Goal: Information Seeking & Learning: Compare options

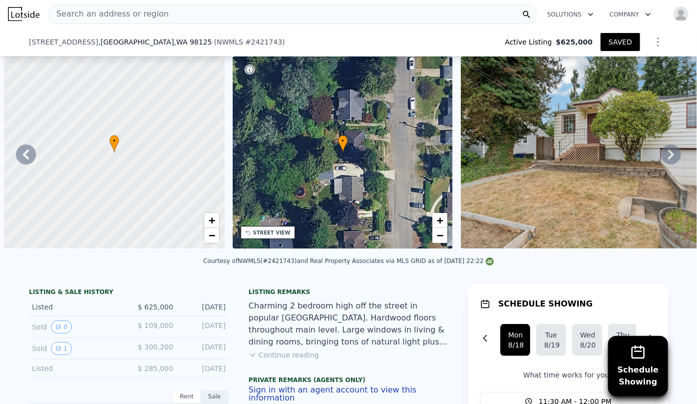
scroll to position [0, 240]
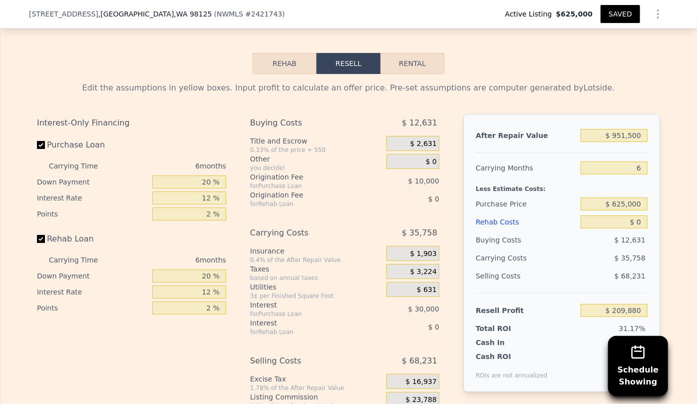
checkbox input "true"
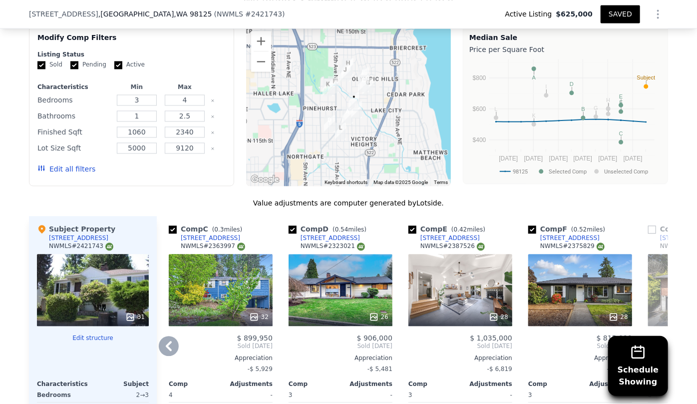
scroll to position [1135, 0]
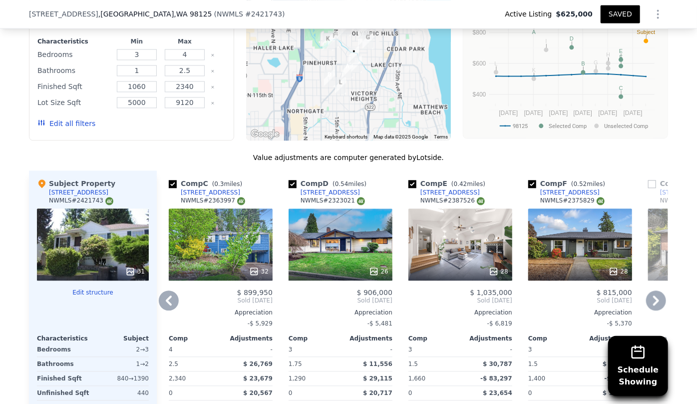
click at [650, 299] on icon at bounding box center [656, 300] width 20 height 20
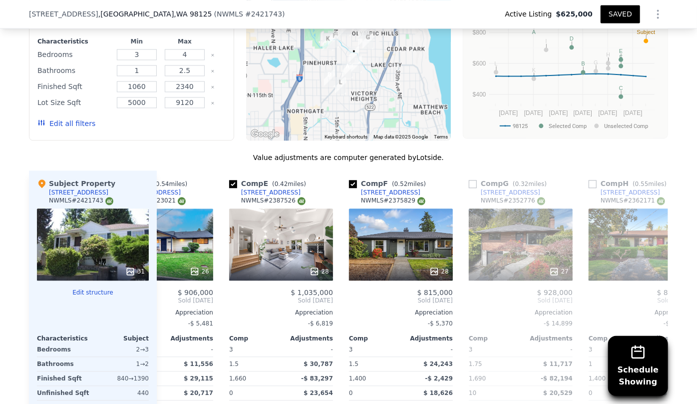
scroll to position [0, 480]
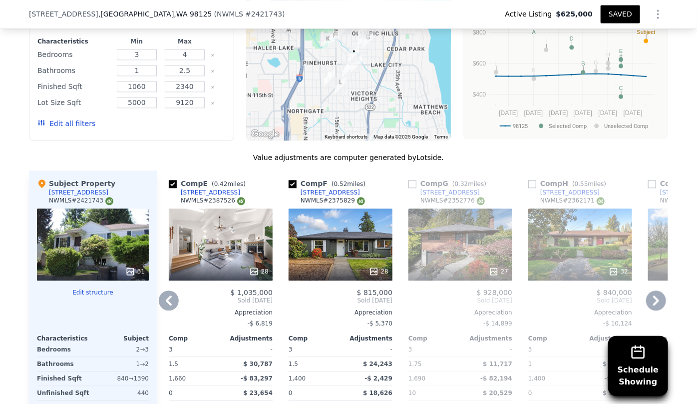
click at [163, 297] on icon at bounding box center [169, 300] width 20 height 20
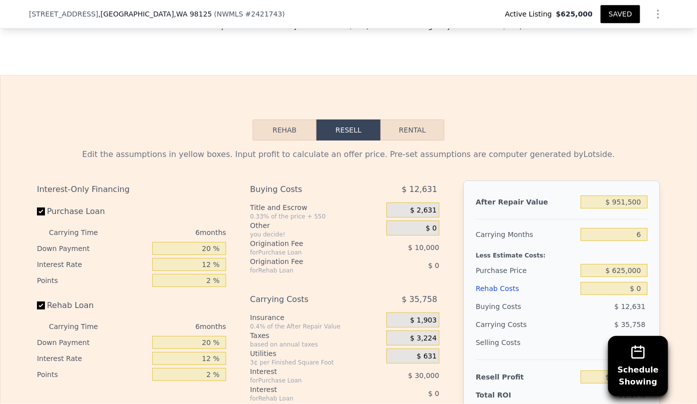
scroll to position [1635, 0]
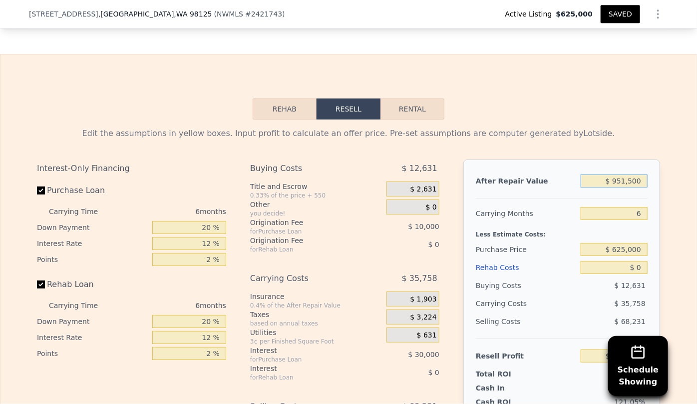
click at [624, 185] on input "$ 951,500" at bounding box center [614, 180] width 67 height 13
type input "$ 95,500"
type input "-$ 583,521"
type input "$ 9,500"
type input "-$ 663,232"
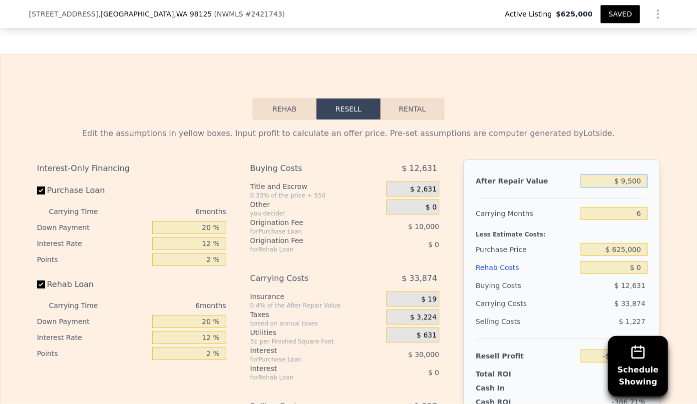
type input "$ 90,500"
type input "-$ 588,155"
type input "$ 9,500"
type input "-$ 663,232"
type input "$ 93,500"
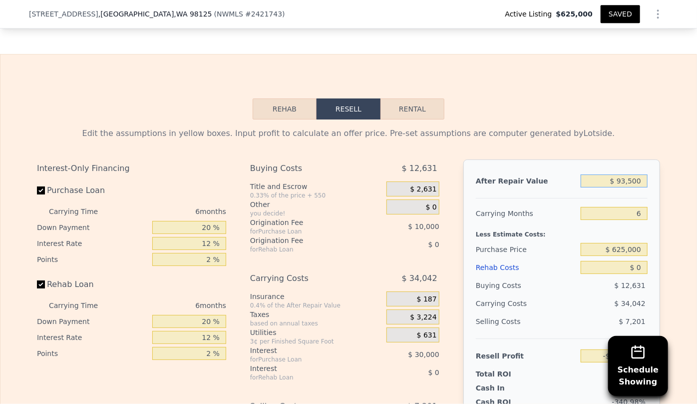
type input "-$ 585,374"
type input "$ 930,500"
type input "$ 190,415"
click at [633, 185] on input "$ 930,500" at bounding box center [614, 180] width 67 height 13
type input "$ 93,050"
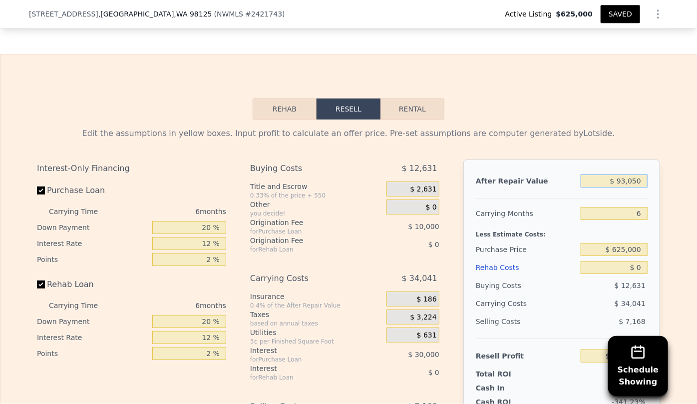
type input "-$ 585,790"
type input "$ 9,300"
type input "-$ 663,418"
type input "$ 93,000"
type input "-$ 585,837"
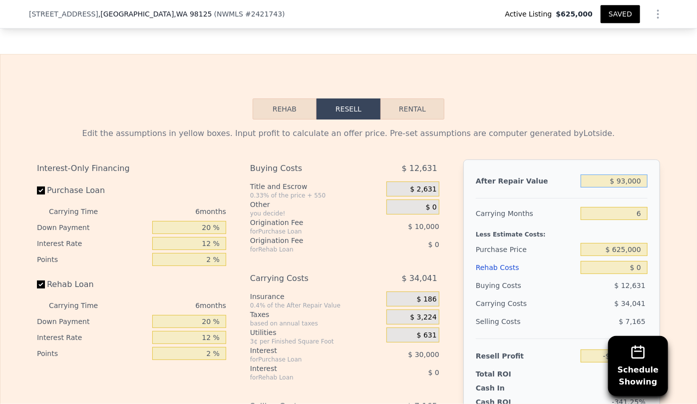
type input "$ 930,000"
type input "$ 189,953"
type input "$ 930,000"
click at [609, 150] on div "Edit the assumptions in yellow boxes. Input profit to calculate an offer price.…" at bounding box center [348, 309] width 623 height 364
click at [640, 220] on input "6" at bounding box center [614, 213] width 67 height 13
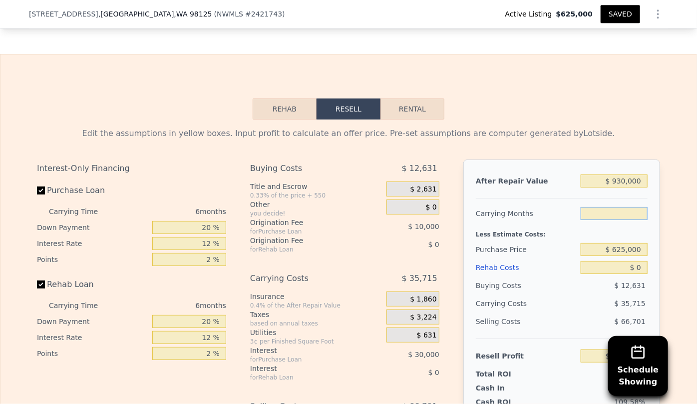
type input "8"
type input "$ 178,048"
type input "8"
click at [498, 276] on div "Rehab Costs" at bounding box center [526, 267] width 101 height 18
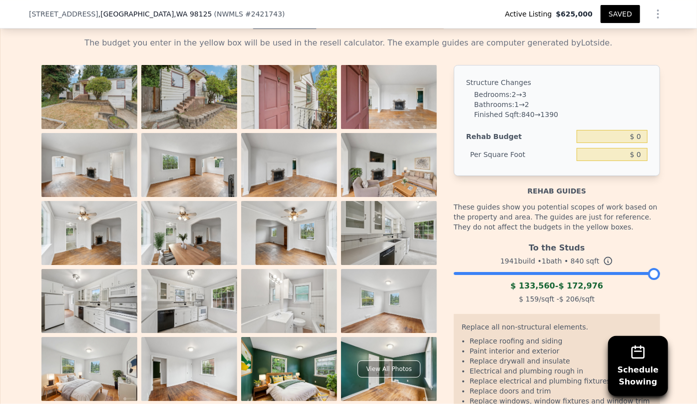
scroll to position [1726, 0]
click at [633, 141] on input "$ 0" at bounding box center [612, 135] width 71 height 13
type input "$ 160,000"
click at [594, 180] on div "Rehab guides" at bounding box center [557, 185] width 206 height 20
type input "$ 190.48"
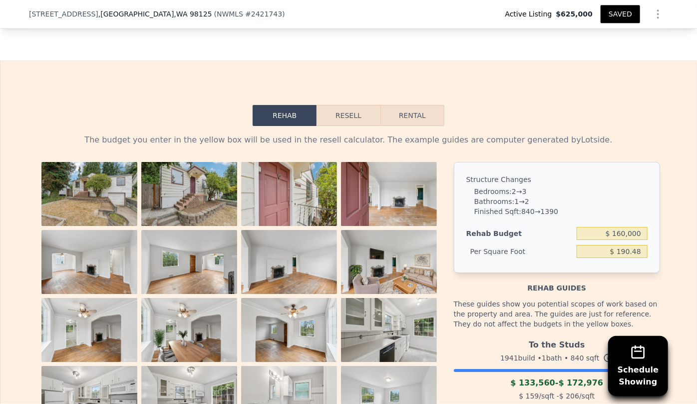
scroll to position [1635, 0]
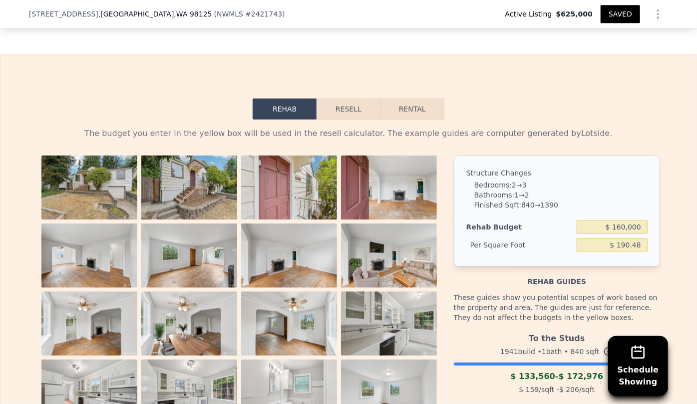
click at [360, 113] on button "Resell" at bounding box center [348, 108] width 63 height 21
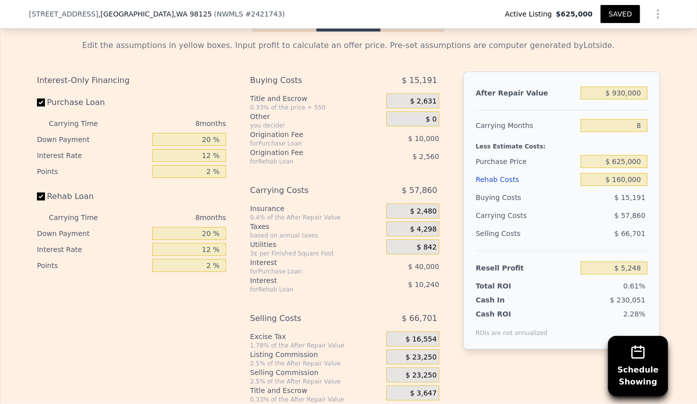
scroll to position [1726, 0]
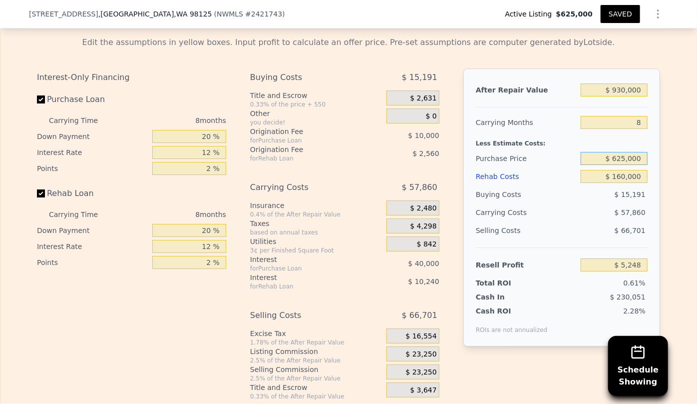
click at [643, 163] on input "$ 625,000" at bounding box center [614, 158] width 67 height 13
type input "$ 6"
type input "$ 570,000"
type input "$ 64,831"
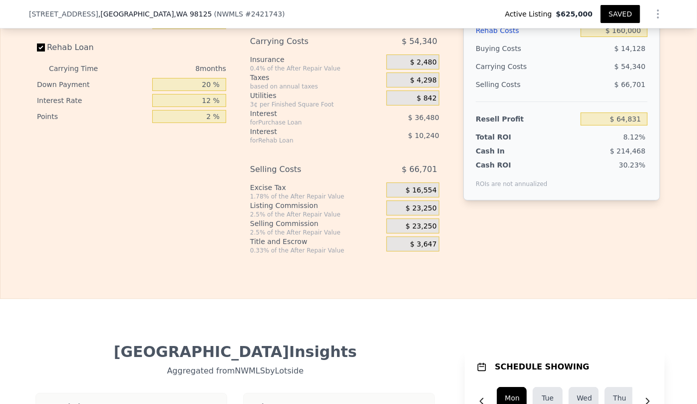
scroll to position [1908, 0]
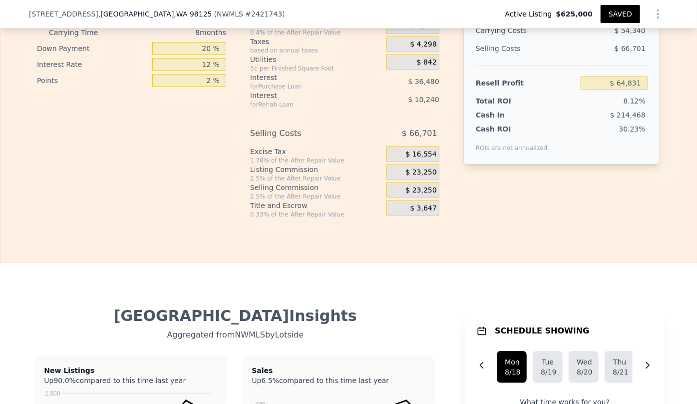
click at [416, 195] on span "$ 23,250" at bounding box center [421, 190] width 31 height 9
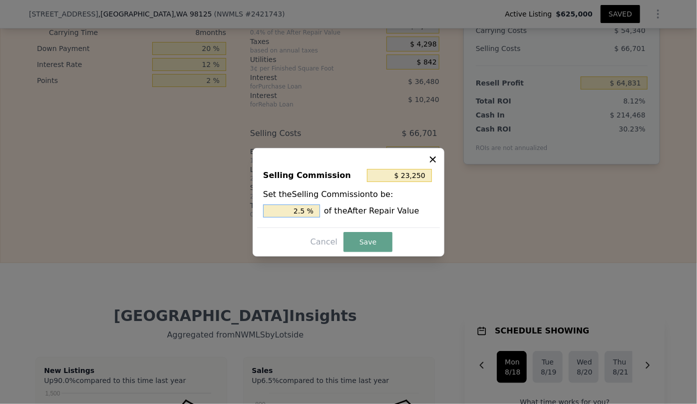
click at [301, 208] on input "2.5 %" at bounding box center [291, 210] width 57 height 13
type input "$ 4,650"
type input ".5 %"
type input "$ 13,950"
type input "1.5 %"
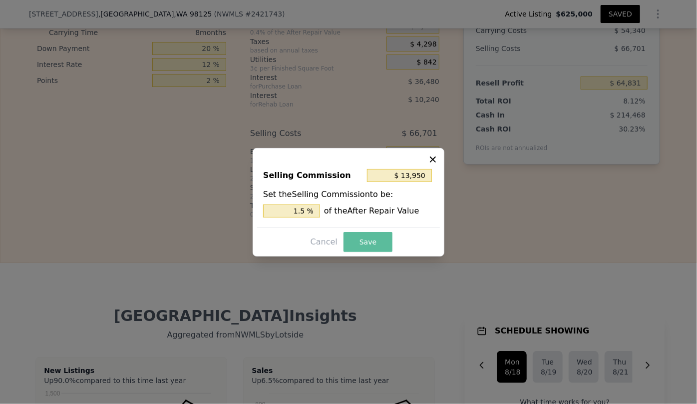
click at [356, 241] on button "Save" at bounding box center [368, 242] width 49 height 20
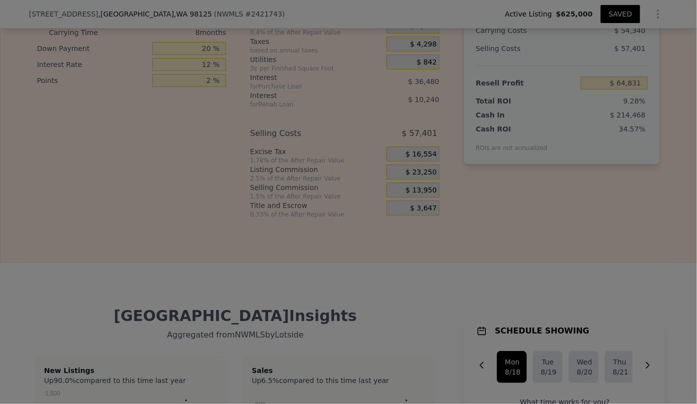
type input "$ 74,131"
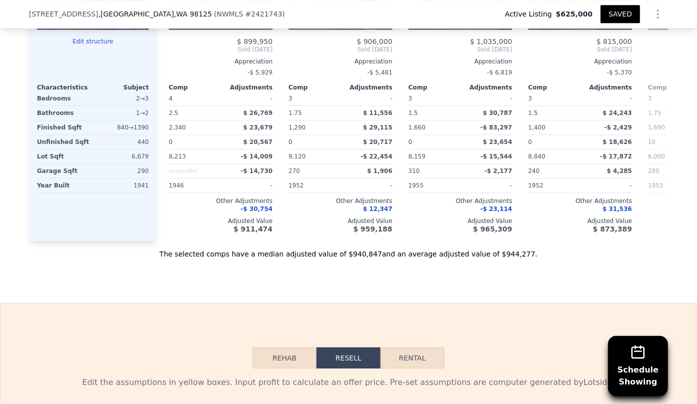
scroll to position [1317, 0]
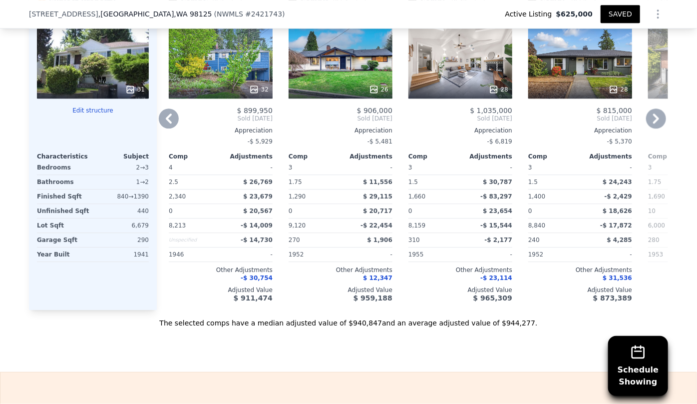
click at [489, 63] on div "28" at bounding box center [461, 62] width 104 height 72
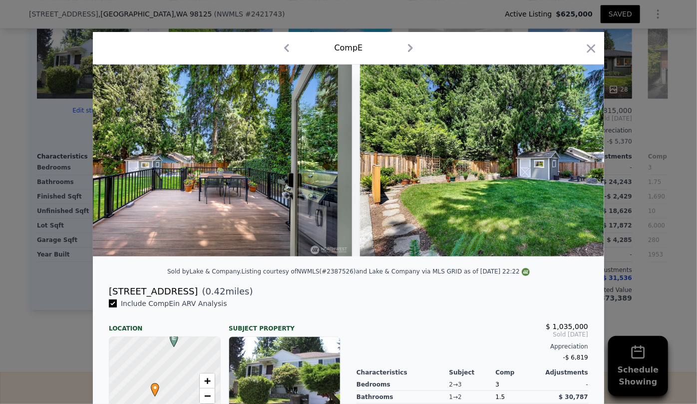
scroll to position [0, 5822]
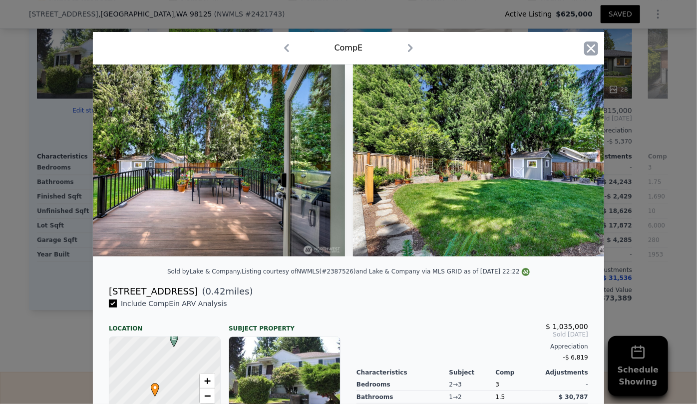
click at [586, 45] on icon "button" at bounding box center [591, 48] width 14 height 14
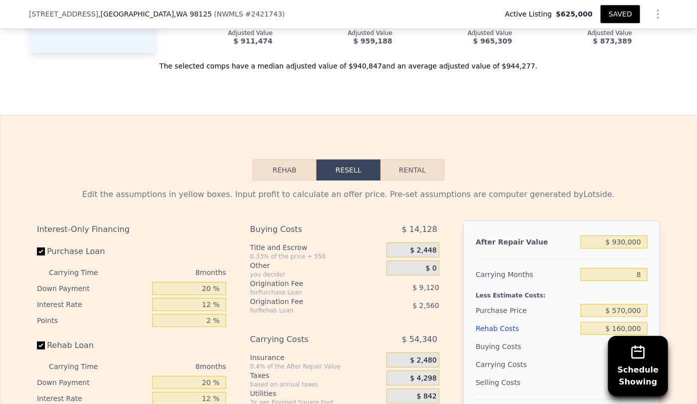
scroll to position [1590, 0]
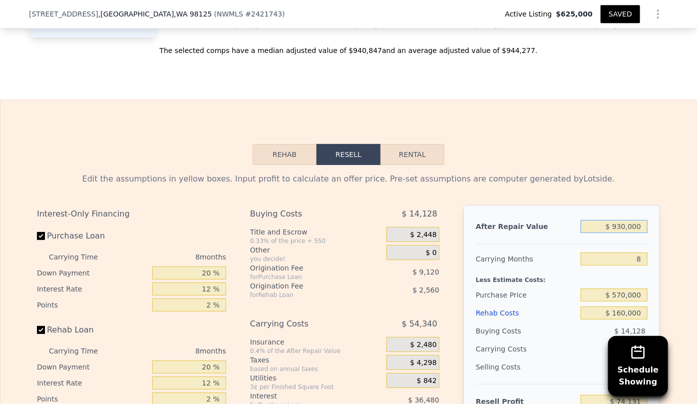
click at [622, 235] on div "$ 930,000" at bounding box center [614, 226] width 67 height 18
type input "$ 90,000"
type input "-$ 712,280"
type input "$ 900,000"
type input "$ 46,045"
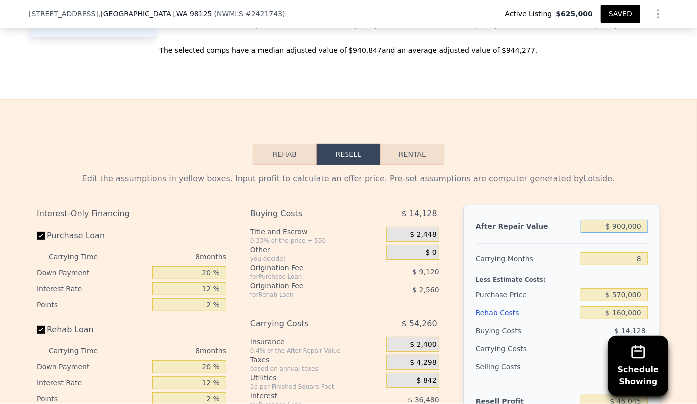
type input "$ 900,000"
click at [651, 190] on div "Edit the assumptions in yellow boxes. Input profit to calculate an offer price.…" at bounding box center [348, 355] width 623 height 364
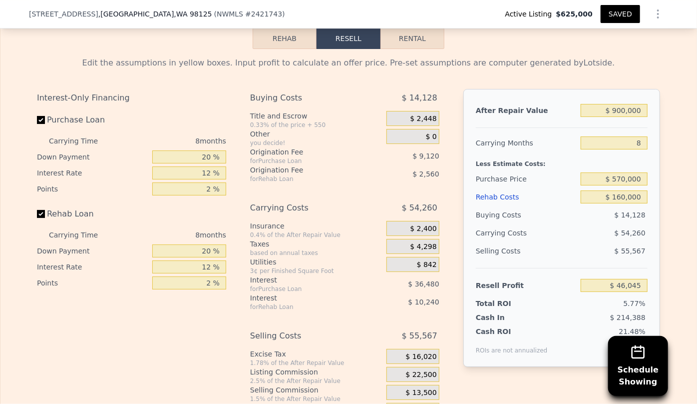
scroll to position [1726, 0]
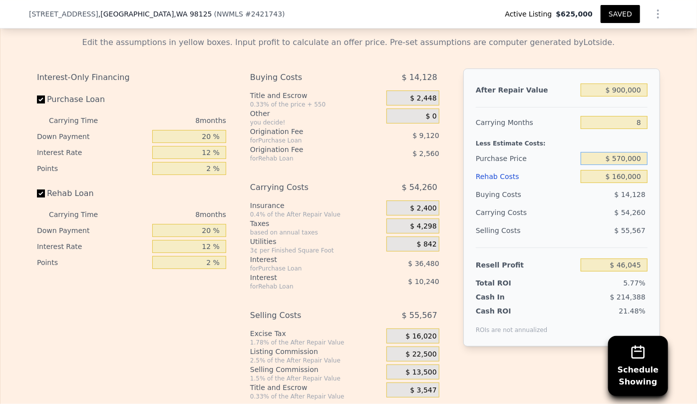
click at [620, 163] on input "$ 570,000" at bounding box center [614, 158] width 67 height 13
type input "$ 550,000"
type input "$ 67,711"
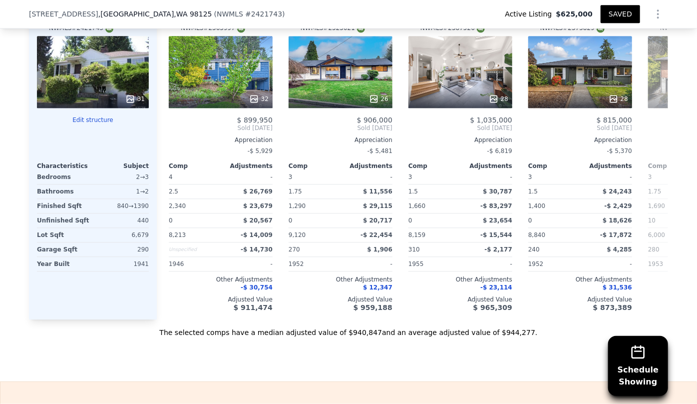
scroll to position [1272, 0]
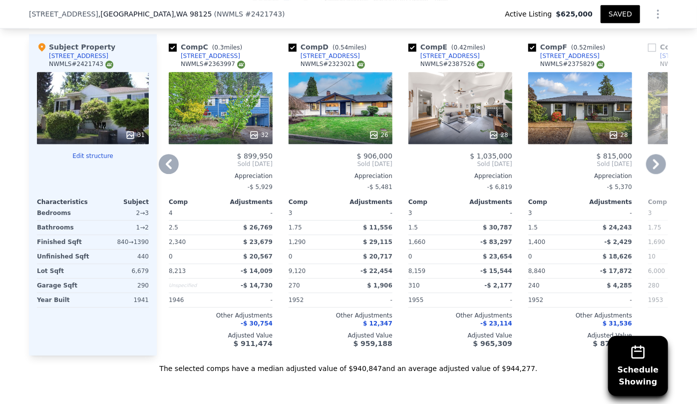
click at [230, 91] on div "32" at bounding box center [221, 108] width 104 height 72
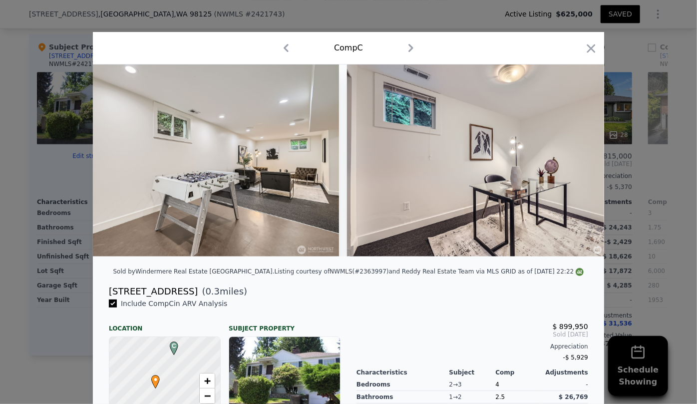
scroll to position [0, 5978]
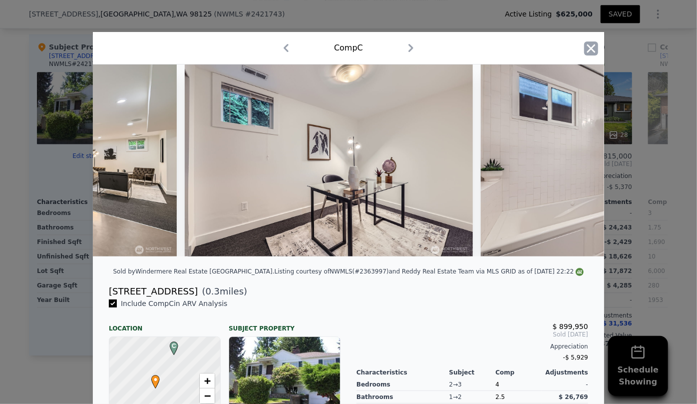
click at [593, 45] on icon "button" at bounding box center [591, 48] width 14 height 14
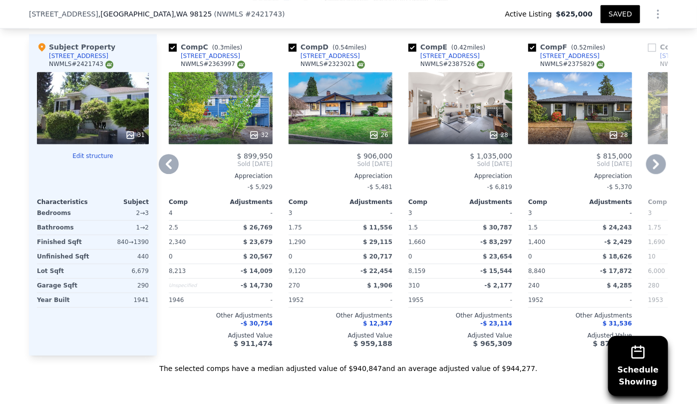
click at [163, 157] on icon at bounding box center [169, 164] width 20 height 20
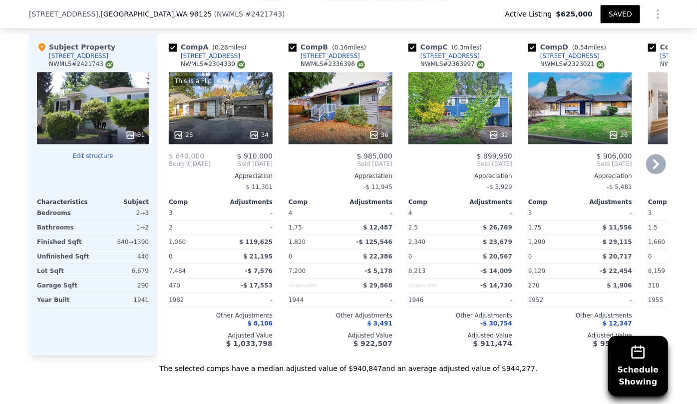
click at [195, 121] on div "This is a Flip 25 34" at bounding box center [221, 108] width 104 height 72
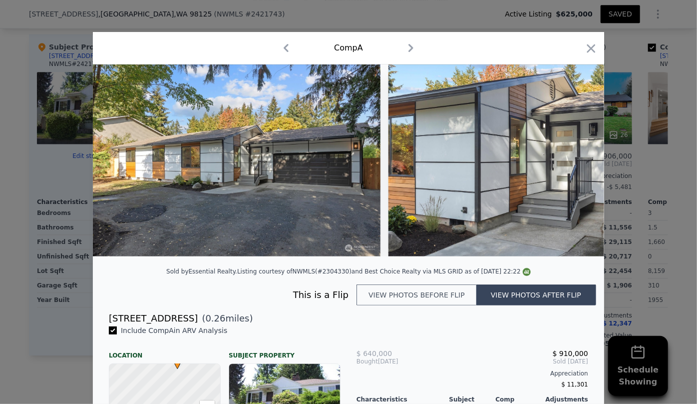
click at [450, 293] on button "View photos before flip" at bounding box center [417, 294] width 120 height 21
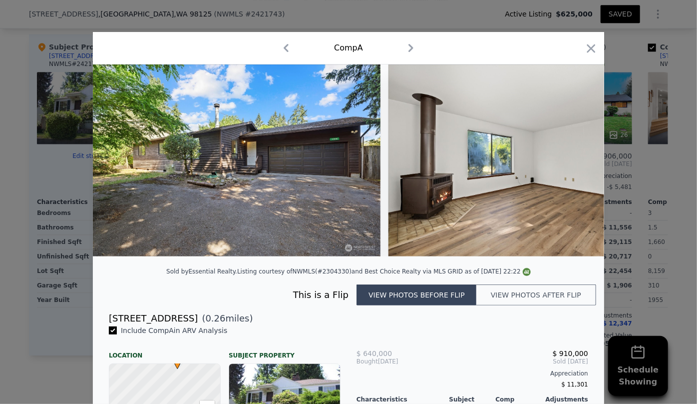
drag, startPoint x: 114, startPoint y: 263, endPoint x: 145, endPoint y: 263, distance: 30.5
click at [145, 263] on div at bounding box center [349, 164] width 512 height 200
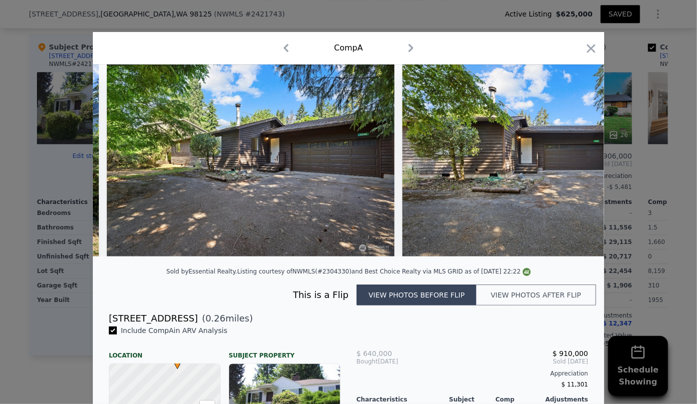
scroll to position [0, 6239]
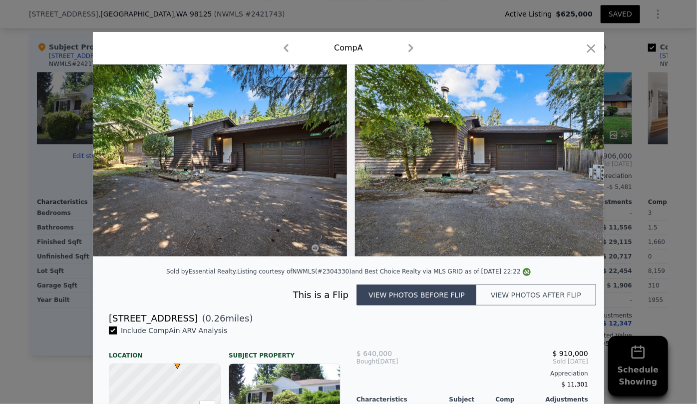
click at [532, 305] on button "View photos after flip" at bounding box center [537, 294] width 120 height 21
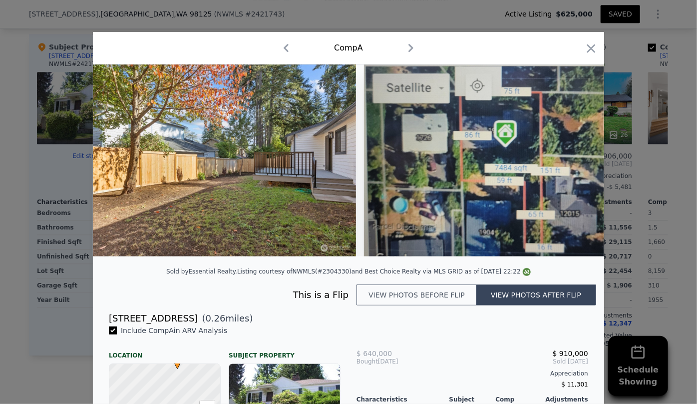
scroll to position [0, 9344]
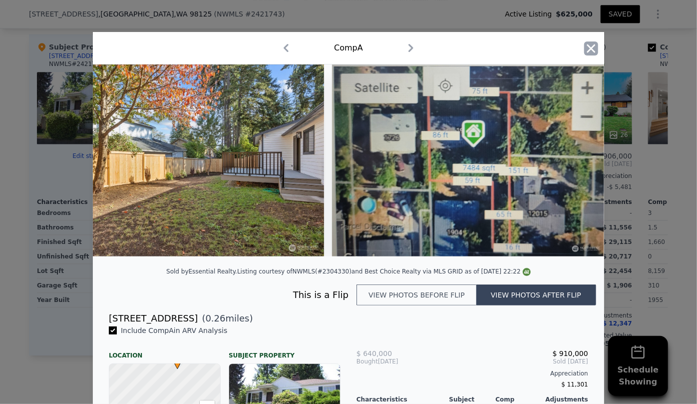
click at [584, 50] on icon "button" at bounding box center [591, 48] width 14 height 14
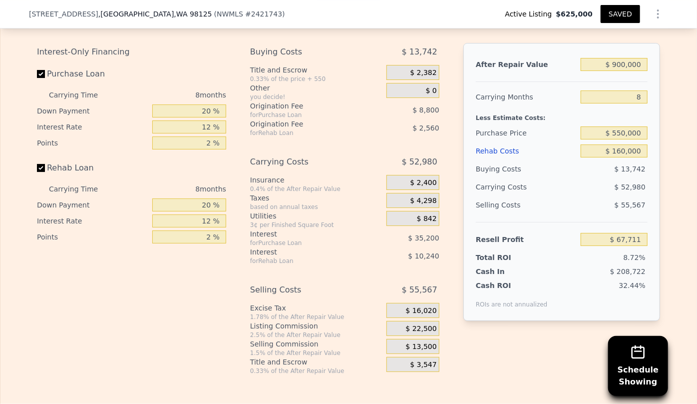
scroll to position [1767, 0]
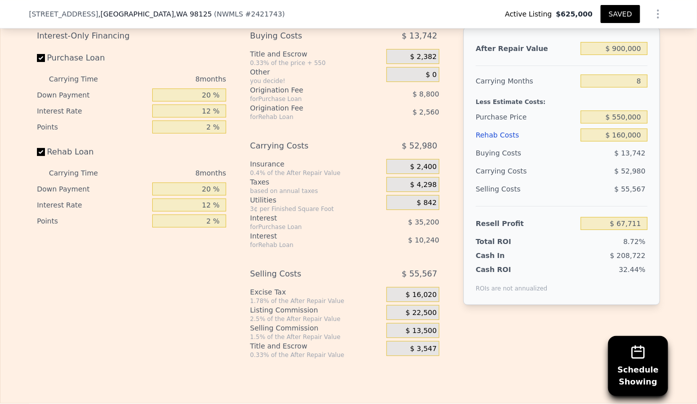
click at [489, 135] on div "Rehab Costs" at bounding box center [526, 135] width 101 height 18
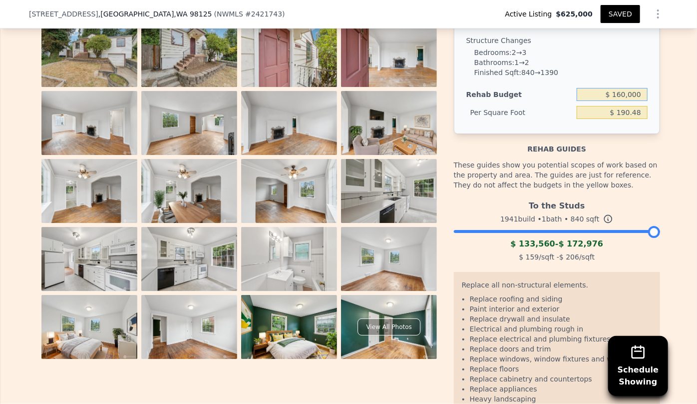
click at [620, 101] on input "$ 160,000" at bounding box center [612, 94] width 71 height 13
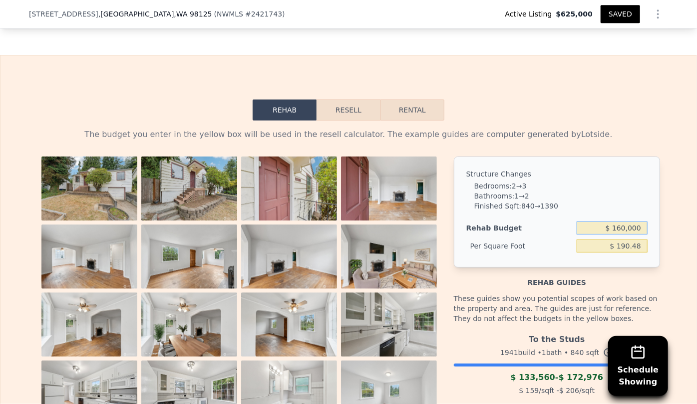
scroll to position [1631, 0]
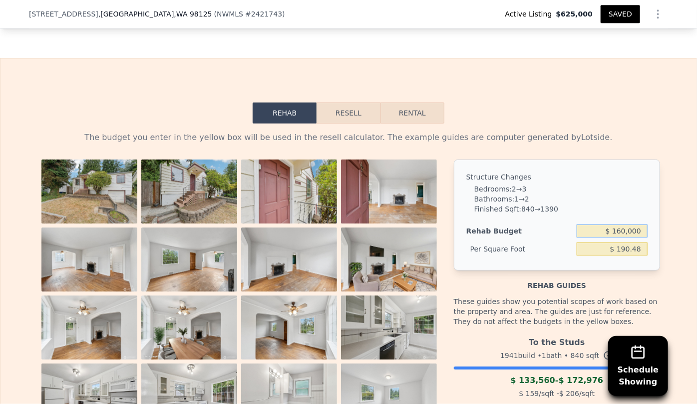
drag, startPoint x: 335, startPoint y: 118, endPoint x: 344, endPoint y: 125, distance: 10.7
click at [340, 123] on button "Resell" at bounding box center [348, 112] width 63 height 21
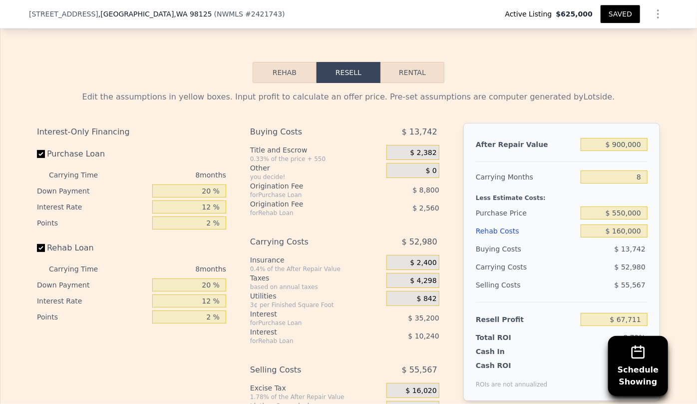
scroll to position [1767, 0]
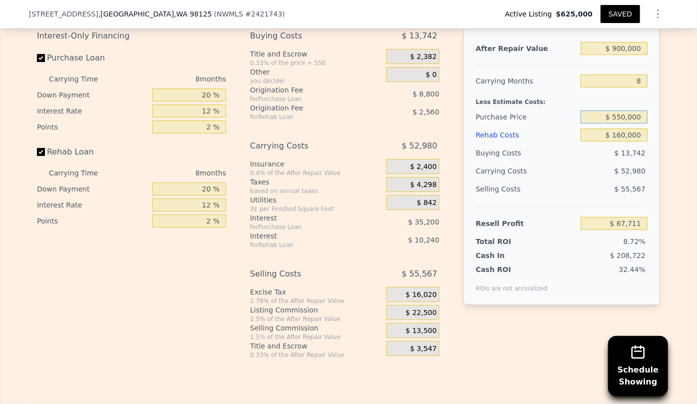
click at [622, 122] on input "$ 550,000" at bounding box center [614, 116] width 67 height 13
type input "$ 540,000"
click at [572, 118] on div "Purchase Price" at bounding box center [526, 117] width 101 height 18
type input "$ 78,545"
click at [617, 17] on button "SAVED" at bounding box center [620, 14] width 39 height 18
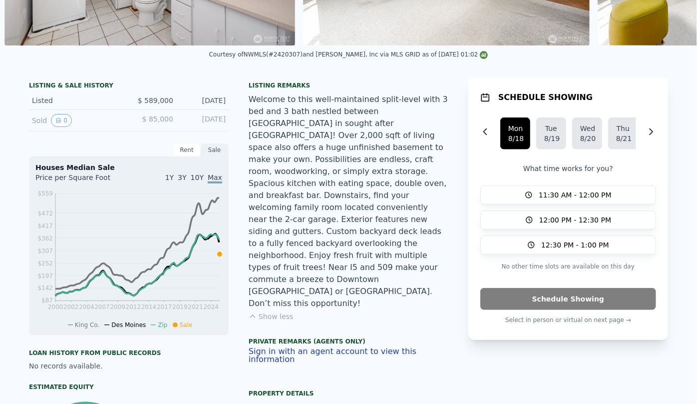
scroll to position [3, 0]
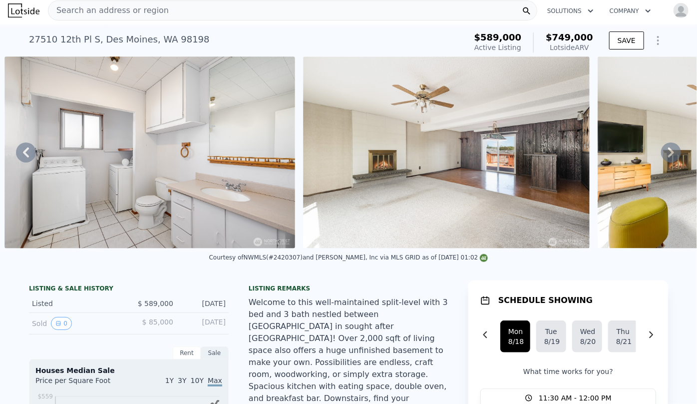
click at [174, 3] on div "Search an address or region" at bounding box center [293, 10] width 490 height 20
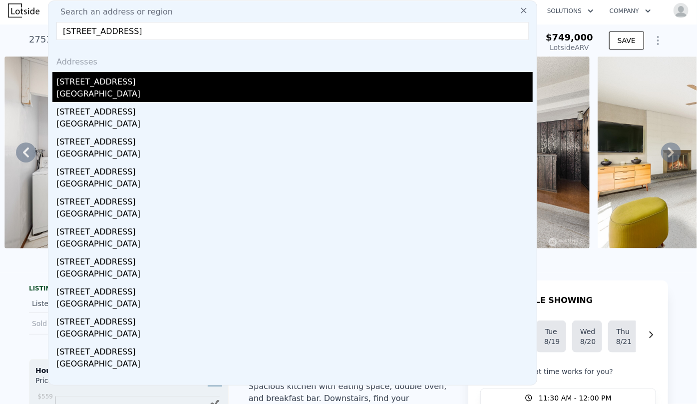
type input "[STREET_ADDRESS]"
click at [177, 77] on div "[STREET_ADDRESS]" at bounding box center [294, 80] width 477 height 16
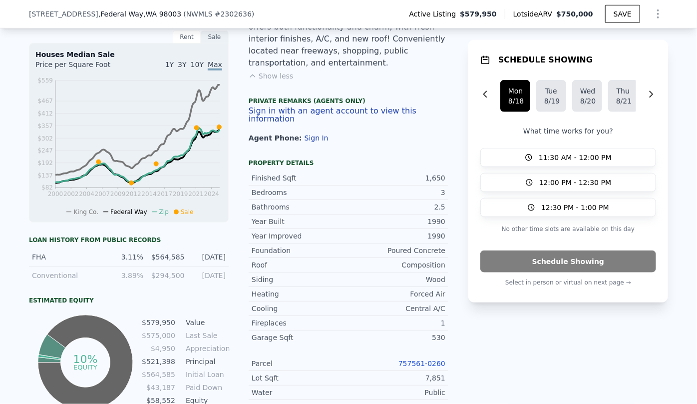
scroll to position [409, 0]
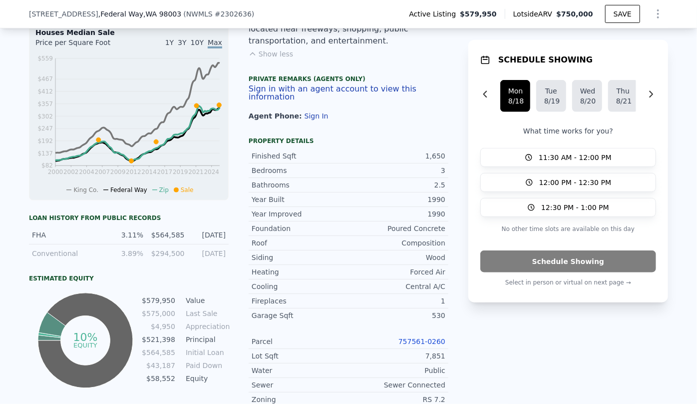
click at [435, 337] on link "757561-0260" at bounding box center [422, 341] width 47 height 8
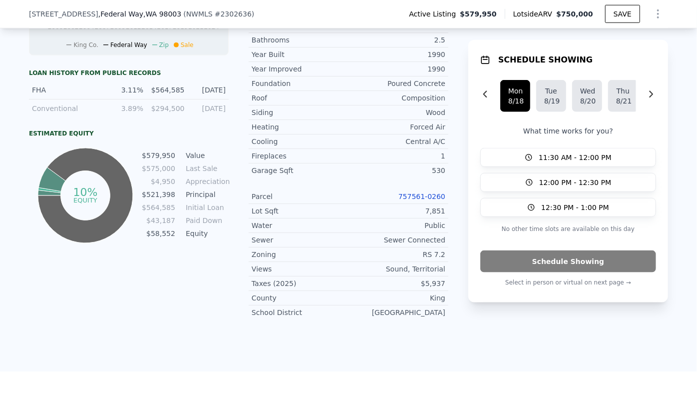
scroll to position [544, 0]
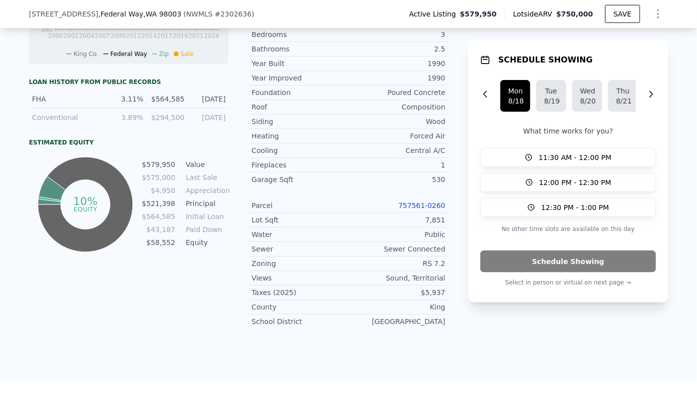
click at [429, 201] on link "757561-0260" at bounding box center [422, 205] width 47 height 8
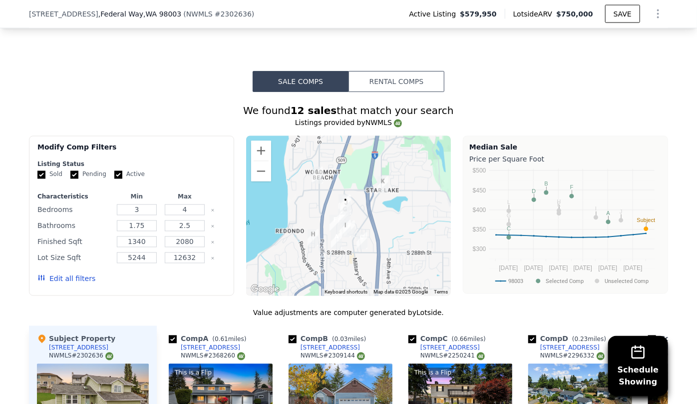
scroll to position [908, 0]
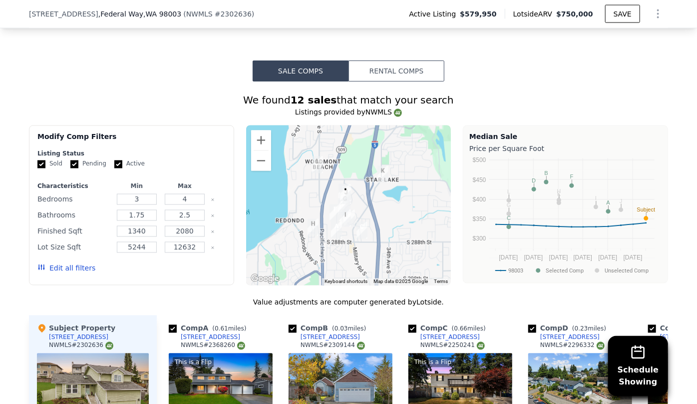
click at [82, 263] on button "Edit all filters" at bounding box center [66, 268] width 58 height 10
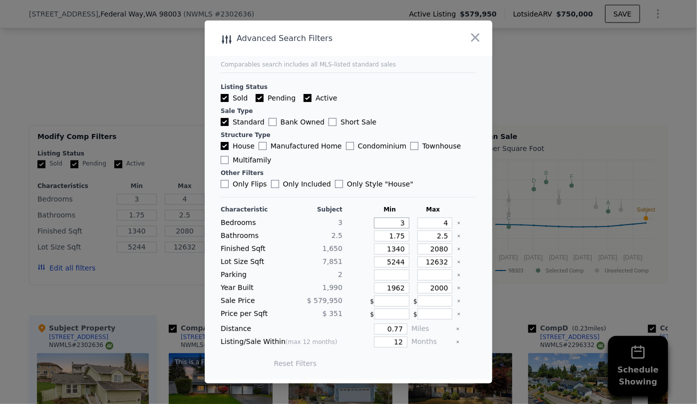
drag, startPoint x: 399, startPoint y: 221, endPoint x: 384, endPoint y: 221, distance: 14.5
click at [384, 221] on input "3" at bounding box center [391, 222] width 35 height 11
type input "2"
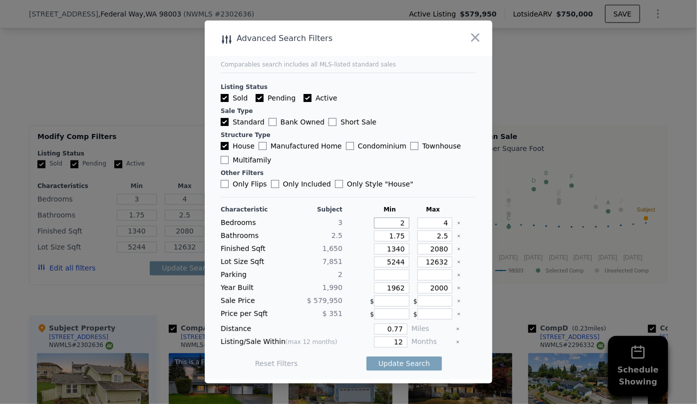
type input "2"
drag, startPoint x: 444, startPoint y: 222, endPoint x: 428, endPoint y: 220, distance: 16.1
click at [428, 220] on input "4" at bounding box center [435, 222] width 35 height 11
type input "3"
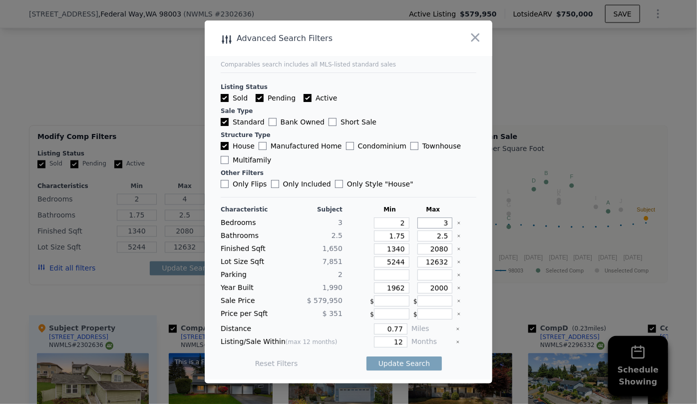
type input "3"
drag, startPoint x: 441, startPoint y: 235, endPoint x: 425, endPoint y: 239, distance: 16.6
click at [425, 239] on input "2.5" at bounding box center [435, 235] width 35 height 11
click at [401, 232] on input "1.75" at bounding box center [391, 235] width 35 height 11
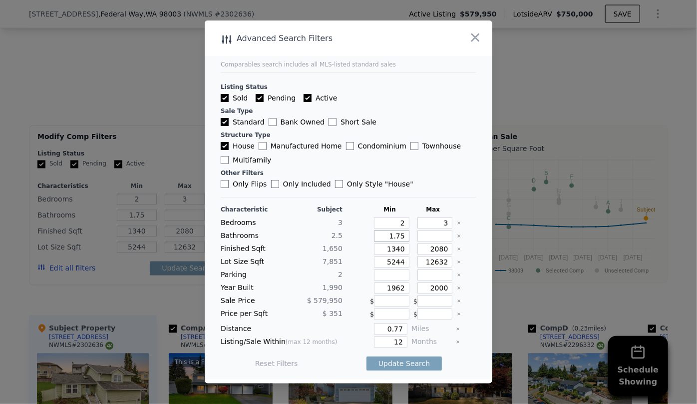
type input "1.7"
type input "1"
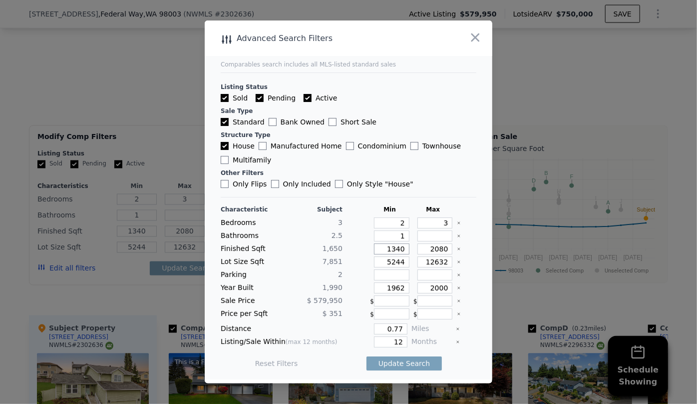
click at [401, 248] on input "1340" at bounding box center [391, 248] width 35 height 11
type input "134"
type input "13"
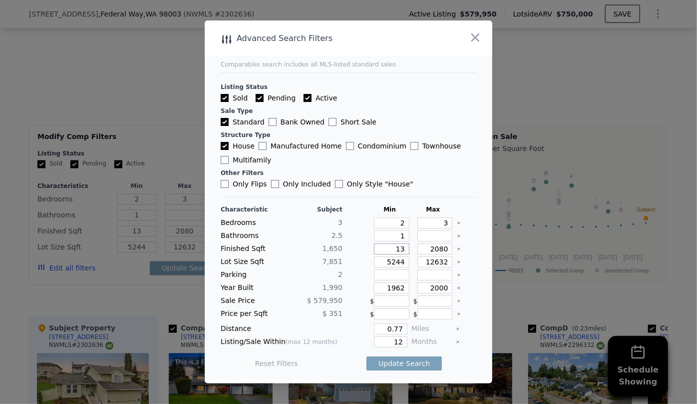
type input "1"
type input "14"
type input "140"
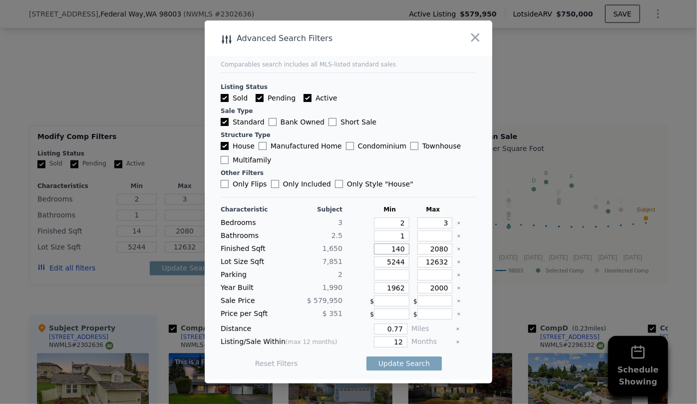
type input "140"
type input "1400"
drag, startPoint x: 446, startPoint y: 249, endPoint x: 399, endPoint y: 258, distance: 47.4
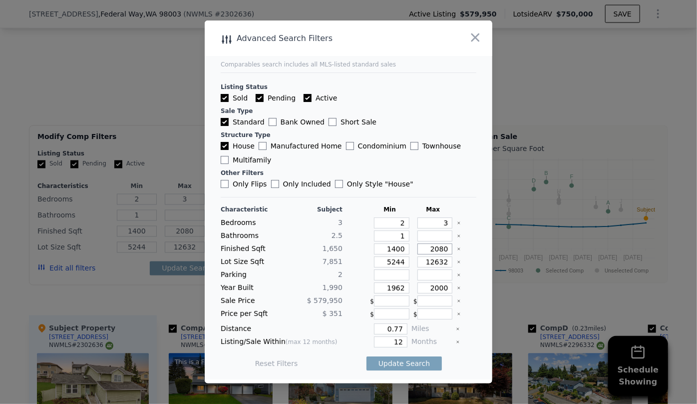
click at [399, 258] on div "Characteristic Subject Min Max Bedrooms 3 2 3 Bathrooms 2.5 1 Finished Sqft 1,6…" at bounding box center [349, 291] width 256 height 172
type input "1"
type input "18"
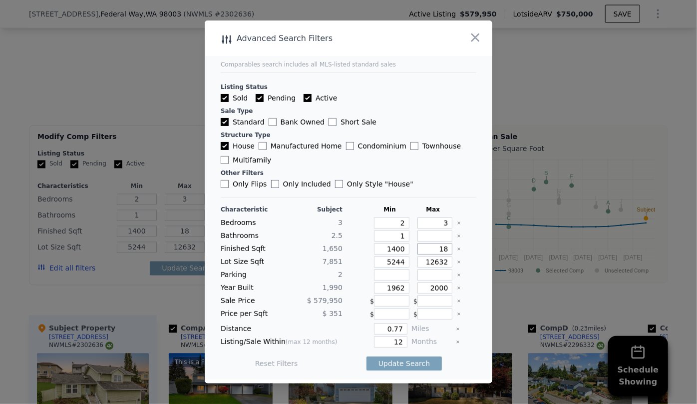
type input "180"
type input "1800"
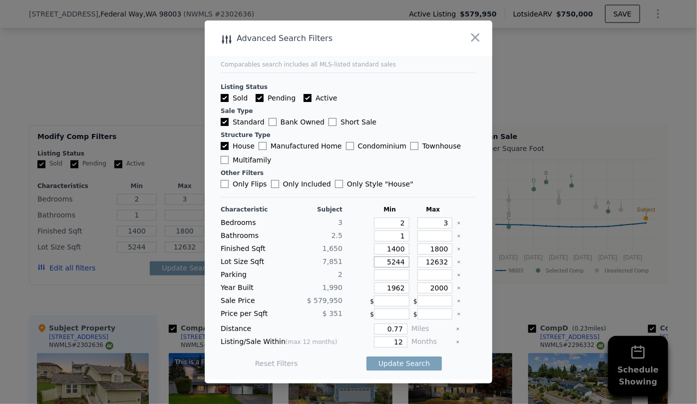
drag, startPoint x: 400, startPoint y: 265, endPoint x: 357, endPoint y: 267, distance: 43.0
click at [357, 267] on div "Lot Size Sqft 7,851 5244 12632" at bounding box center [349, 261] width 256 height 11
drag, startPoint x: 401, startPoint y: 290, endPoint x: 353, endPoint y: 294, distance: 47.6
click at [354, 294] on div "Characteristic Subject Min Max Bedrooms 3 2 3 Bathrooms 2.5 1 Finished Sqft 1,6…" at bounding box center [349, 291] width 256 height 172
drag, startPoint x: 402, startPoint y: 342, endPoint x: 376, endPoint y: 340, distance: 26.5
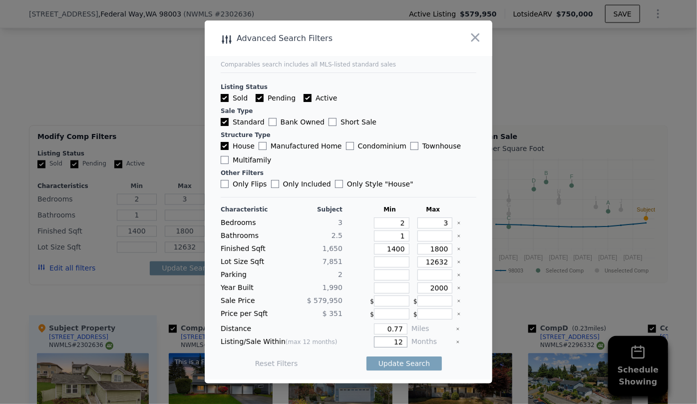
click at [376, 340] on input "12" at bounding box center [390, 341] width 33 height 11
type input "6"
click at [404, 367] on button "Update Search" at bounding box center [404, 363] width 75 height 14
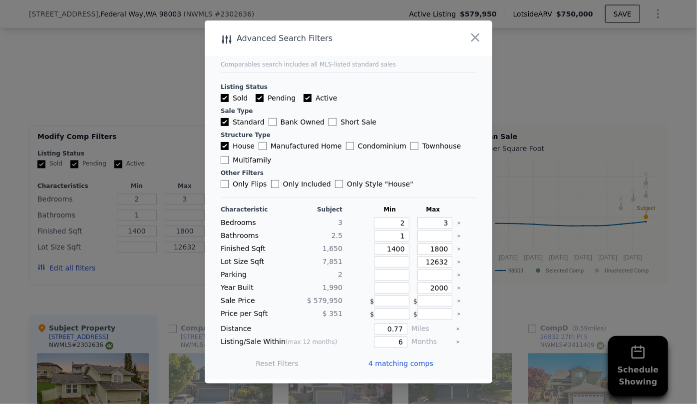
click at [404, 367] on span "4 matching comps" at bounding box center [401, 363] width 65 height 10
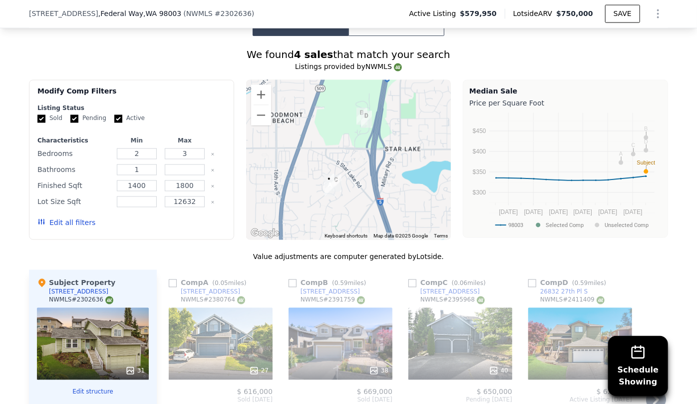
scroll to position [999, 0]
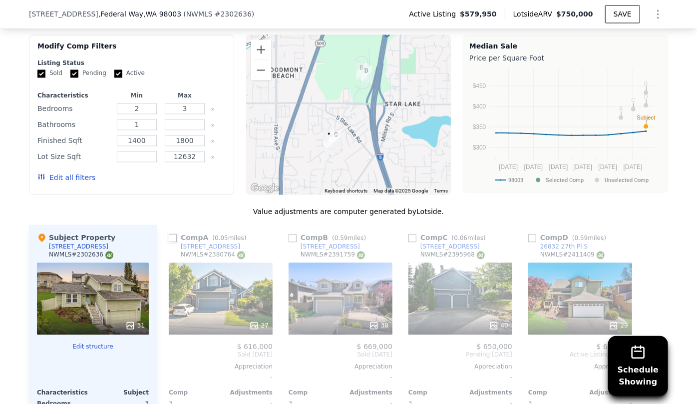
click at [170, 234] on input "checkbox" at bounding box center [173, 238] width 8 height 8
checkbox input "true"
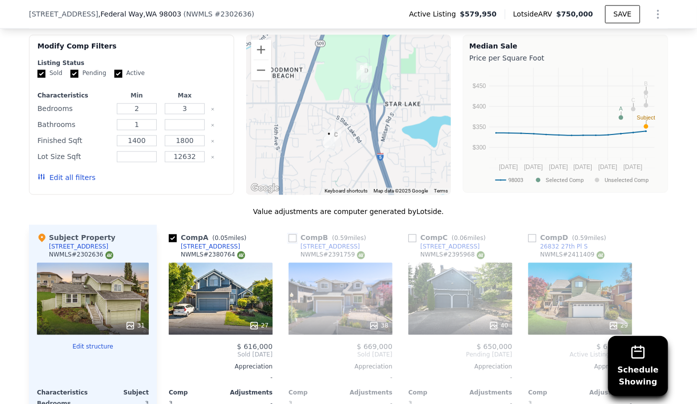
click at [289, 234] on input "checkbox" at bounding box center [293, 238] width 8 height 8
checkbox input "true"
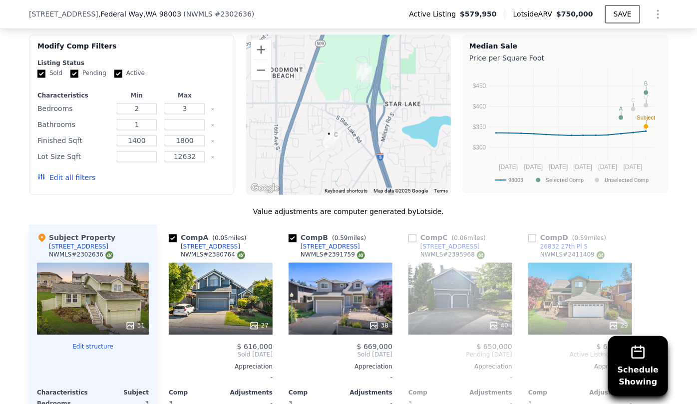
click at [577, 262] on div "29" at bounding box center [581, 298] width 104 height 72
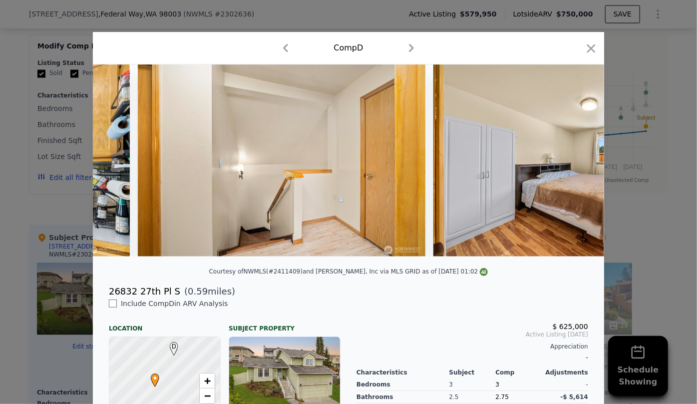
scroll to position [0, 5071]
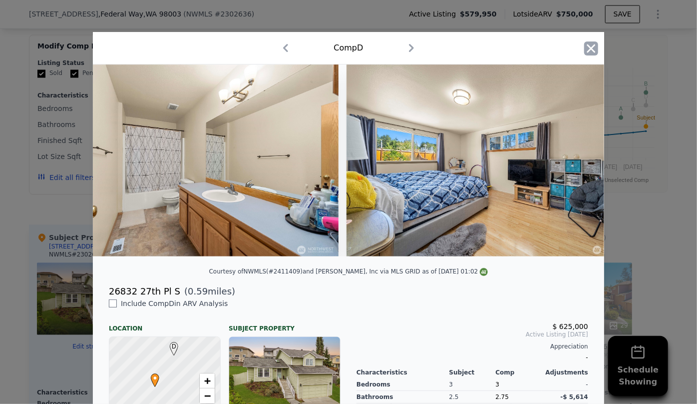
click at [588, 46] on icon "button" at bounding box center [591, 48] width 14 height 14
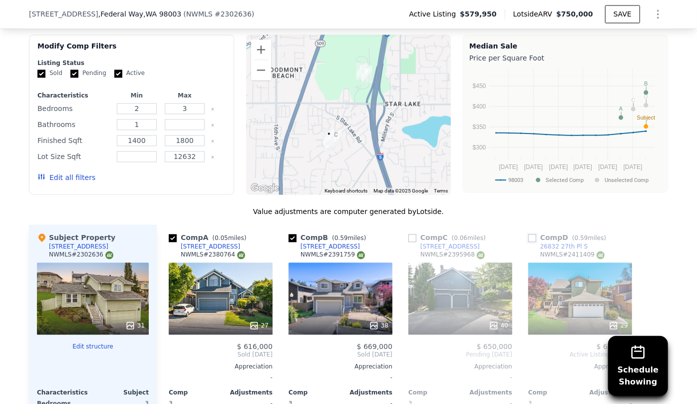
click at [530, 234] on input "checkbox" at bounding box center [533, 238] width 8 height 8
checkbox input "true"
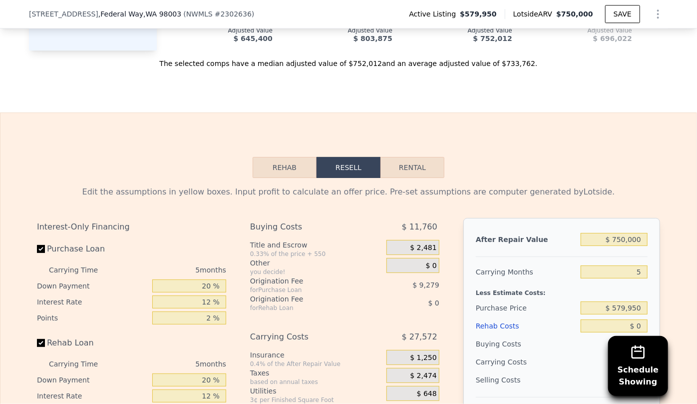
scroll to position [1499, 0]
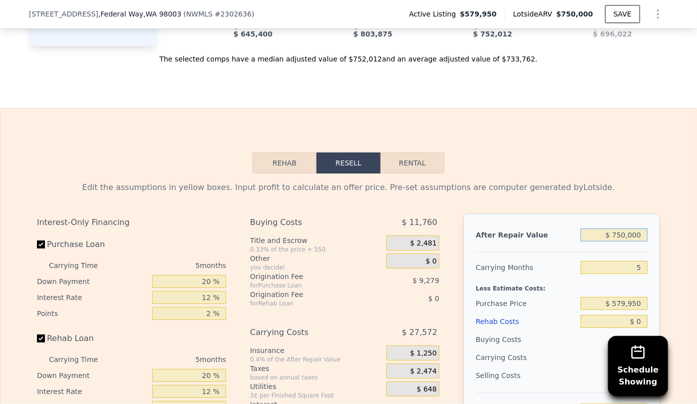
click at [627, 228] on input "$ 750,000" at bounding box center [614, 234] width 67 height 13
type input "$ 000"
type input "-$ 618,582"
type input "$ 6,000"
type input "-$ 613,019"
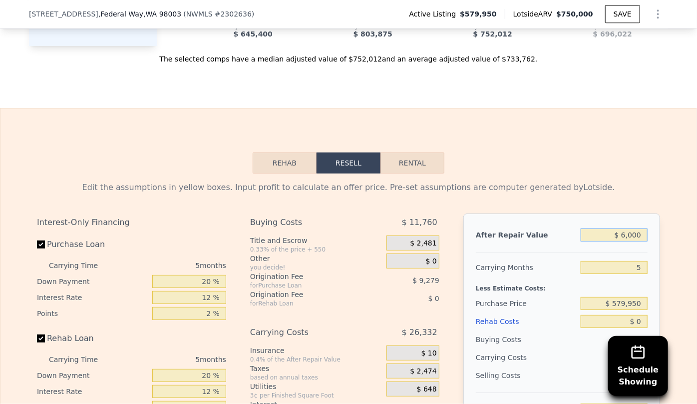
type input "$ 61,000"
type input "-$ 562,023"
type input "$ 616,000"
type input "-$ 47,425"
type input "$ 616,000"
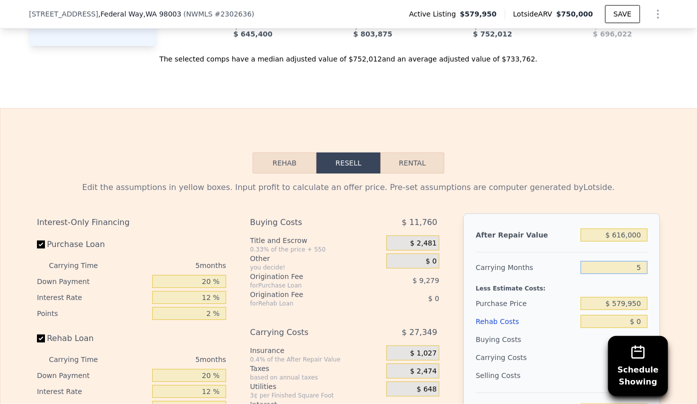
click at [634, 261] on input "5" at bounding box center [614, 267] width 67 height 13
click at [644, 261] on input "5" at bounding box center [614, 267] width 67 height 13
type input "6"
type input "-$ 52,894"
type input "6"
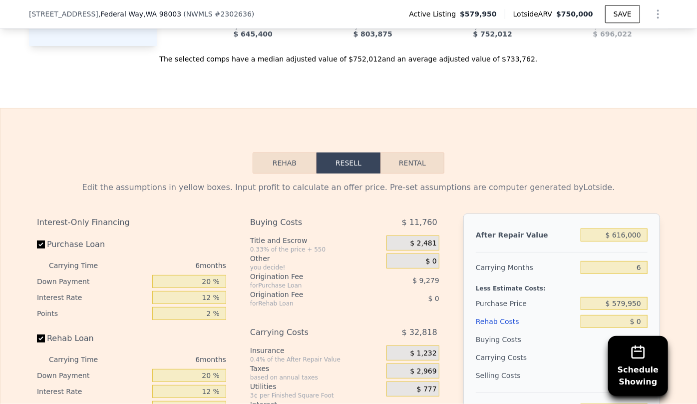
click at [567, 330] on div "Buying Costs" at bounding box center [526, 339] width 101 height 18
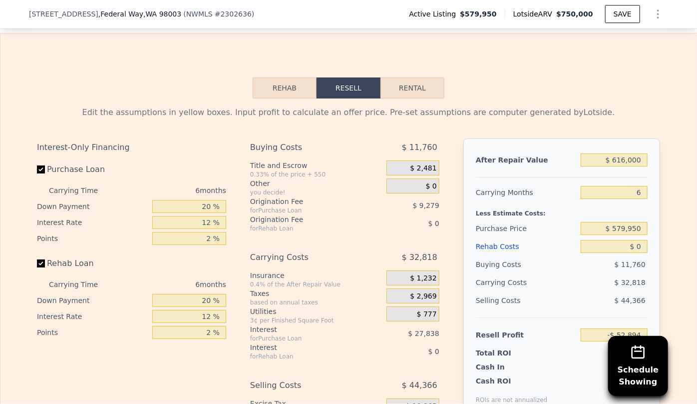
scroll to position [1589, 0]
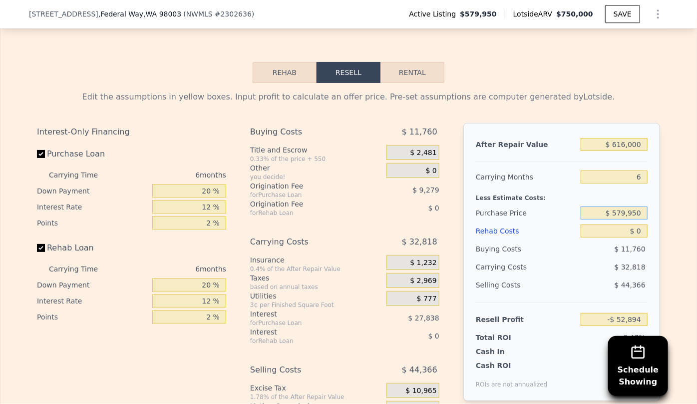
click at [641, 206] on input "$ 579,950" at bounding box center [614, 212] width 67 height 13
type input "$ 5"
type input "$ 500,000"
click at [598, 186] on div "Less Estimate Costs:" at bounding box center [562, 195] width 172 height 18
type input "$ 32,441"
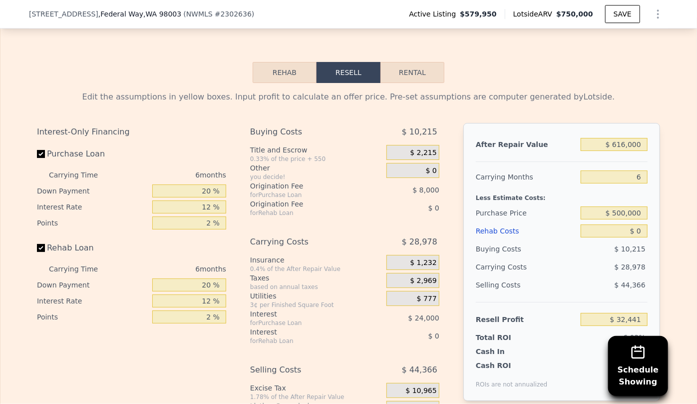
click at [419, 62] on button "Rental" at bounding box center [413, 72] width 64 height 21
select select "30"
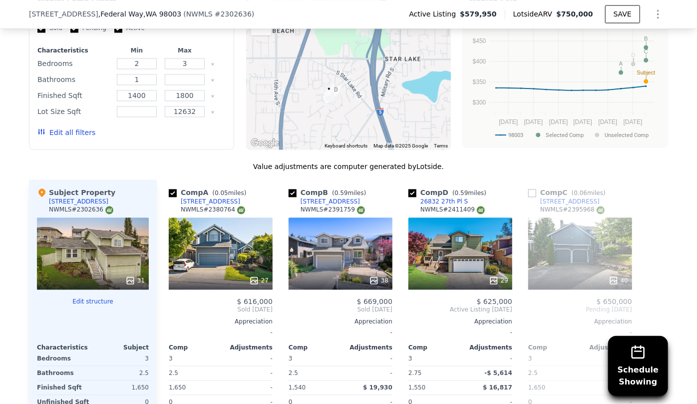
scroll to position [908, 0]
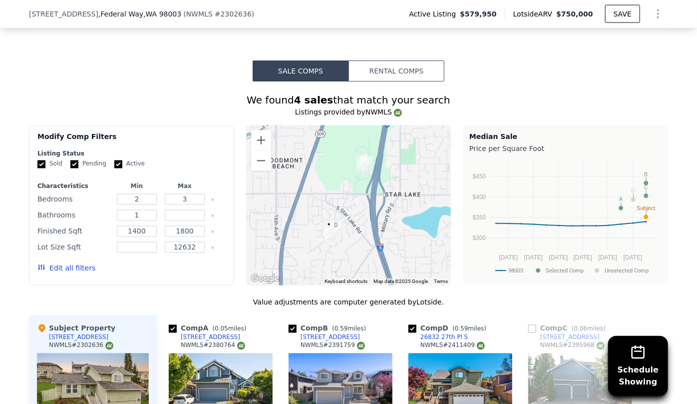
click at [403, 60] on button "Rental Comps" at bounding box center [397, 70] width 96 height 21
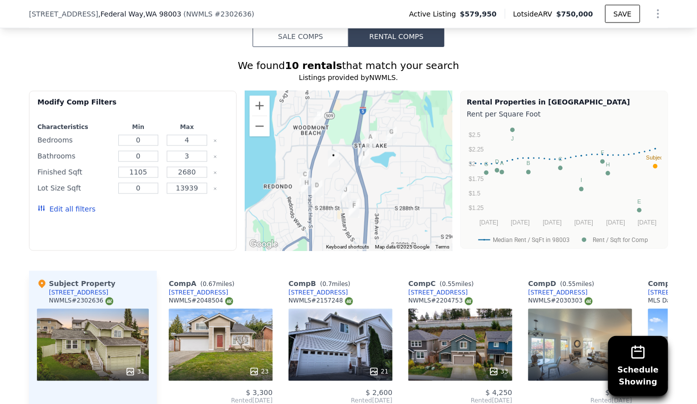
scroll to position [863, 0]
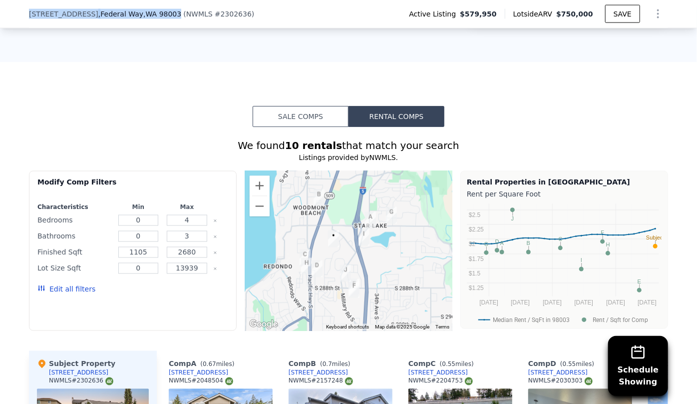
drag, startPoint x: 21, startPoint y: 9, endPoint x: 158, endPoint y: 12, distance: 136.9
click at [158, 12] on div "[STREET_ADDRESS] ( NWMLS # 2302636 ) Active Listing $579,950 Lotside ARV $750,0…" at bounding box center [348, 14] width 697 height 28
copy div "[STREET_ADDRESS]"
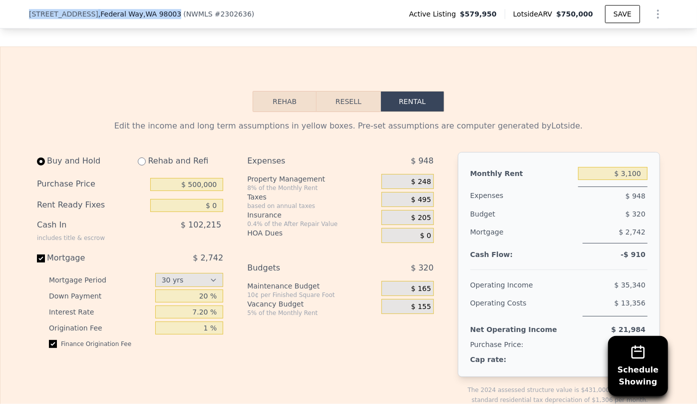
scroll to position [1499, 0]
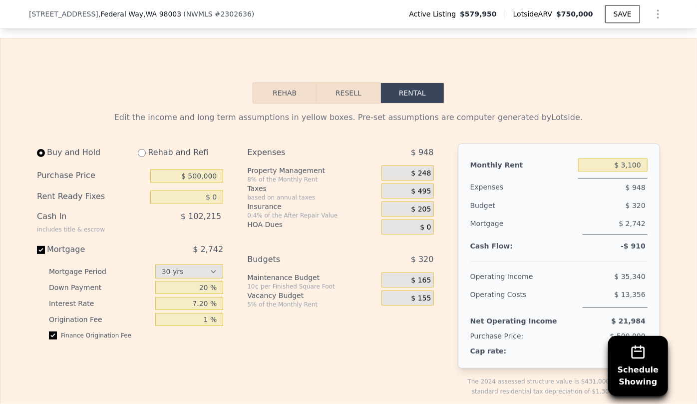
click at [423, 169] on span "$ 248" at bounding box center [422, 173] width 20 height 9
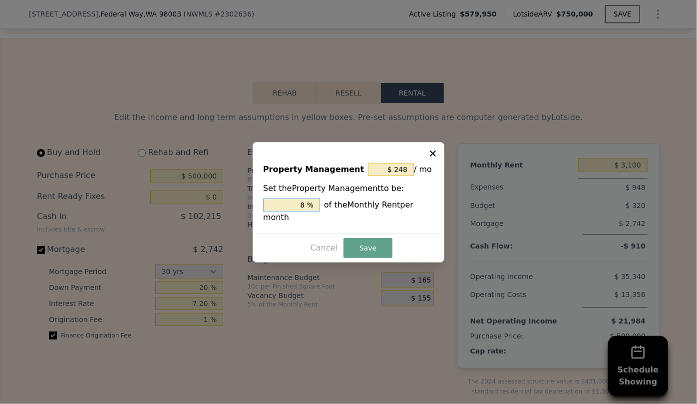
click at [307, 205] on input "8 %" at bounding box center [291, 204] width 57 height 13
type input "$ 0"
type input "0 %"
click at [363, 238] on button "Save" at bounding box center [368, 248] width 49 height 20
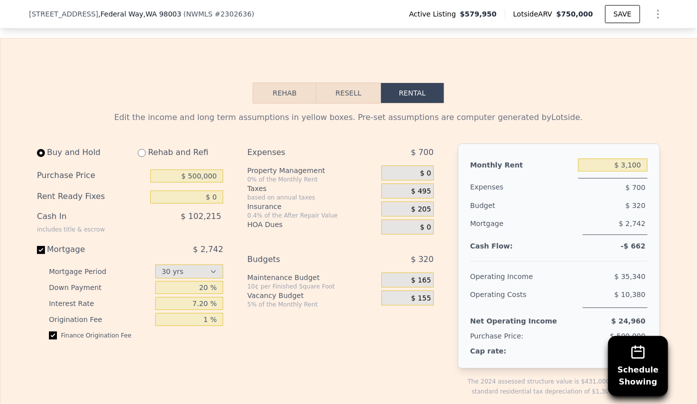
click at [424, 276] on span "$ 165" at bounding box center [422, 280] width 20 height 9
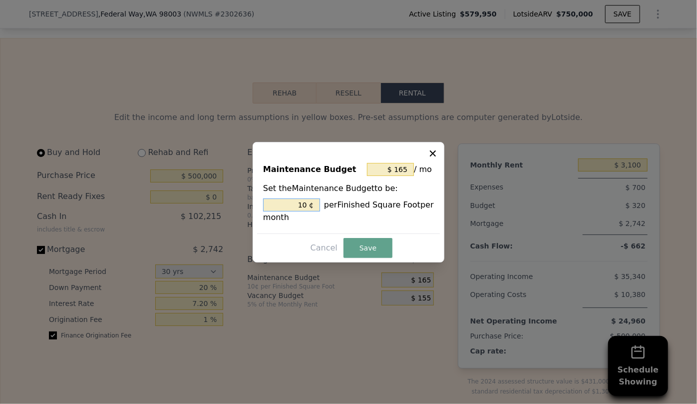
click at [310, 202] on input "10 ¢" at bounding box center [291, 204] width 57 height 13
type input "$ 17"
type input "1 ¢"
type input "$ 0"
click at [380, 246] on button "Save" at bounding box center [368, 248] width 49 height 20
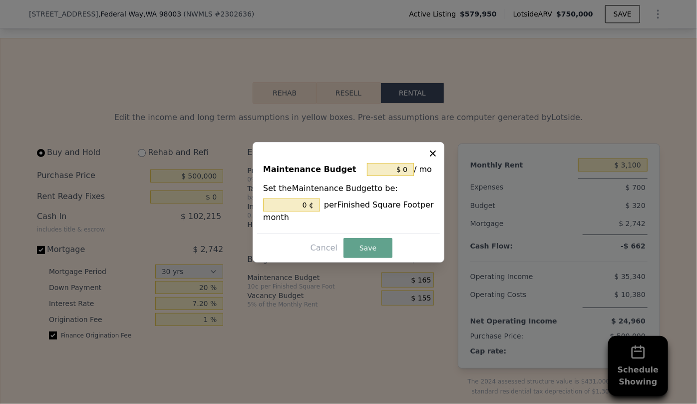
type input "0 %"
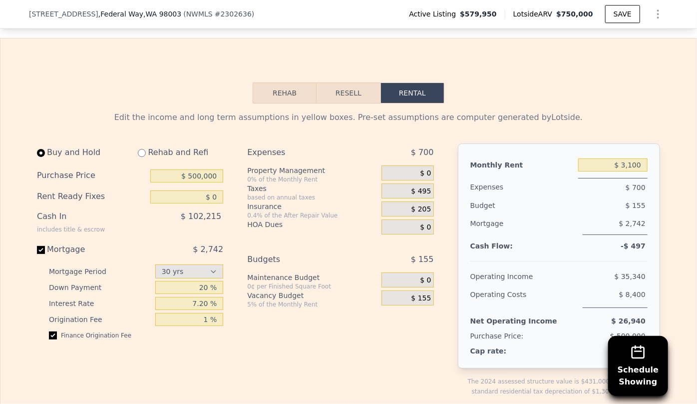
click at [429, 290] on div "$ 155" at bounding box center [408, 297] width 52 height 15
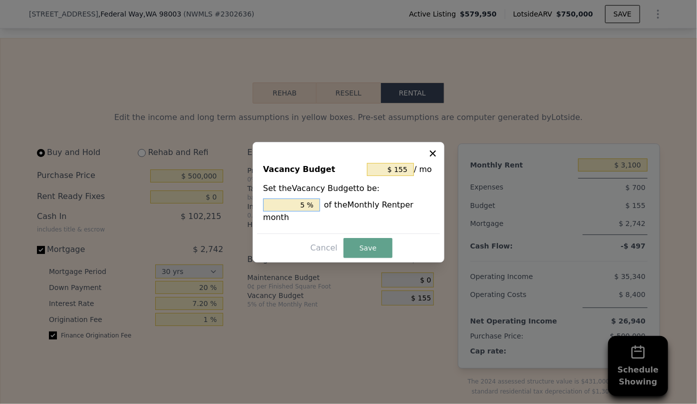
click at [306, 211] on input "5 %" at bounding box center [291, 204] width 57 height 13
type input "$ 0"
type input "0 %"
click at [371, 242] on button "Save" at bounding box center [368, 248] width 49 height 20
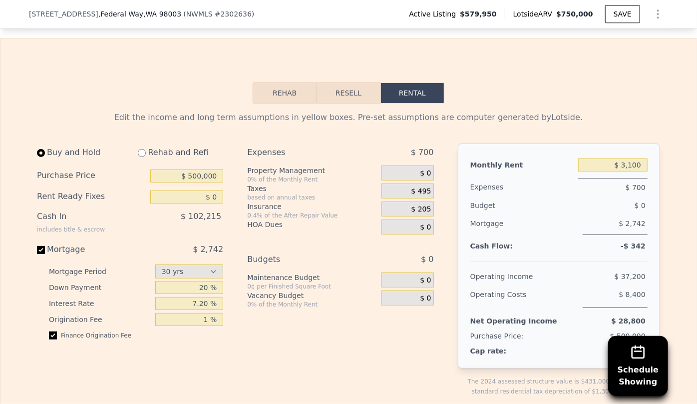
click at [420, 276] on span "$ 0" at bounding box center [425, 280] width 11 height 9
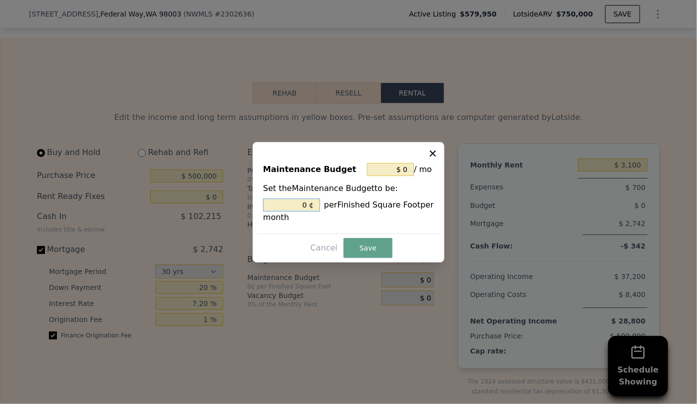
click at [309, 201] on input "0 ¢" at bounding box center [291, 204] width 57 height 13
type input "$ 17"
type input "1 ¢"
type input "$ 165"
click at [366, 247] on button "Save" at bounding box center [368, 248] width 49 height 20
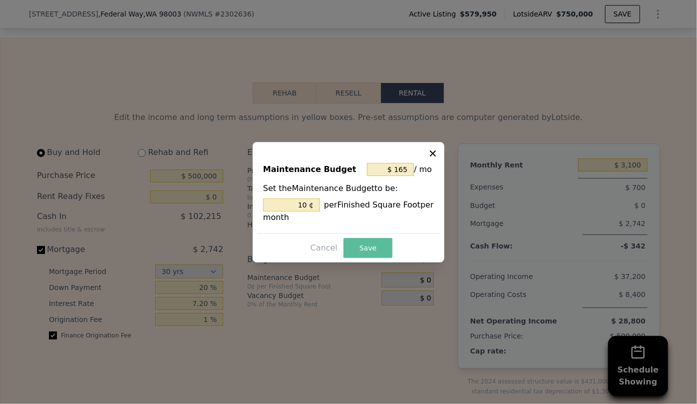
type input "10 %"
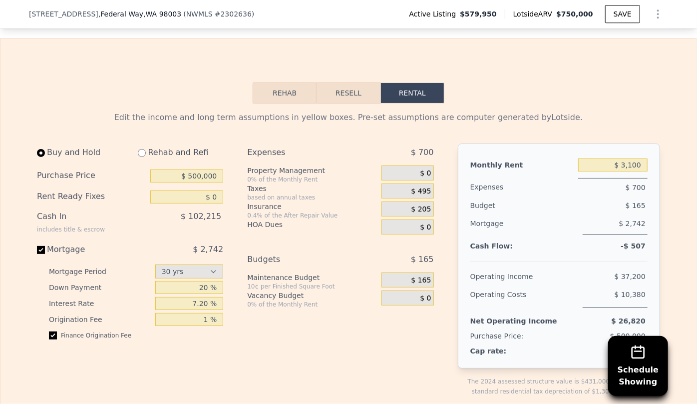
click at [422, 294] on span "$ 0" at bounding box center [425, 298] width 11 height 9
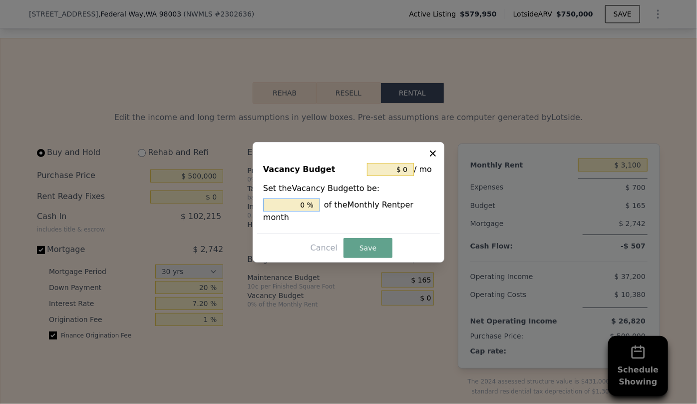
click at [308, 210] on input "0 %" at bounding box center [291, 204] width 57 height 13
type input "$ 248"
type input "8 %"
click at [364, 241] on button "Save" at bounding box center [368, 248] width 49 height 20
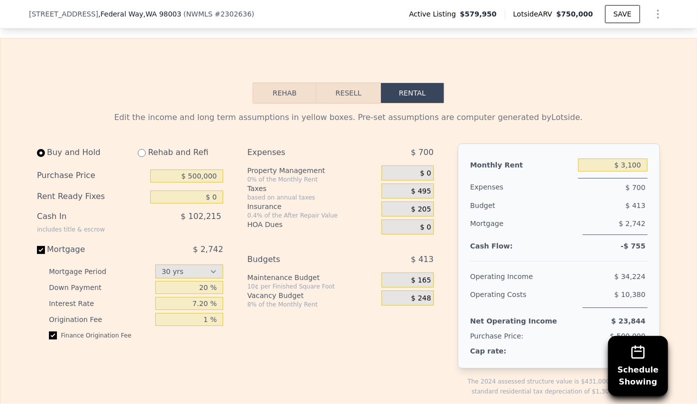
click at [427, 276] on span "$ 165" at bounding box center [422, 280] width 20 height 9
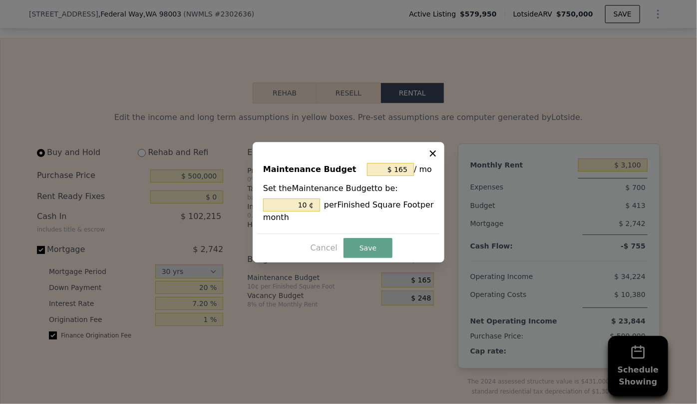
click at [435, 151] on icon at bounding box center [433, 153] width 6 height 6
type input "10 %"
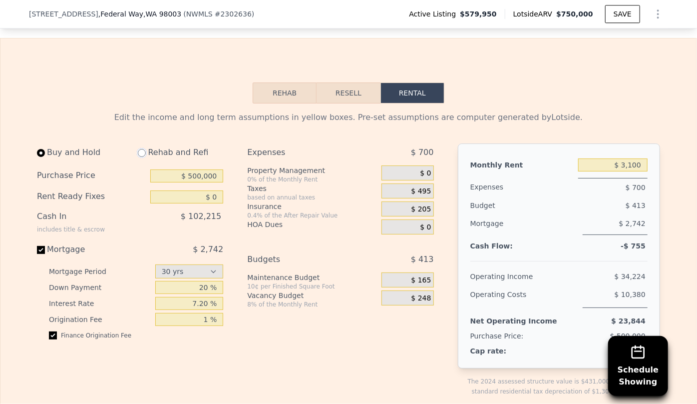
click at [138, 149] on input "radio" at bounding box center [142, 153] width 8 height 8
radio input "true"
type input "$ 3,400"
select select "30"
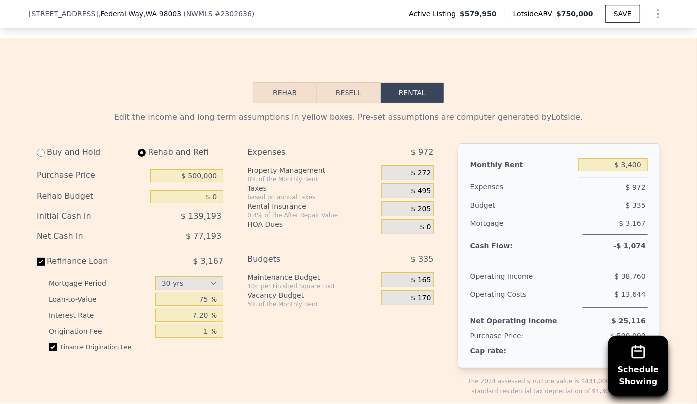
click at [424, 145] on div "Expenses $ 972" at bounding box center [340, 154] width 186 height 22
click at [425, 169] on span "$ 272" at bounding box center [422, 173] width 20 height 9
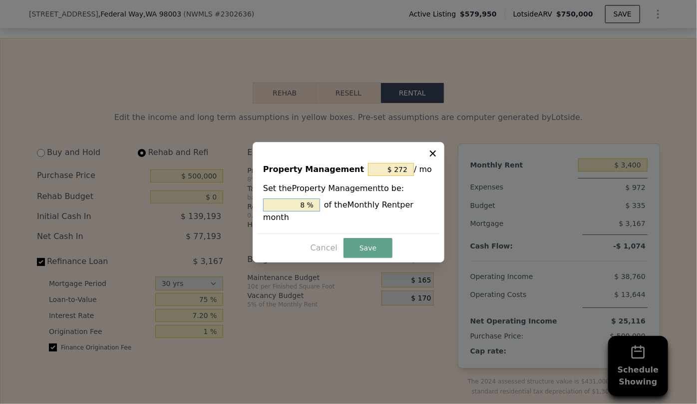
click at [307, 210] on input "8 %" at bounding box center [291, 204] width 57 height 13
type input "$ 0"
type input "0 %"
click at [374, 243] on button "Save" at bounding box center [368, 248] width 49 height 20
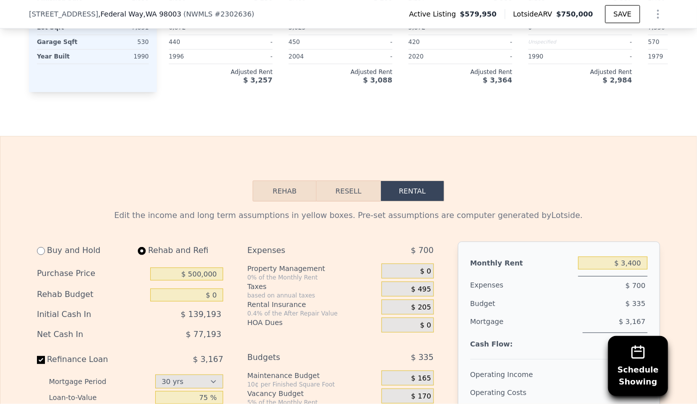
scroll to position [1453, 0]
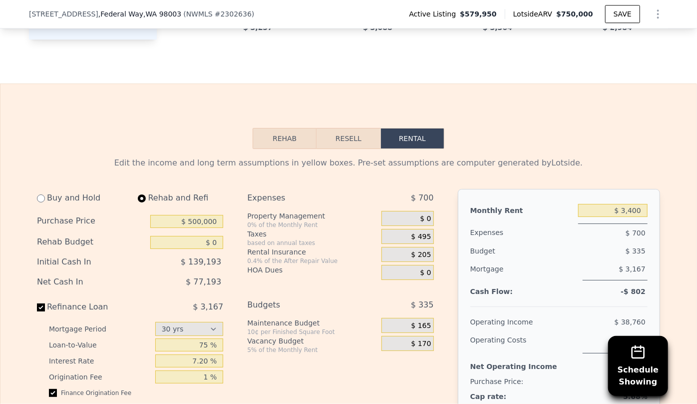
click at [347, 128] on button "Resell" at bounding box center [348, 138] width 63 height 21
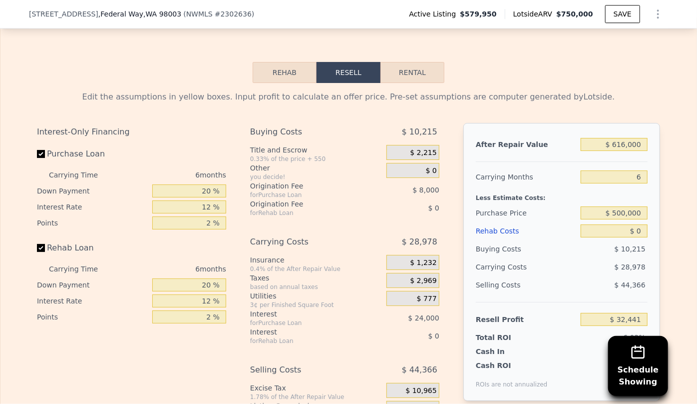
scroll to position [1589, 0]
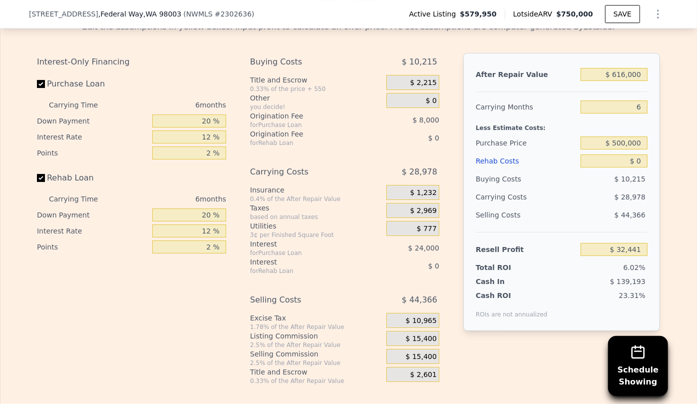
click at [419, 352] on span "$ 15,400" at bounding box center [421, 356] width 31 height 9
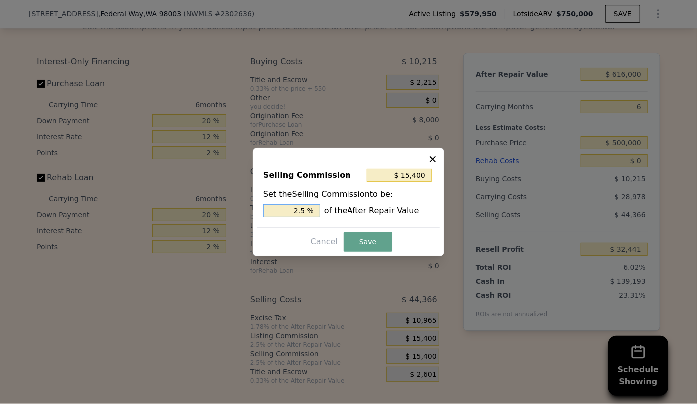
click at [298, 210] on input "2.5 %" at bounding box center [291, 210] width 57 height 13
type input "$ 3,080"
type input ".5 %"
type input "$ 9,240"
type input "1.5 %"
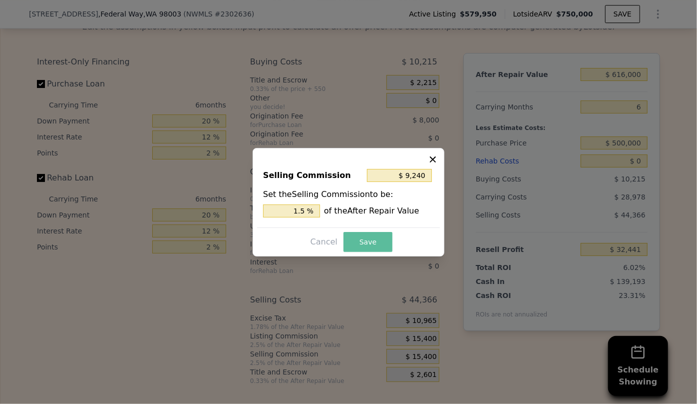
click at [369, 238] on button "Save" at bounding box center [368, 242] width 49 height 20
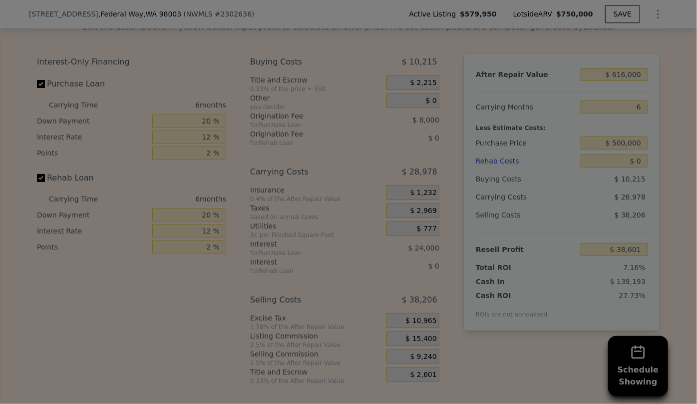
type input "$ 38,601"
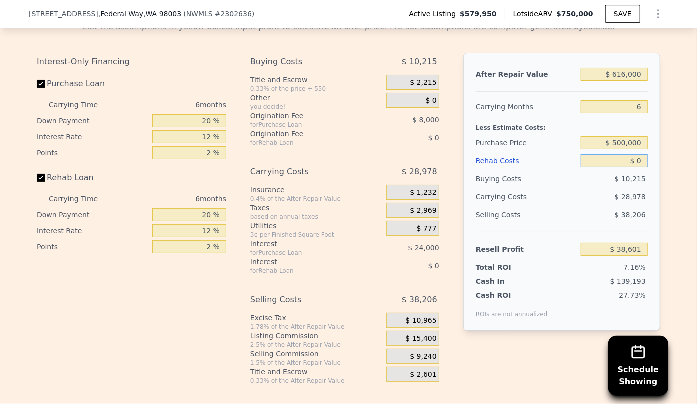
click at [632, 154] on input "$ 0" at bounding box center [614, 160] width 67 height 13
type input "$ 10"
type input "$ 38,591"
type input "$ 100"
type input "$ 38,493"
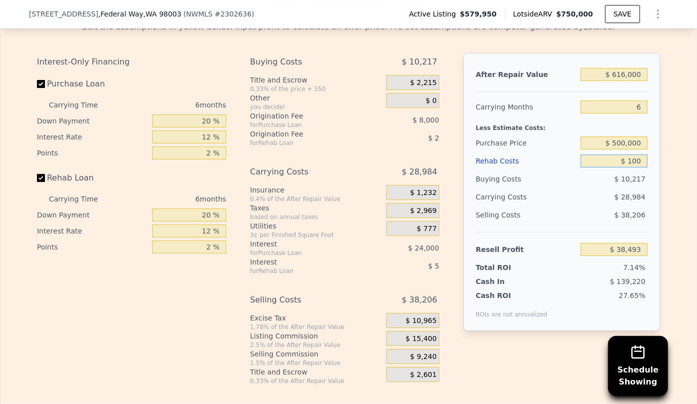
type input "$ 1,000"
type input "$ 37,537"
type input "$ 10,000"
type input "$ 27,961"
type input "$ 10,000"
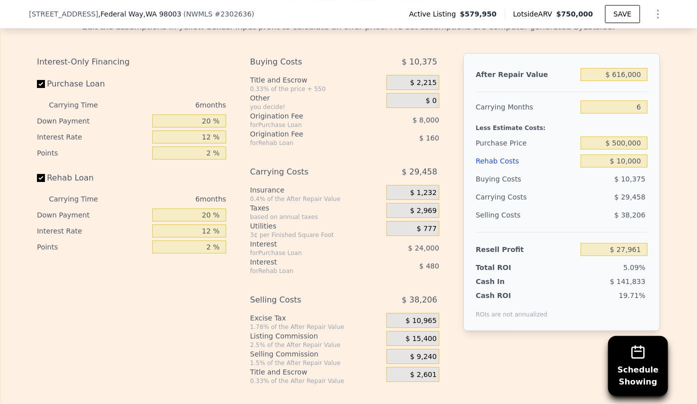
click at [590, 188] on div "$ 29,458" at bounding box center [594, 197] width 105 height 18
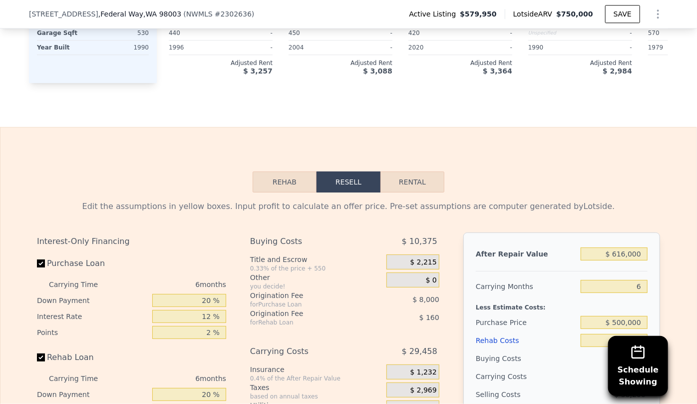
scroll to position [1408, 0]
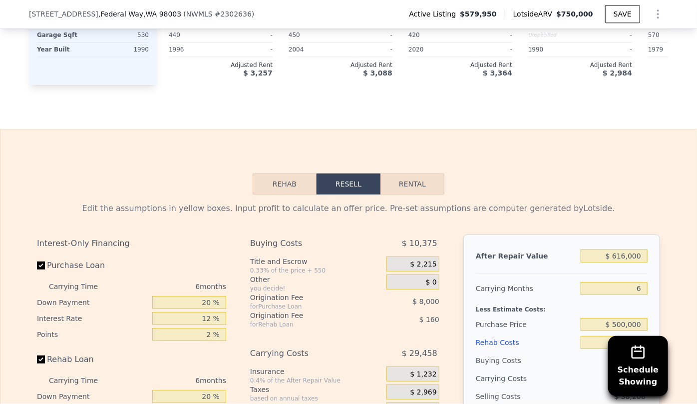
click at [408, 173] on button "Rental" at bounding box center [413, 183] width 64 height 21
select select "30"
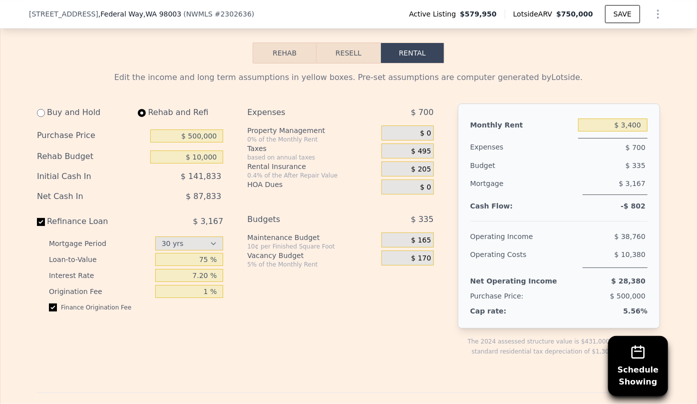
scroll to position [1544, 0]
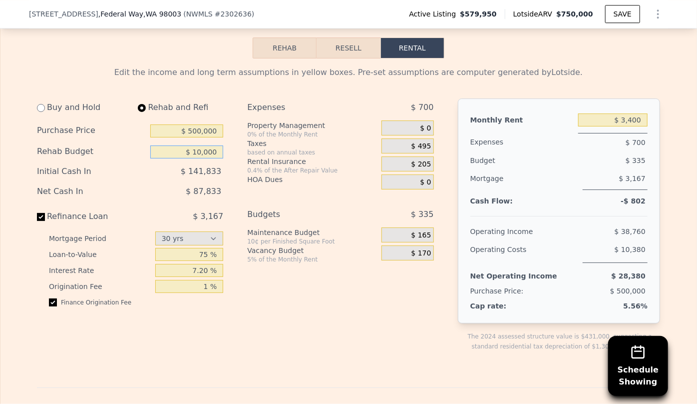
click at [212, 145] on input "$ 10,000" at bounding box center [186, 151] width 73 height 13
type input "$ 1"
type input "$ 0"
click at [278, 173] on div "Expenses $ 700 Property Management 0% of the Monthly Rent $ 0 Taxes based on an…" at bounding box center [344, 232] width 194 height 269
click at [38, 104] on input "radio" at bounding box center [41, 108] width 8 height 8
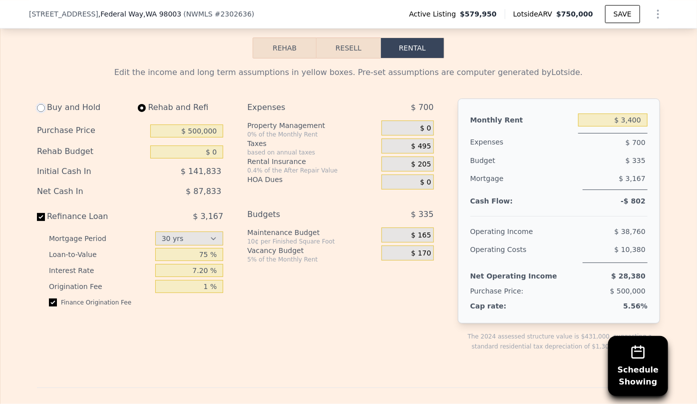
radio input "true"
type input "$ 3,100"
select select "30"
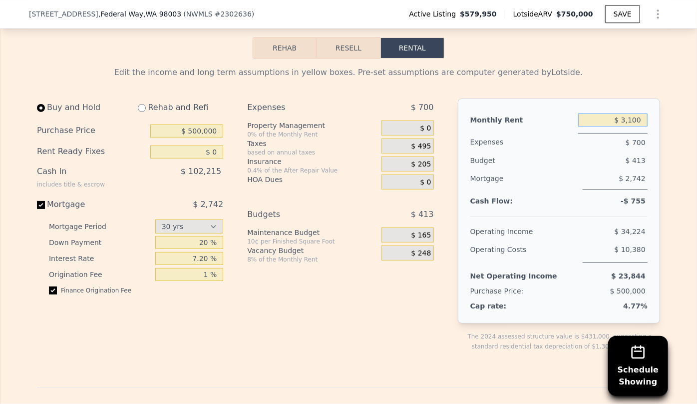
click at [639, 113] on input "$ 3,100" at bounding box center [612, 119] width 69 height 13
type input "$ 3,000"
click at [583, 151] on div "$ 413" at bounding box center [595, 160] width 104 height 18
click at [425, 231] on span "$ 165" at bounding box center [422, 235] width 20 height 9
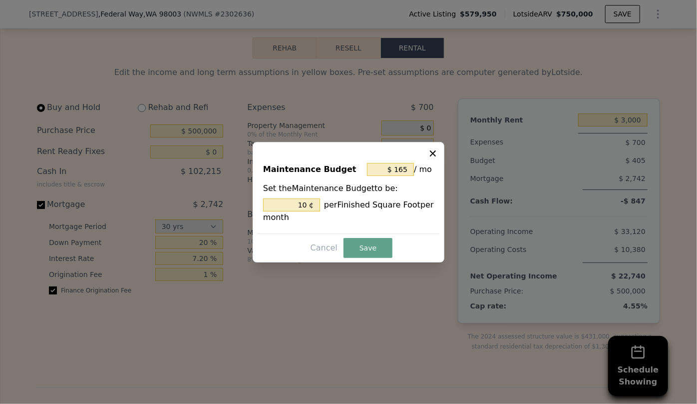
click at [434, 147] on button at bounding box center [434, 152] width 12 height 12
type input "10 %"
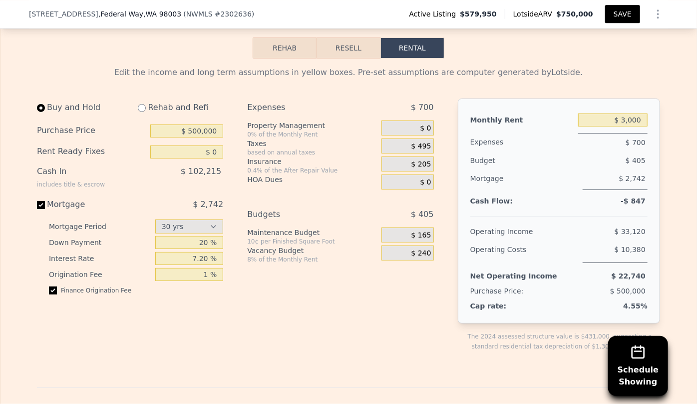
click at [609, 20] on button "SAVE" at bounding box center [622, 14] width 35 height 18
click at [609, 20] on button "SAVED" at bounding box center [620, 14] width 39 height 18
click at [607, 17] on button "SAVED" at bounding box center [620, 14] width 39 height 18
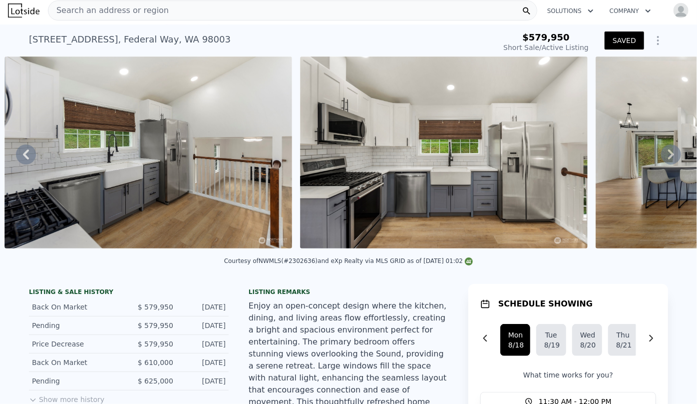
scroll to position [0, 0]
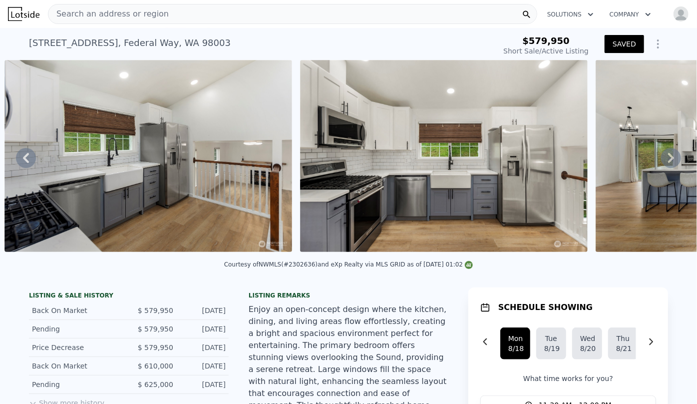
click at [92, 5] on div "Search an address or region" at bounding box center [108, 13] width 120 height 19
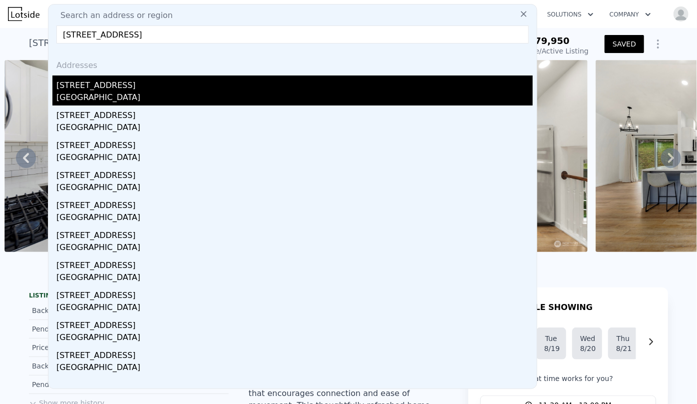
type input "[STREET_ADDRESS]"
click at [119, 95] on div "[GEOGRAPHIC_DATA]" at bounding box center [294, 98] width 477 height 14
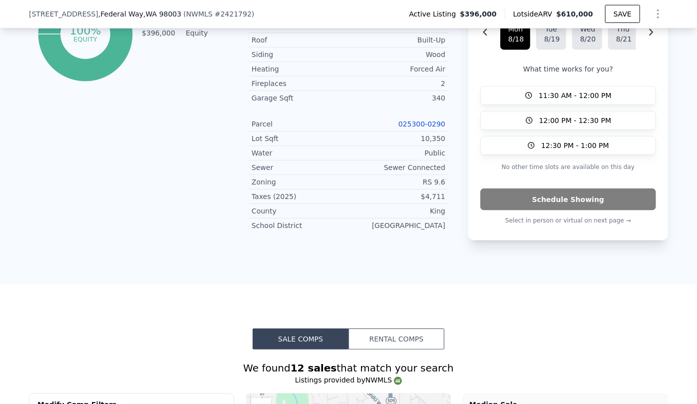
scroll to position [588, 0]
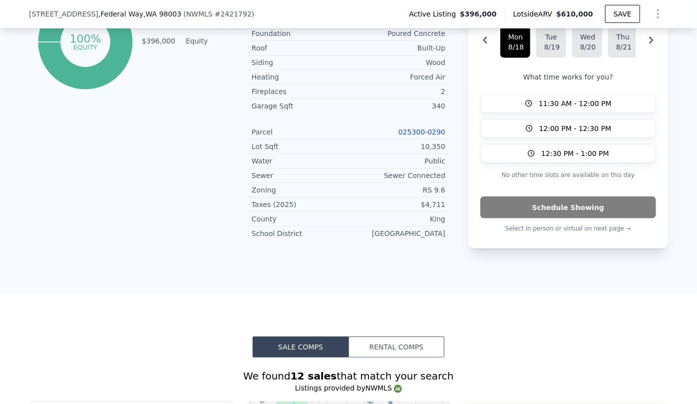
click at [422, 128] on link "025300-0290" at bounding box center [422, 132] width 47 height 8
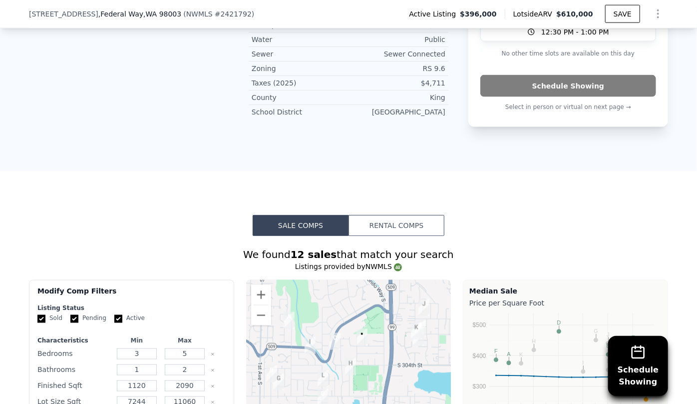
scroll to position [906, 0]
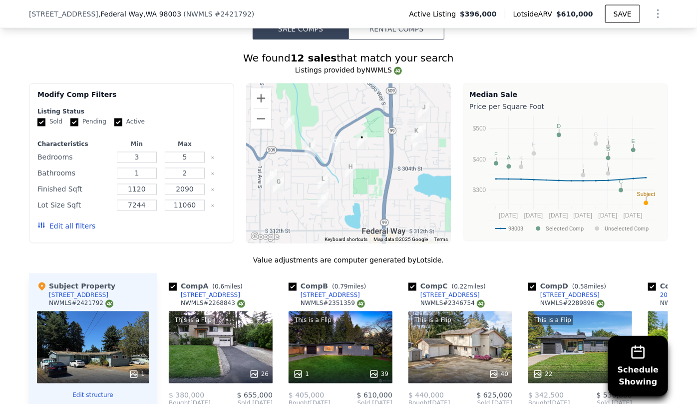
click at [56, 221] on button "Edit all filters" at bounding box center [66, 226] width 58 height 10
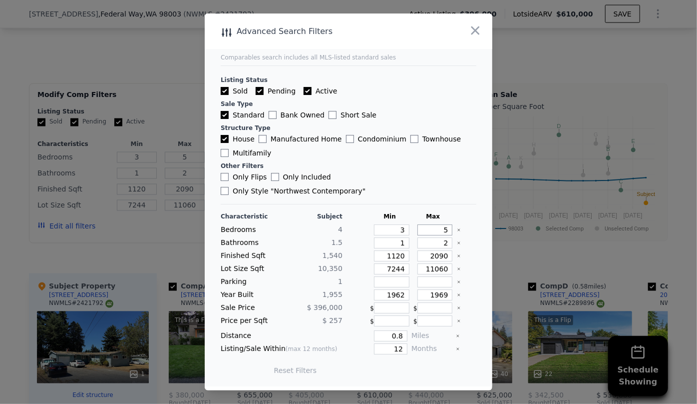
drag, startPoint x: 444, startPoint y: 221, endPoint x: 424, endPoint y: 221, distance: 20.0
click at [425, 224] on input "5" at bounding box center [435, 229] width 35 height 11
type input "4"
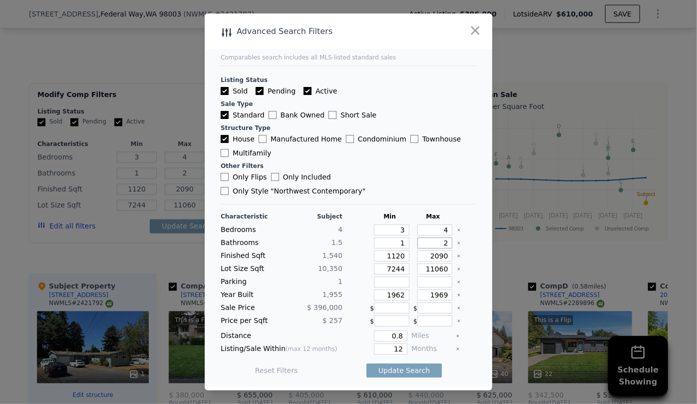
drag, startPoint x: 441, startPoint y: 236, endPoint x: 434, endPoint y: 234, distance: 7.2
click at [435, 237] on input "2" at bounding box center [435, 242] width 35 height 11
click at [399, 250] on input "1120" at bounding box center [391, 255] width 35 height 11
type input "112"
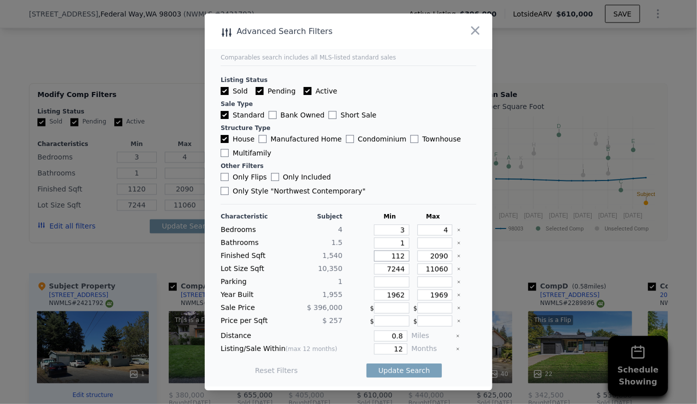
type input "11"
type input "1"
type input "13"
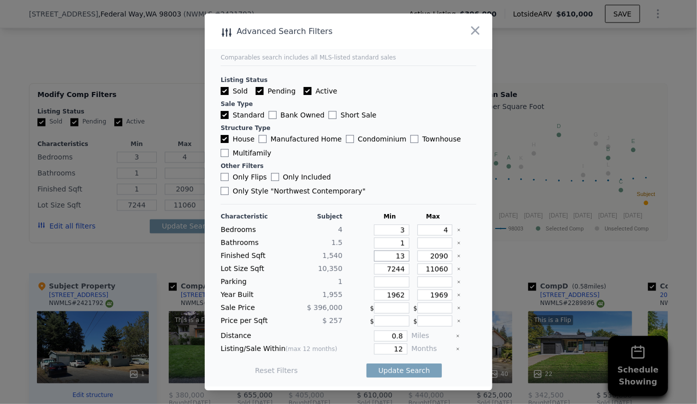
type input "13"
type input "130"
type input "1300"
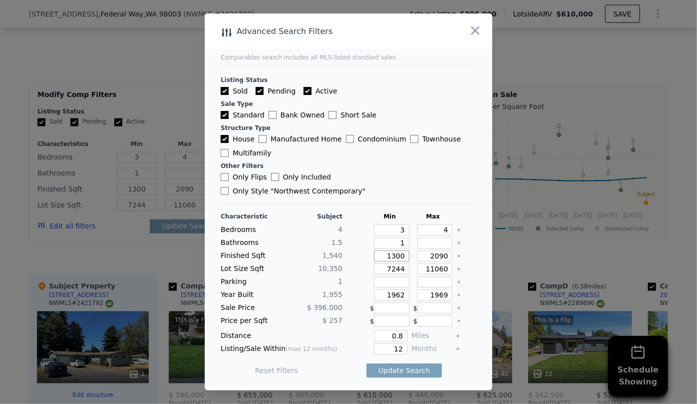
type input "1300"
drag, startPoint x: 443, startPoint y: 253, endPoint x: 427, endPoint y: 248, distance: 16.1
click at [427, 250] on input "2090" at bounding box center [435, 255] width 35 height 11
type input "1"
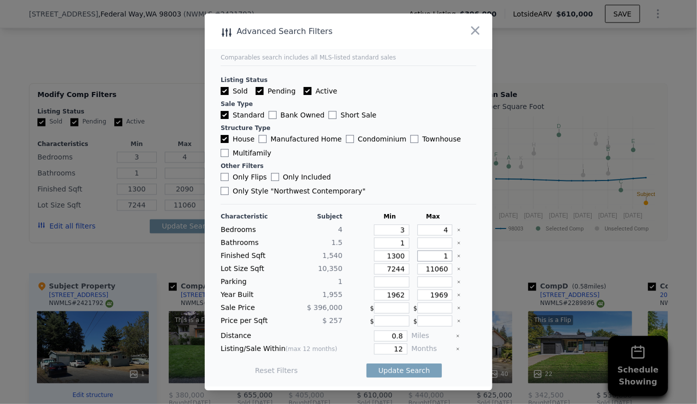
type input "17"
type input "170"
type input "1700"
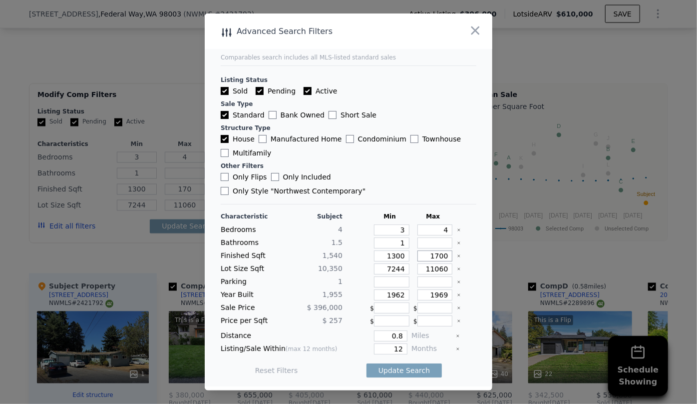
type input "1700"
drag, startPoint x: 402, startPoint y: 262, endPoint x: 379, endPoint y: 260, distance: 22.5
click at [381, 263] on input "7244" at bounding box center [391, 268] width 35 height 11
drag, startPoint x: 402, startPoint y: 287, endPoint x: 347, endPoint y: 287, distance: 55.0
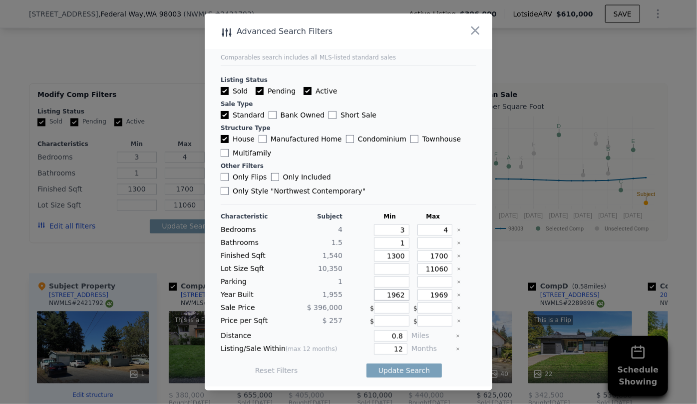
click at [349, 289] on div "Year Built 1,955 1962 1969" at bounding box center [349, 294] width 256 height 11
click at [439, 289] on input "1969" at bounding box center [435, 294] width 35 height 11
type input "1989"
drag, startPoint x: 400, startPoint y: 340, endPoint x: 363, endPoint y: 340, distance: 37.0
click at [364, 343] on div "12" at bounding box center [377, 348] width 61 height 11
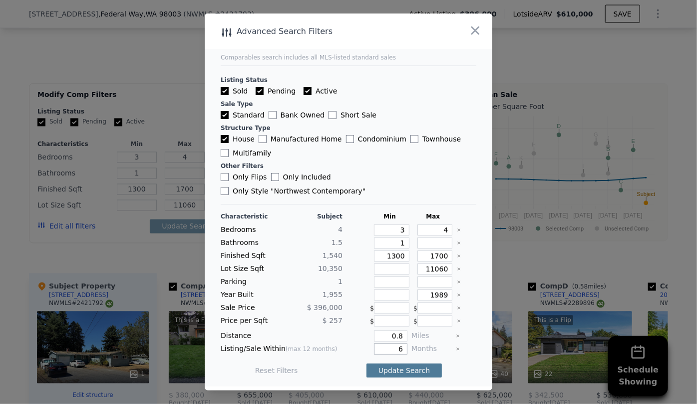
type input "6"
click at [395, 363] on button "Update Search" at bounding box center [404, 370] width 75 height 14
checkbox input "false"
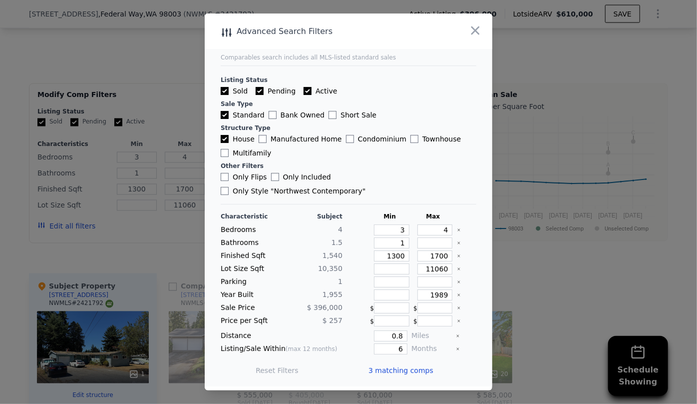
click at [395, 365] on span "3 matching comps" at bounding box center [401, 370] width 65 height 10
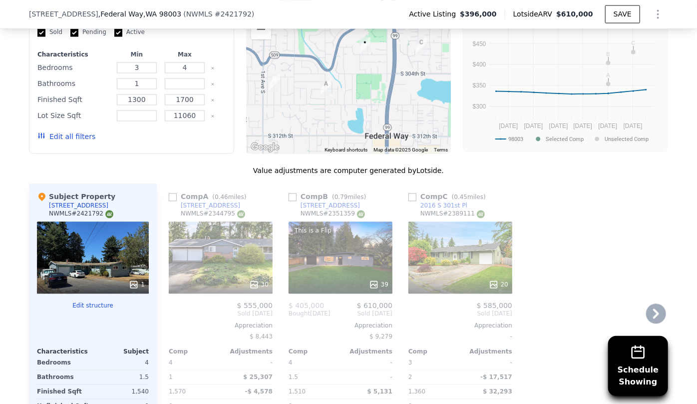
scroll to position [997, 0]
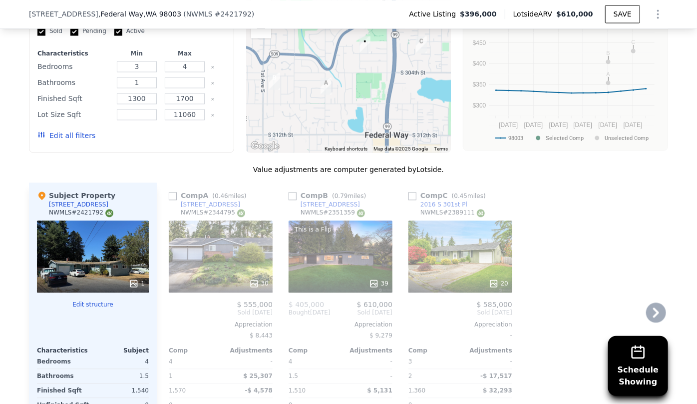
click at [310, 274] on div at bounding box center [341, 283] width 104 height 18
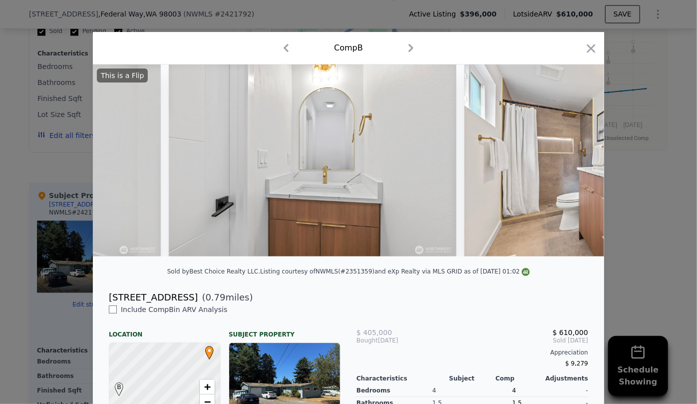
scroll to position [0, 5775]
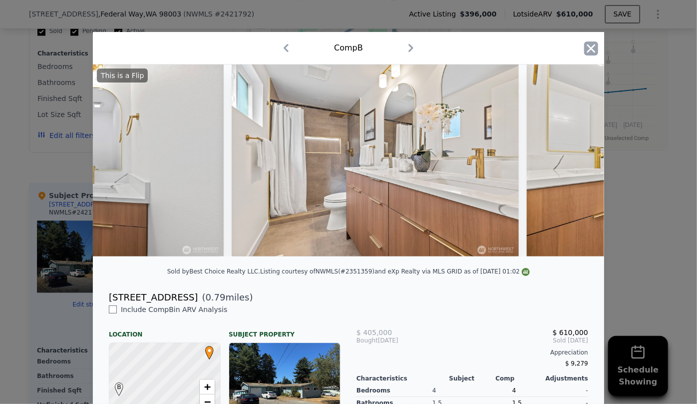
click at [594, 44] on icon "button" at bounding box center [591, 48] width 14 height 14
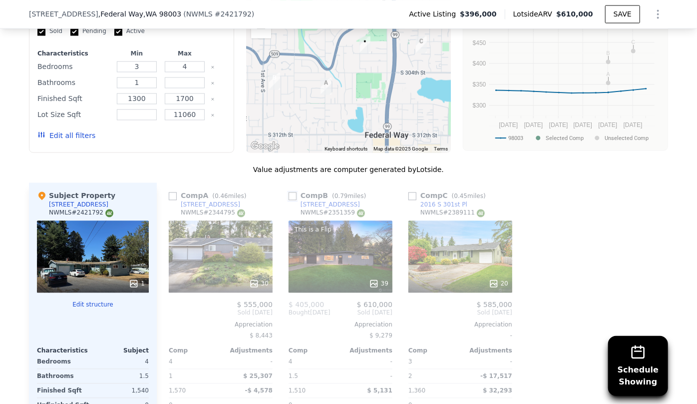
click at [292, 192] on input "checkbox" at bounding box center [293, 196] width 8 height 8
checkbox input "true"
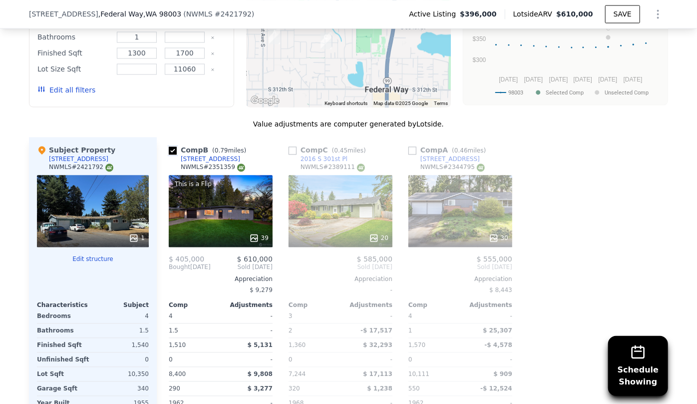
scroll to position [1087, 0]
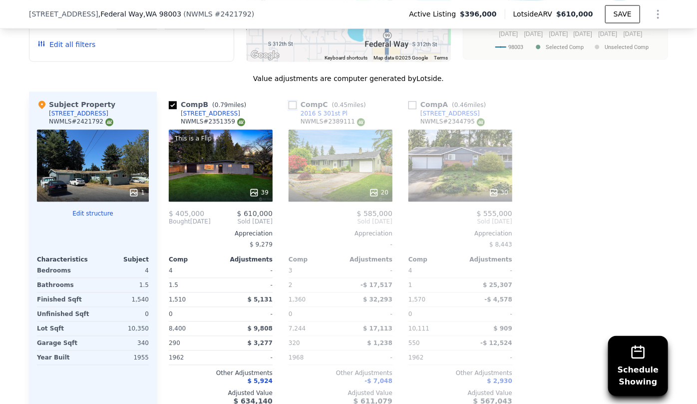
click at [292, 101] on input "checkbox" at bounding box center [293, 105] width 8 height 8
checkbox input "true"
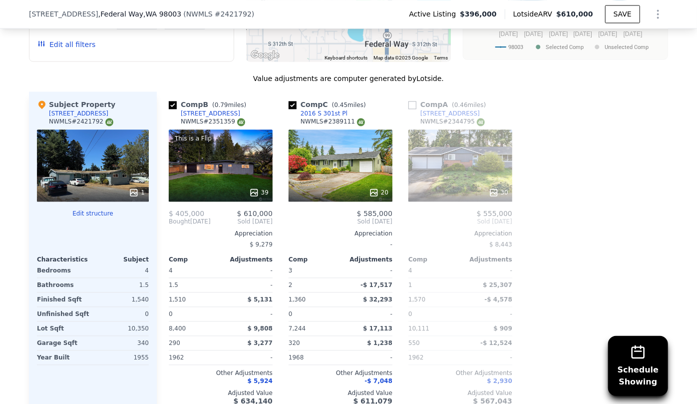
click at [449, 146] on div "30" at bounding box center [461, 165] width 104 height 72
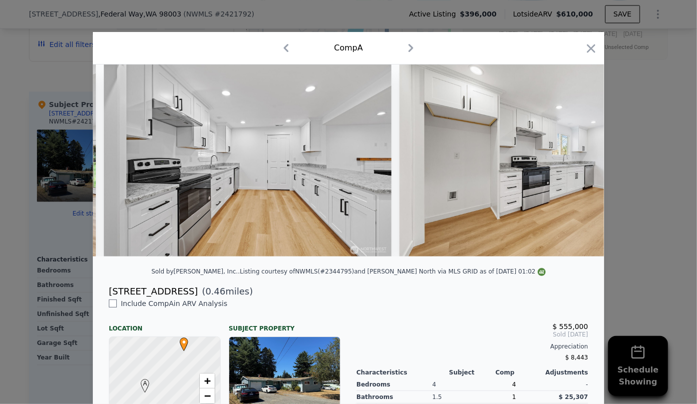
scroll to position [0, 4402]
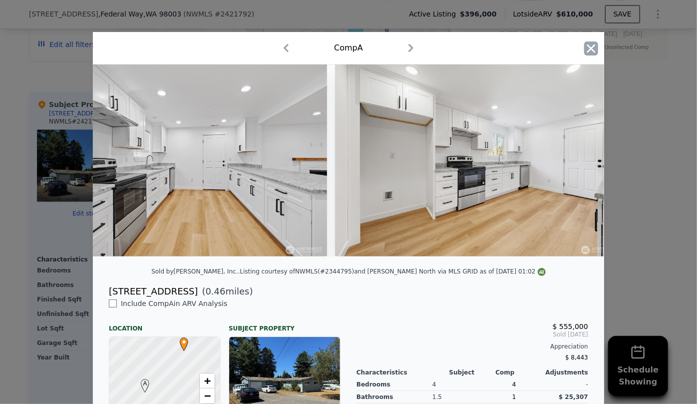
click at [589, 47] on icon "button" at bounding box center [591, 48] width 8 height 8
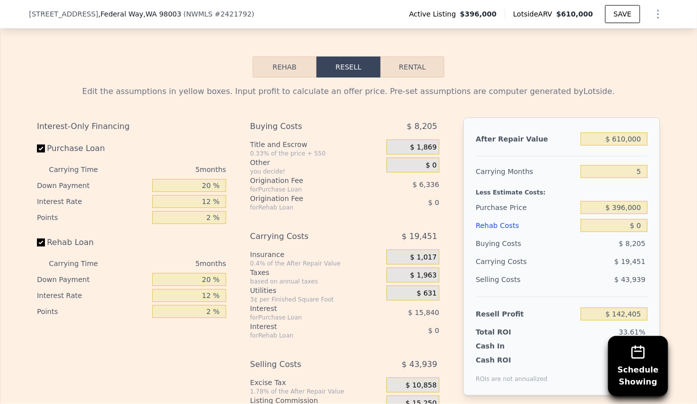
scroll to position [1587, 0]
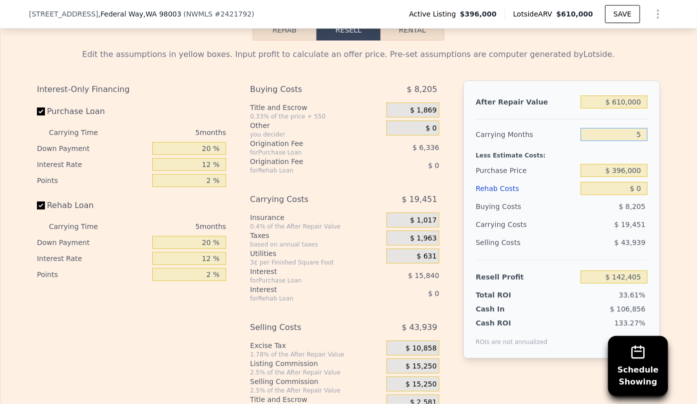
click at [639, 128] on input "5" at bounding box center [614, 134] width 67 height 13
type input "6"
type input "$ 138,515"
type input "6"
click at [493, 179] on div "Rehab Costs" at bounding box center [526, 188] width 101 height 18
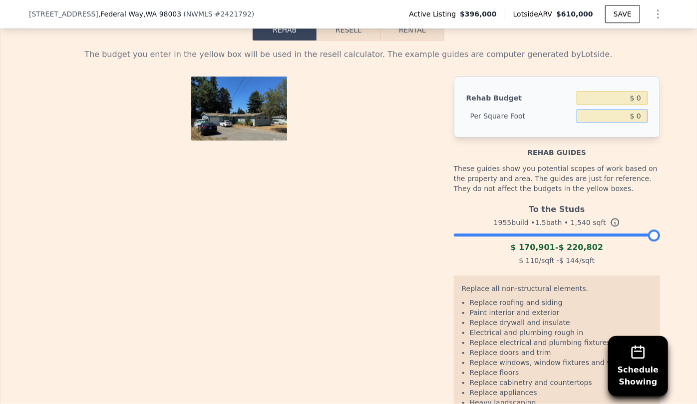
click at [634, 109] on input "$ 0" at bounding box center [612, 115] width 71 height 13
type input "$ 800"
click at [646, 137] on div "Rehab guides" at bounding box center [557, 147] width 206 height 20
type input "$ 1,232,000"
click at [634, 109] on input "$ 800" at bounding box center [612, 115] width 71 height 13
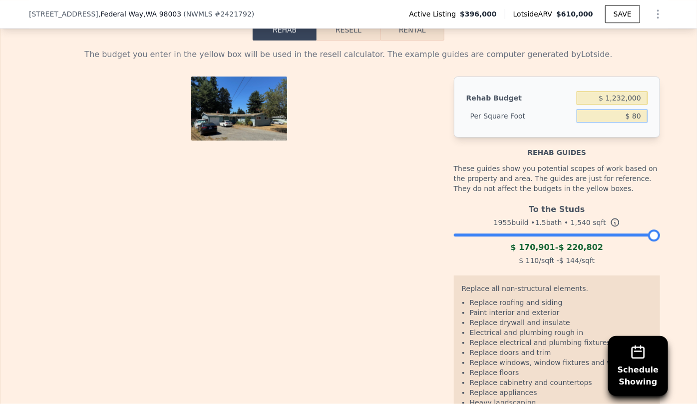
type input "$ 80"
click at [643, 109] on div "Rehab Budget $ 1,232,000 Per Square Foot $ 80" at bounding box center [557, 106] width 206 height 61
type input "$ 123,200"
click at [634, 109] on input "$ 80" at bounding box center [612, 115] width 71 height 13
type input "$ 90"
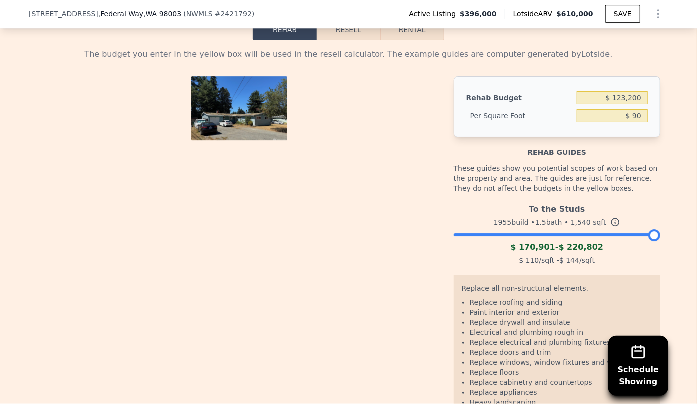
click at [648, 109] on div "Rehab Budget $ 123,200 Per Square Foot $ 90" at bounding box center [557, 106] width 206 height 61
type input "$ 138,600"
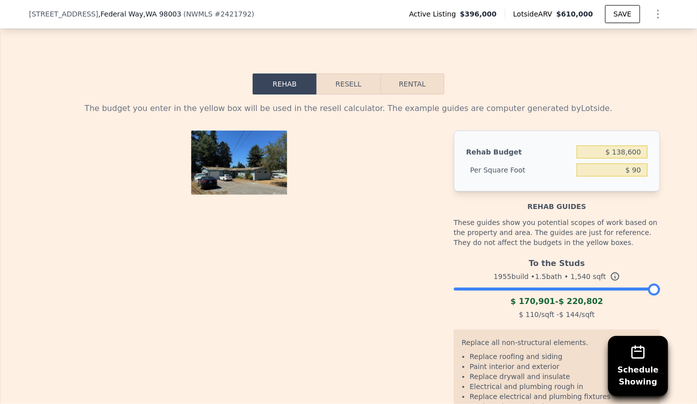
scroll to position [1405, 0]
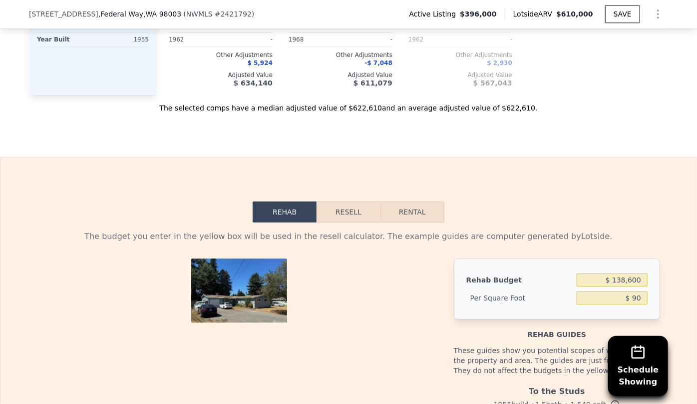
click at [352, 201] on button "Resell" at bounding box center [348, 211] width 63 height 21
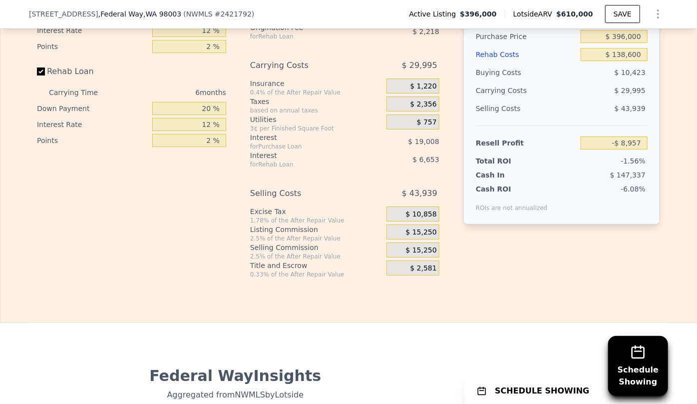
scroll to position [1723, 0]
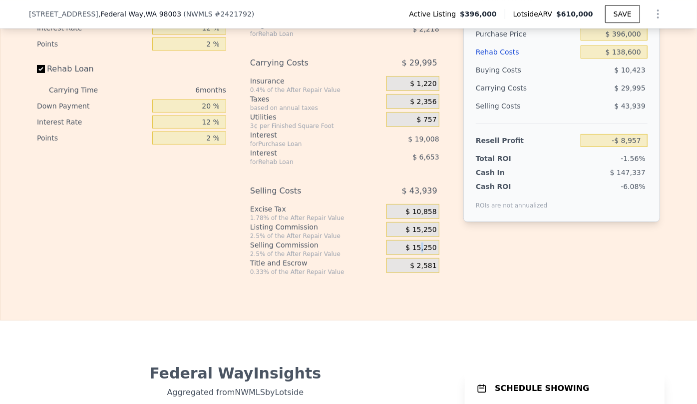
click at [421, 243] on span "$ 15,250" at bounding box center [421, 247] width 31 height 9
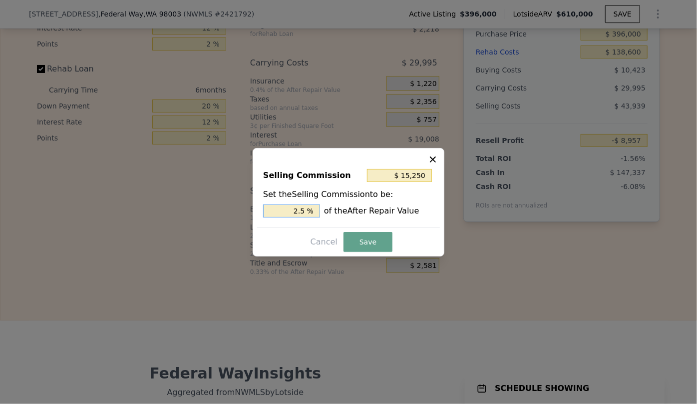
click at [304, 209] on input "2.5 %" at bounding box center [291, 210] width 57 height 13
type input "$ 152,500"
type input "25 %"
type input "$ 30,500"
type input "5 %"
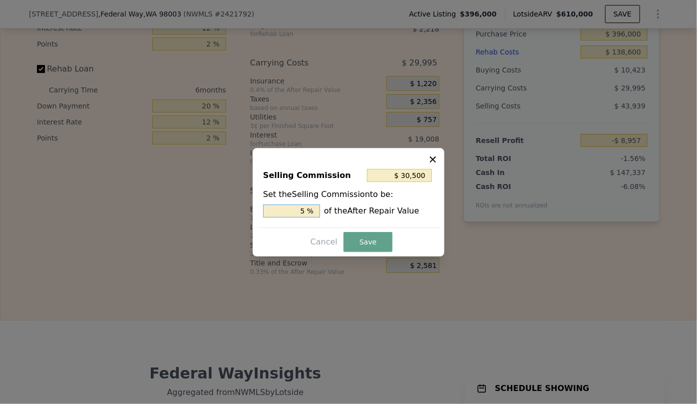
type input "$ 91,500"
type input "15 %"
click at [307, 210] on input "15 %" at bounding box center [291, 210] width 57 height 13
type input "$ 6,100"
type input "1. %"
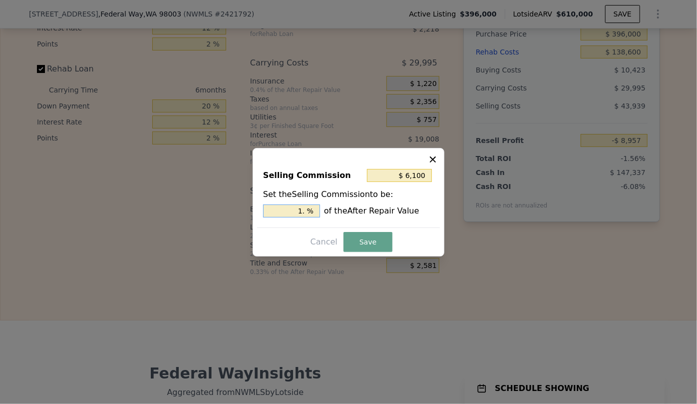
type input "$ 9,150"
type input "1.5 %"
click at [377, 242] on button "Save" at bounding box center [368, 242] width 49 height 20
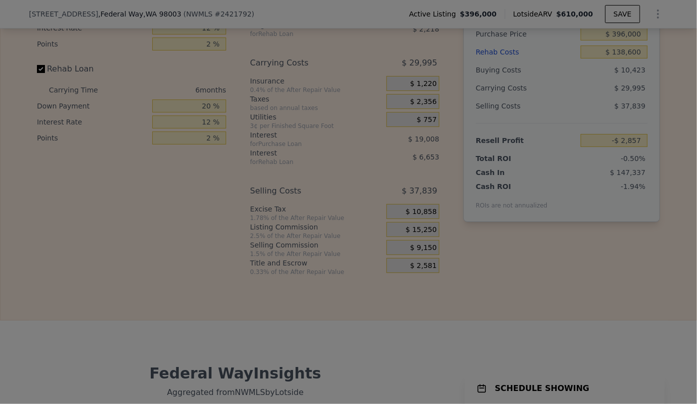
type input "-$ 2,857"
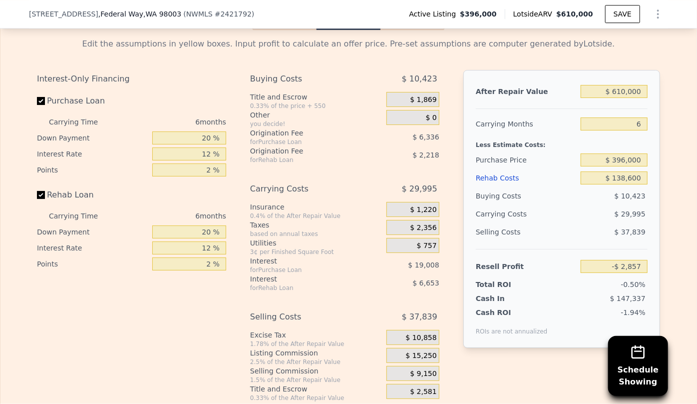
scroll to position [1587, 0]
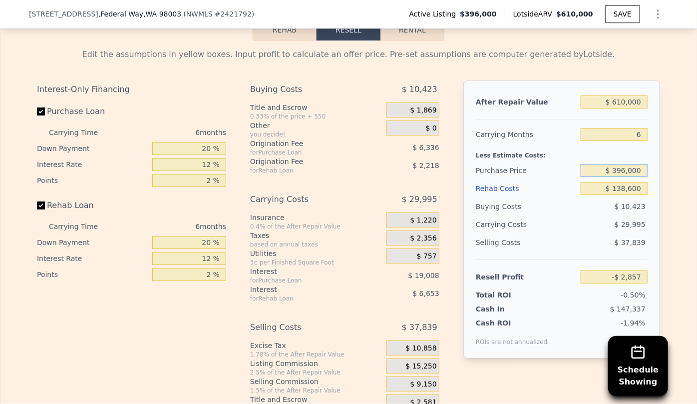
click at [641, 164] on input "$ 396,000" at bounding box center [614, 170] width 67 height 13
type input "$ 370,000"
click at [655, 161] on div "After Repair Value $ 610,000 Carrying Months 6 Less Estimate Costs: Purchase Pr…" at bounding box center [562, 219] width 197 height 278
type input "$ 24,894"
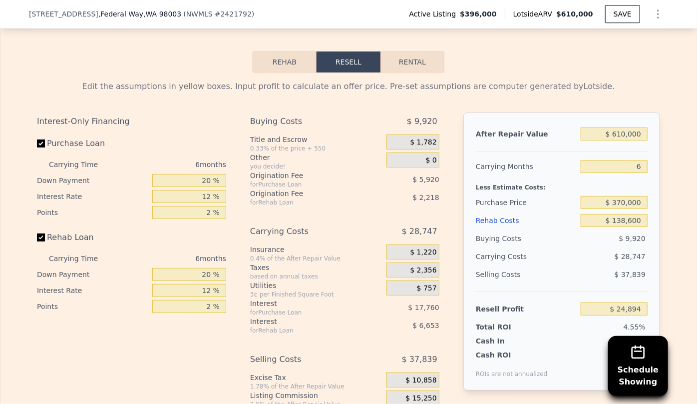
scroll to position [1542, 0]
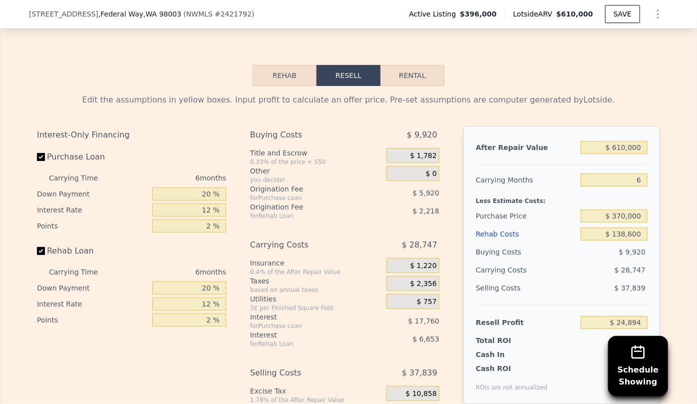
click at [509, 225] on div "Rehab Costs" at bounding box center [526, 234] width 101 height 18
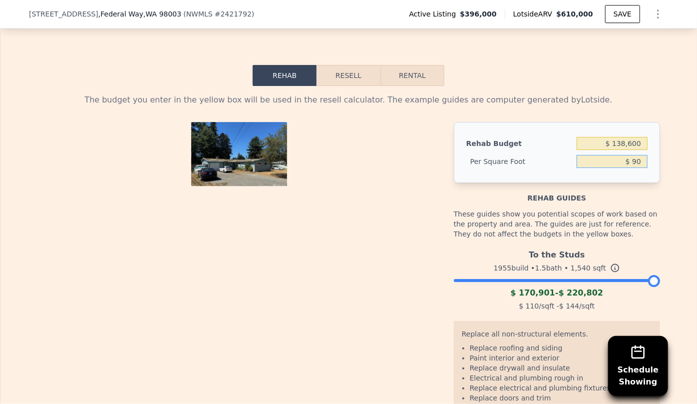
click at [636, 155] on input "$ 90" at bounding box center [612, 161] width 71 height 13
type input "$ 9"
type input "$ 80"
click at [653, 183] on div "Rehab guides" at bounding box center [557, 193] width 206 height 20
type input "$ 123,200"
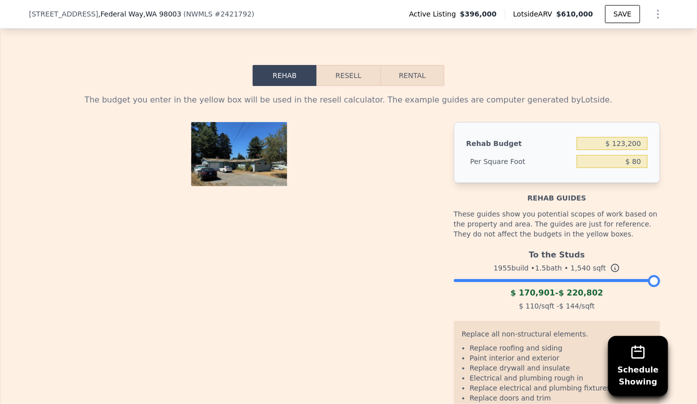
click at [350, 65] on button "Resell" at bounding box center [348, 75] width 63 height 21
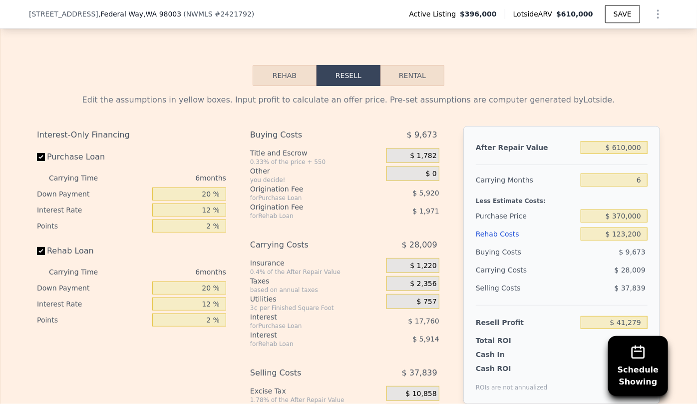
click at [492, 225] on div "Rehab Costs" at bounding box center [526, 234] width 101 height 18
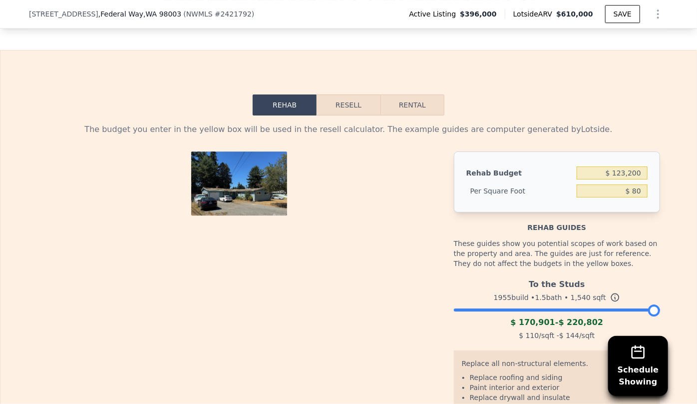
scroll to position [1496, 0]
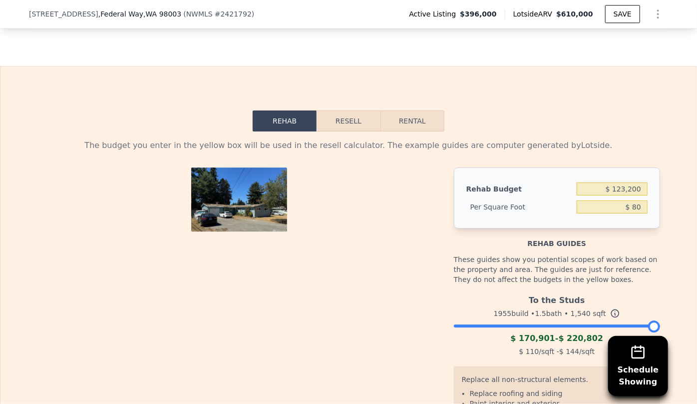
click at [363, 110] on button "Resell" at bounding box center [348, 120] width 63 height 21
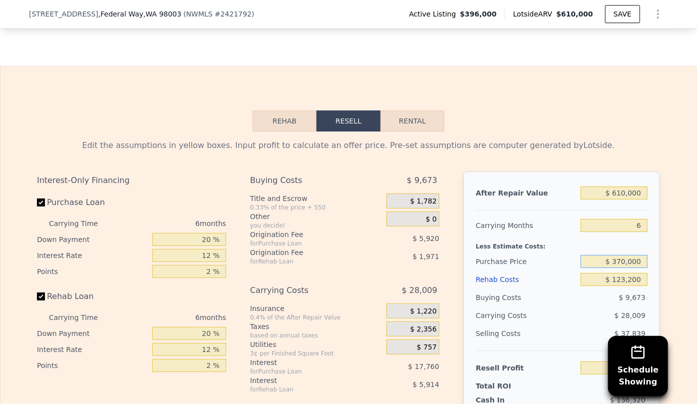
click at [623, 255] on input "$ 370,000" at bounding box center [614, 261] width 67 height 13
type input "$ 360,000"
click at [652, 214] on div "After Repair Value $ 610,000 Carrying Months 6 Less Estimate Costs: Purchase Pr…" at bounding box center [562, 310] width 197 height 278
type input "$ 51,952"
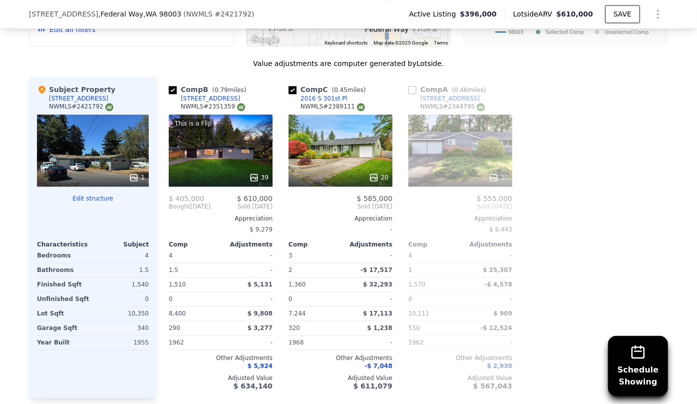
scroll to position [1087, 0]
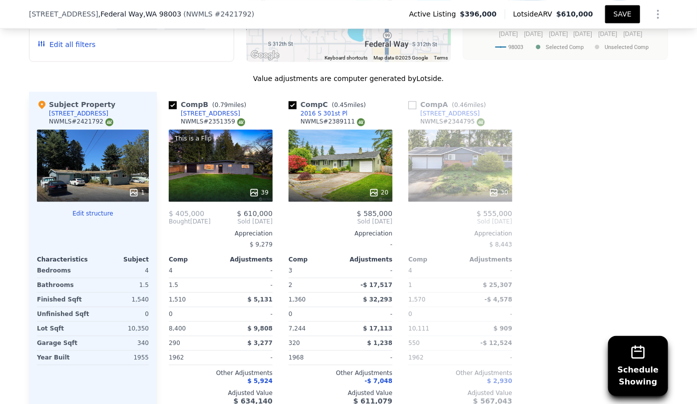
click at [614, 16] on button "SAVE" at bounding box center [622, 14] width 35 height 18
click at [622, 17] on button "SAVED" at bounding box center [620, 14] width 39 height 18
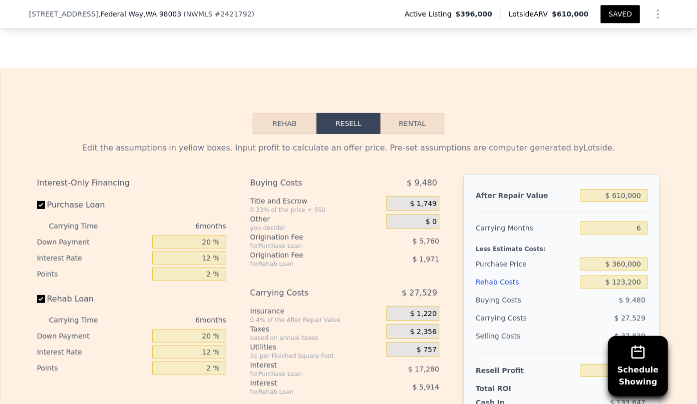
scroll to position [1509, 0]
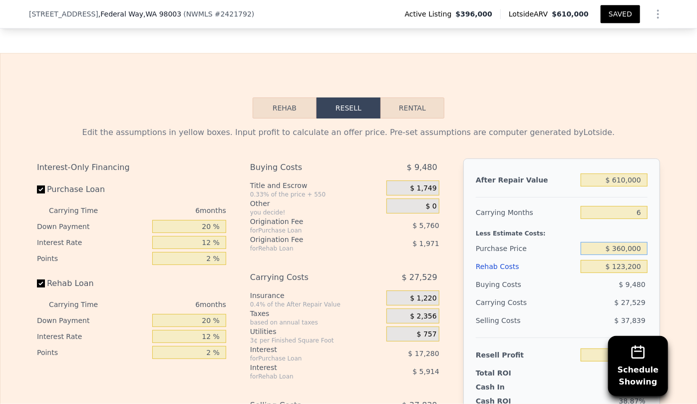
click at [623, 242] on input "$ 360,000" at bounding box center [614, 248] width 67 height 13
type input "$ 350,000"
click at [662, 198] on div "Edit the assumptions in yellow boxes. Input profit to calculate an offer price.…" at bounding box center [348, 304] width 639 height 372
type input "$ 62,625"
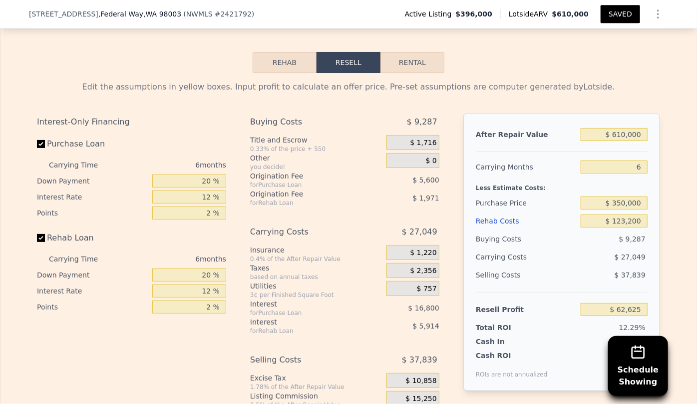
click at [627, 11] on button "SAVED" at bounding box center [620, 14] width 39 height 18
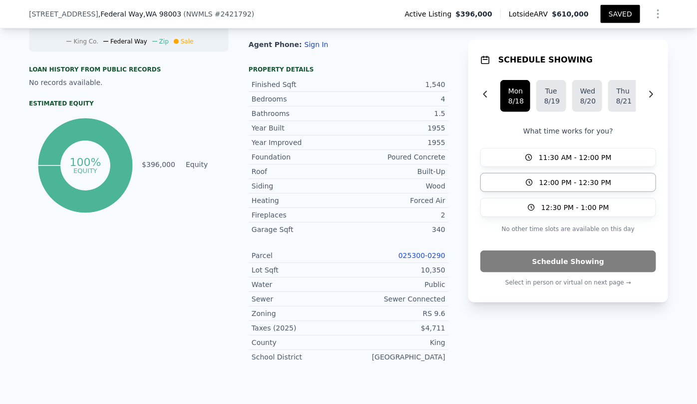
scroll to position [283, 0]
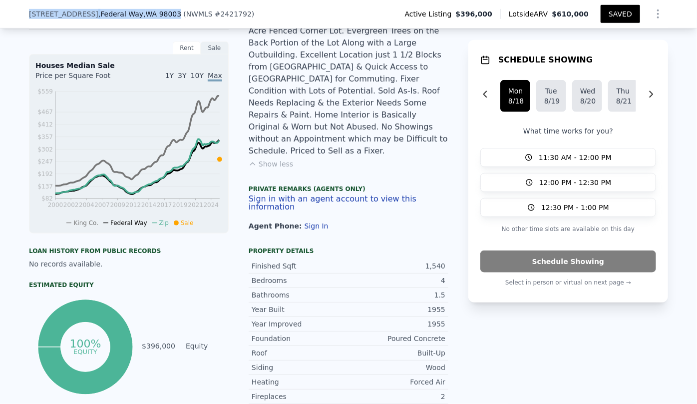
drag, startPoint x: 20, startPoint y: 11, endPoint x: 155, endPoint y: 14, distance: 134.4
click at [155, 14] on div "[STREET_ADDRESS] ( NWMLS # 2421792 ) Active Listing $396,000 Lotside ARV $610,0…" at bounding box center [348, 14] width 697 height 28
copy div "[STREET_ADDRESS]"
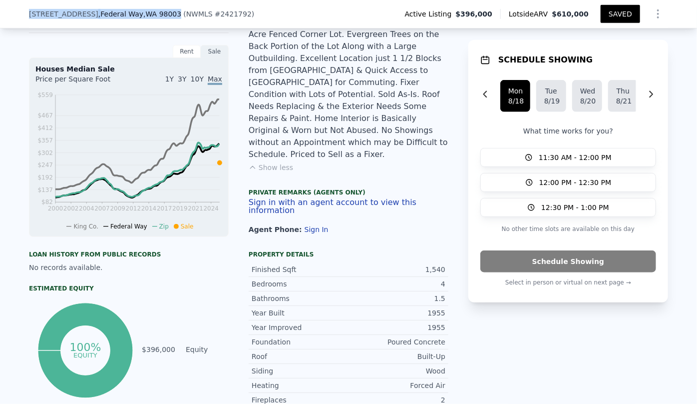
type input "2"
type input "1360"
type input "1570"
type input "7244"
type input "10111"
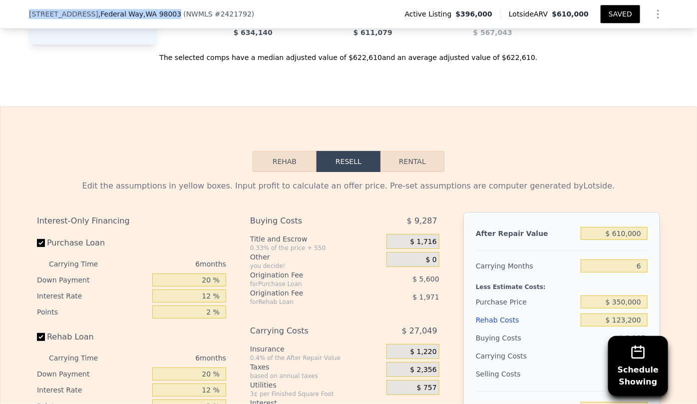
scroll to position [1648, 0]
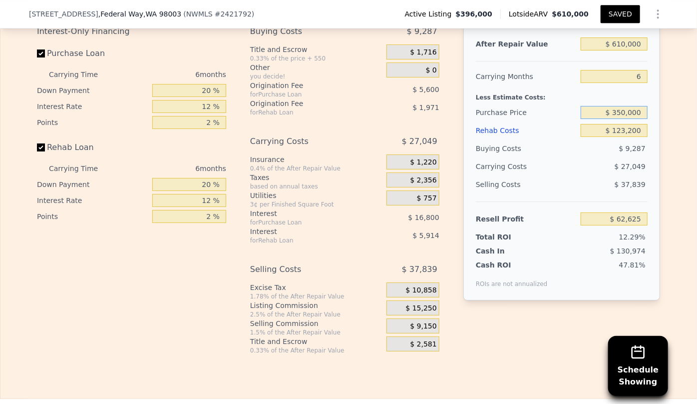
click at [623, 106] on input "$ 350,000" at bounding box center [614, 112] width 67 height 13
type input "$ 400,000"
click at [651, 155] on div "After Repair Value $ 610,000 Carrying Months 6 Less Estimate Costs: Purchase Pr…" at bounding box center [562, 161] width 197 height 278
type input "$ 9,259"
click at [625, 124] on input "$ 123,200" at bounding box center [614, 130] width 67 height 13
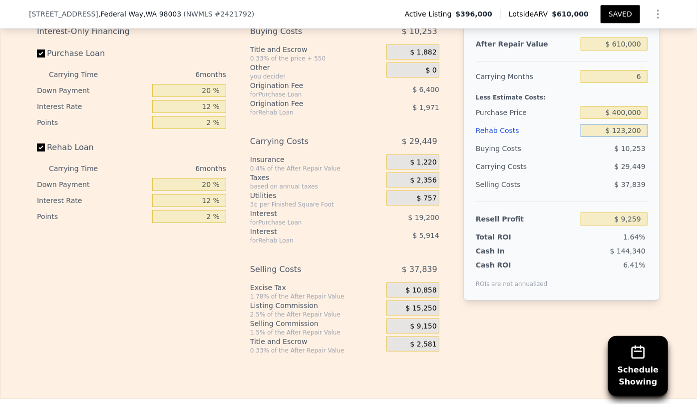
type input "$ 12,200"
type input "$ 127,363"
type input "$ 1,200"
type input "$ 139,067"
type input "$ 200"
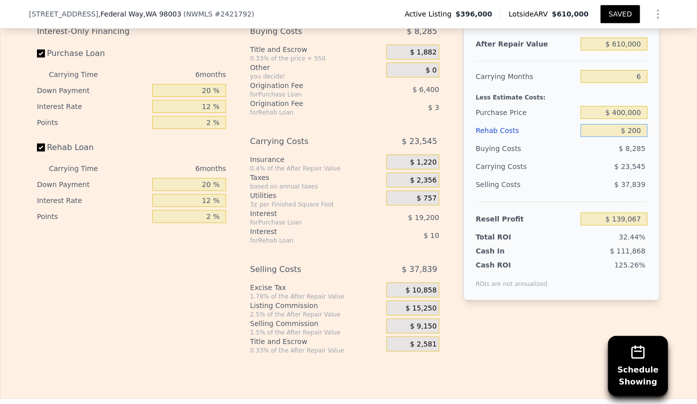
type input "$ 140,131"
type input "$ 9,200"
type input "$ 130,555"
type input "$ 90,200"
type input "$ 44,371"
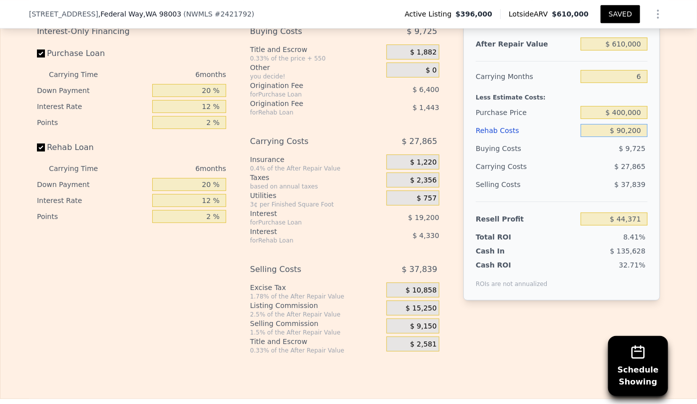
type input "$ 900,200"
type input "-$ 817,469"
type input "$ 90,200"
type input "$ 44,371"
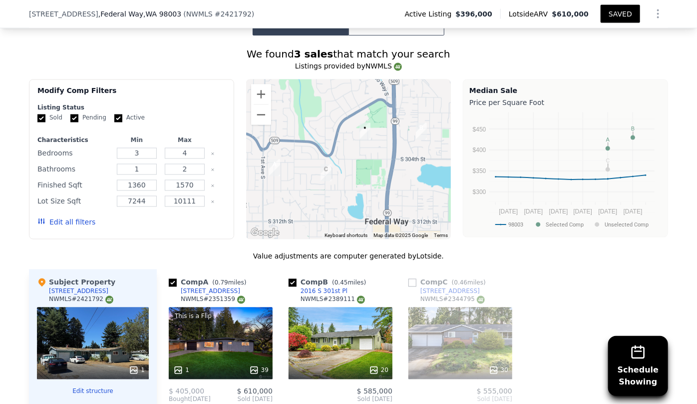
scroll to position [694, 0]
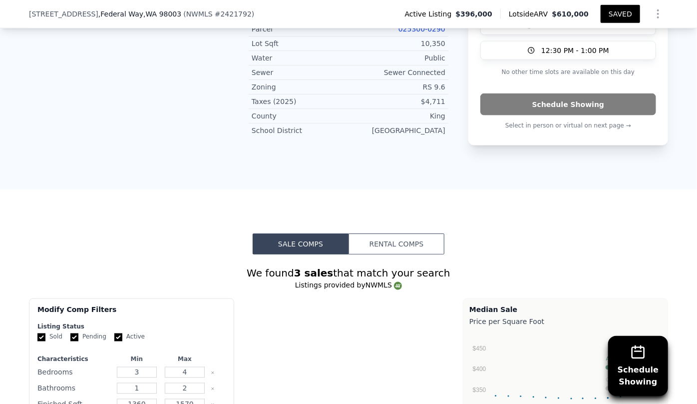
type input "$ 123,200"
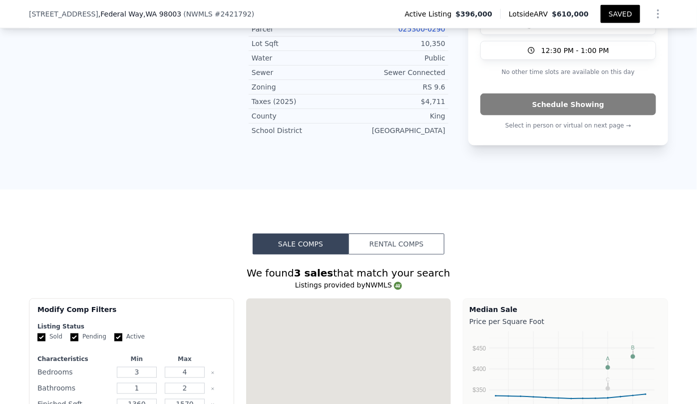
type input "$ 62,625"
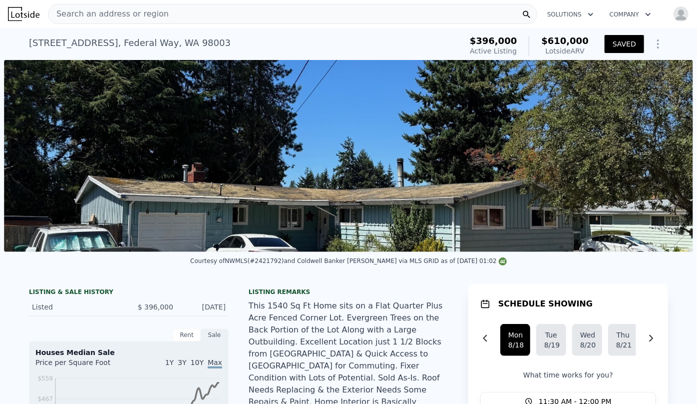
click at [98, 15] on span "Search an address or region" at bounding box center [108, 14] width 120 height 12
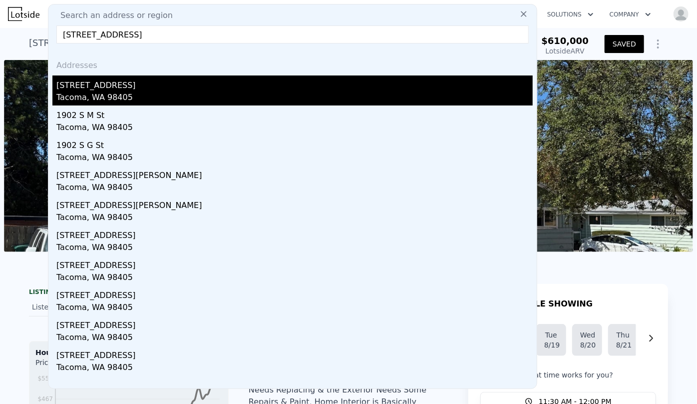
click at [120, 85] on div "[STREET_ADDRESS]" at bounding box center [294, 83] width 477 height 16
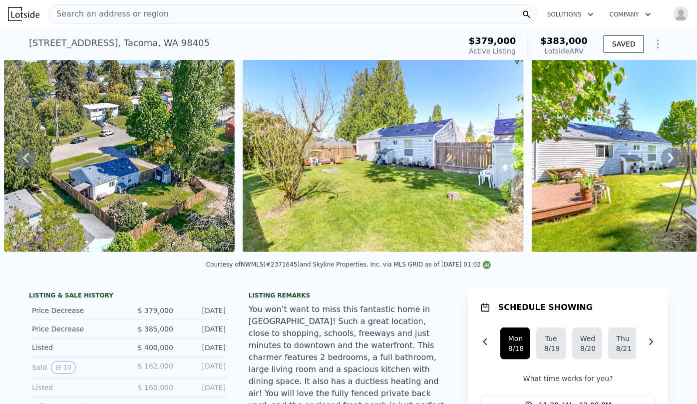
click at [149, 255] on div "• + − • + − STREET VIEW ← Move left → Move right ↑ Move up ↓ Move down + Zoom i…" at bounding box center [348, 157] width 697 height 195
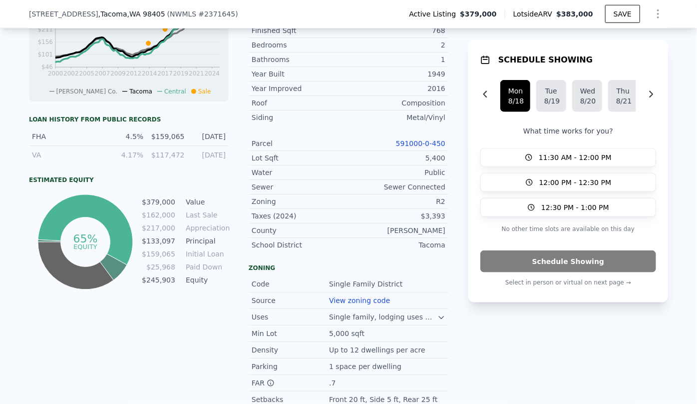
scroll to position [544, 0]
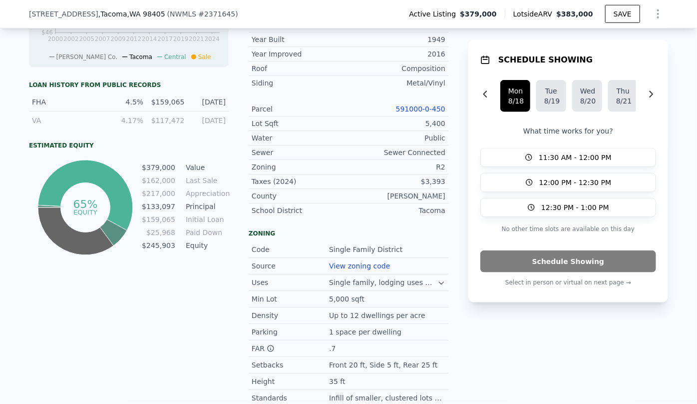
click at [411, 105] on link "591000-0-450" at bounding box center [420, 109] width 49 height 8
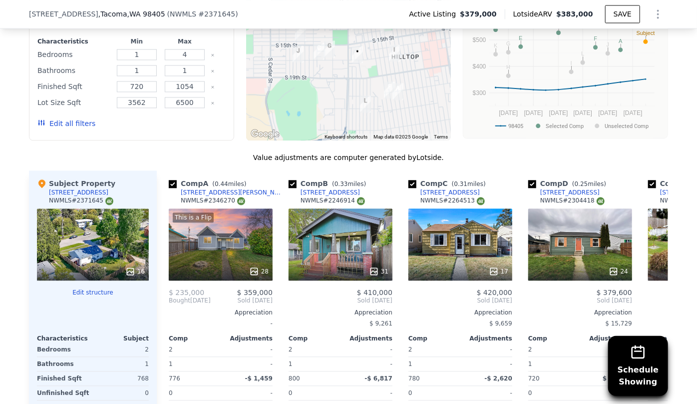
scroll to position [1180, 0]
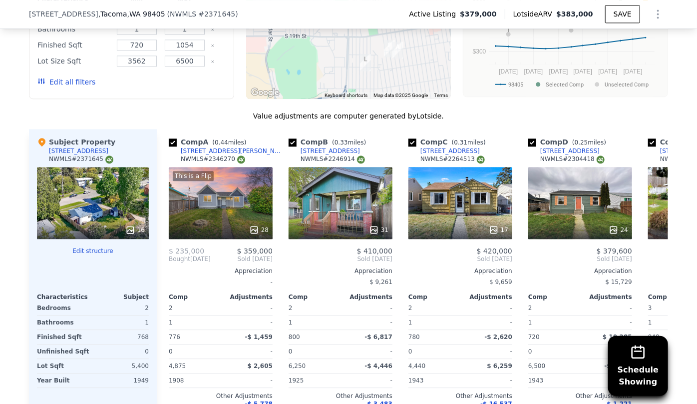
click at [79, 77] on button "Edit all filters" at bounding box center [66, 82] width 58 height 10
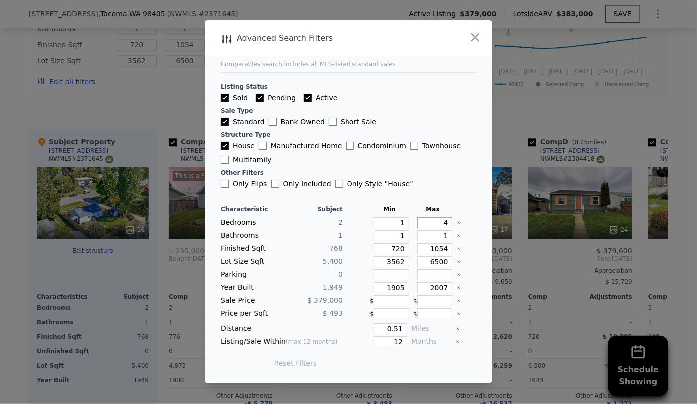
drag, startPoint x: 442, startPoint y: 223, endPoint x: 415, endPoint y: 223, distance: 27.5
click at [418, 223] on input "4" at bounding box center [435, 222] width 35 height 11
drag, startPoint x: 443, startPoint y: 237, endPoint x: 435, endPoint y: 234, distance: 8.1
click at [435, 234] on input "1" at bounding box center [435, 235] width 35 height 11
drag, startPoint x: 400, startPoint y: 251, endPoint x: 331, endPoint y: 254, distance: 69.0
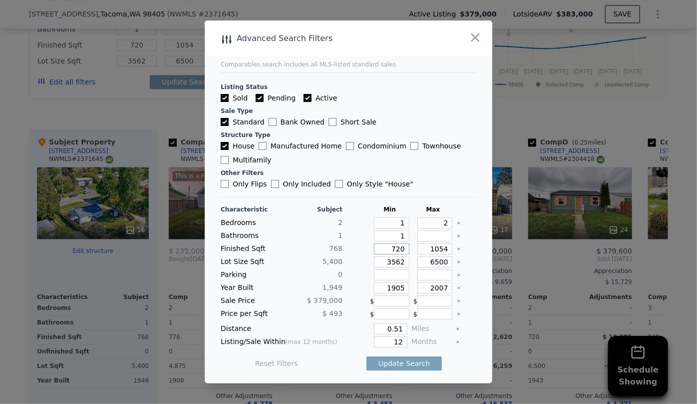
click at [331, 254] on div "Finished Sqft [PHONE_NUMBER]" at bounding box center [349, 248] width 256 height 11
drag, startPoint x: 400, startPoint y: 263, endPoint x: 349, endPoint y: 265, distance: 51.0
click at [349, 265] on div "Lot Size Sqft 5,400 3562 6500" at bounding box center [349, 261] width 256 height 11
drag, startPoint x: 402, startPoint y: 284, endPoint x: 371, endPoint y: 287, distance: 30.6
click at [374, 287] on input "1905" at bounding box center [391, 287] width 35 height 11
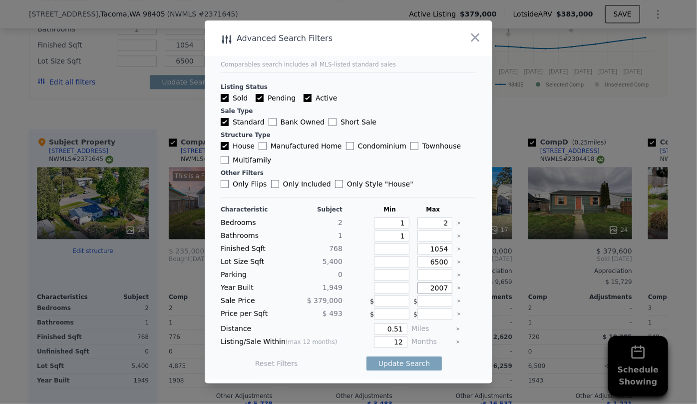
click at [442, 285] on input "2007" at bounding box center [435, 287] width 35 height 11
drag, startPoint x: 400, startPoint y: 342, endPoint x: 385, endPoint y: 342, distance: 15.0
click at [385, 342] on input "12" at bounding box center [390, 341] width 33 height 11
click at [396, 363] on button "Update Search" at bounding box center [404, 363] width 75 height 14
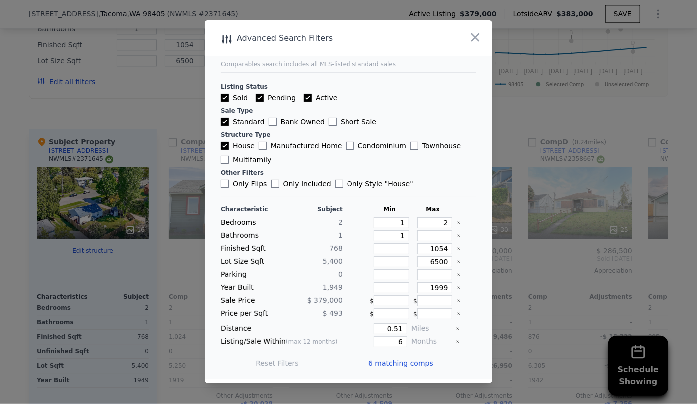
click at [396, 363] on span "6 matching comps" at bounding box center [401, 363] width 65 height 10
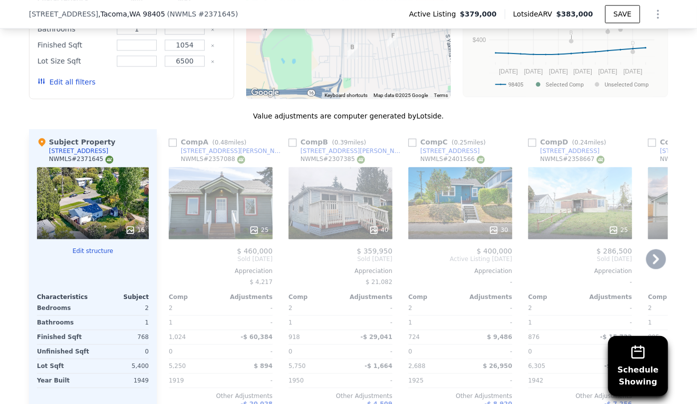
click at [460, 180] on div "30" at bounding box center [461, 203] width 104 height 72
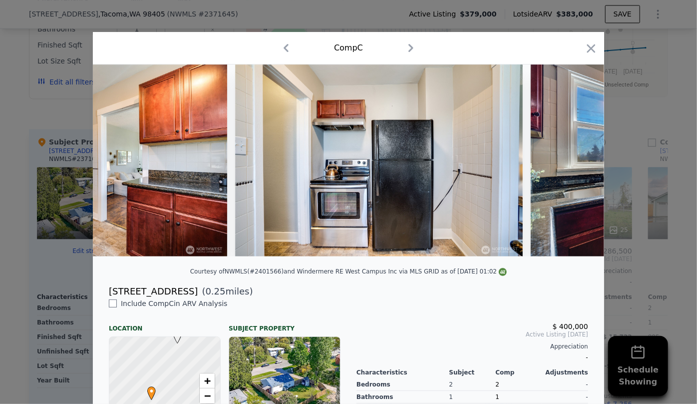
scroll to position [0, 2568]
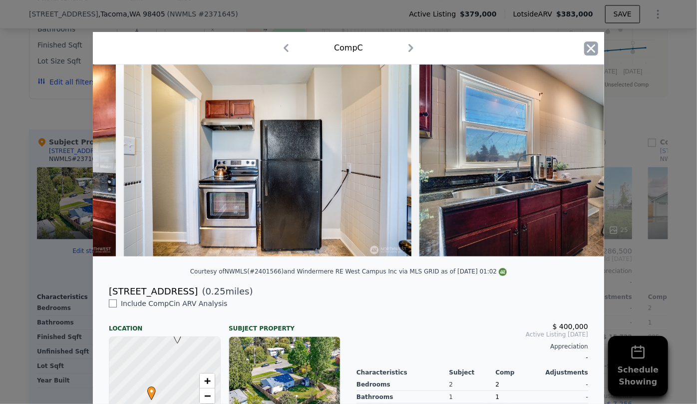
click at [587, 50] on icon "button" at bounding box center [591, 48] width 8 height 8
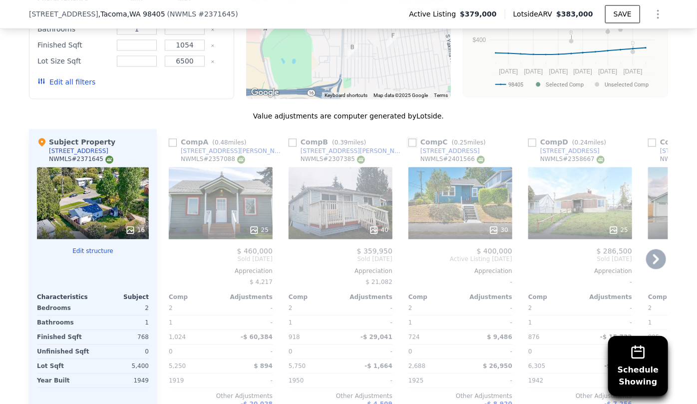
click at [412, 138] on input "checkbox" at bounding box center [413, 142] width 8 height 8
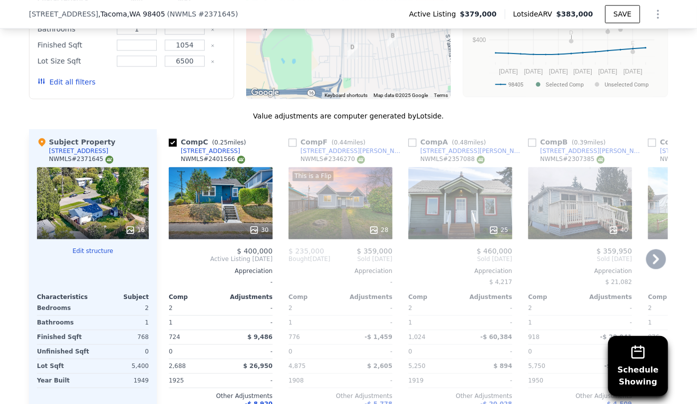
click at [428, 185] on div "25" at bounding box center [461, 203] width 104 height 72
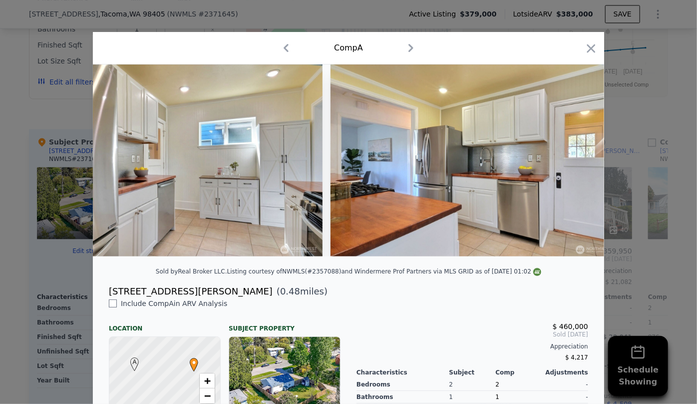
scroll to position [0, 2537]
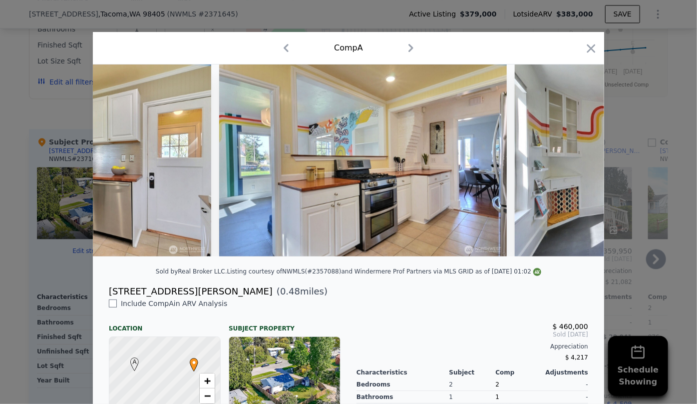
drag, startPoint x: 585, startPoint y: 46, endPoint x: 561, endPoint y: 145, distance: 102.1
click at [587, 46] on icon "button" at bounding box center [591, 48] width 8 height 8
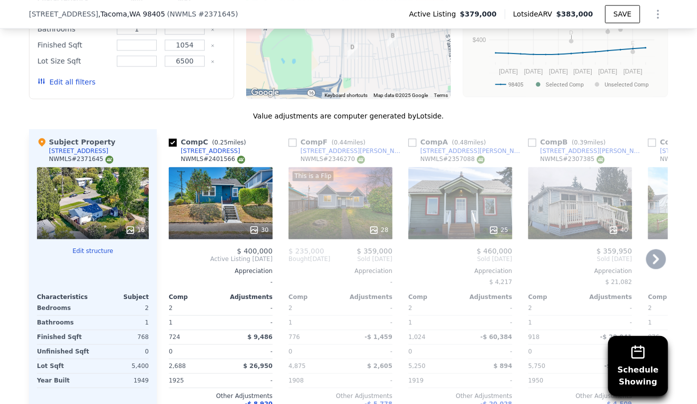
click at [654, 254] on icon at bounding box center [656, 259] width 6 height 10
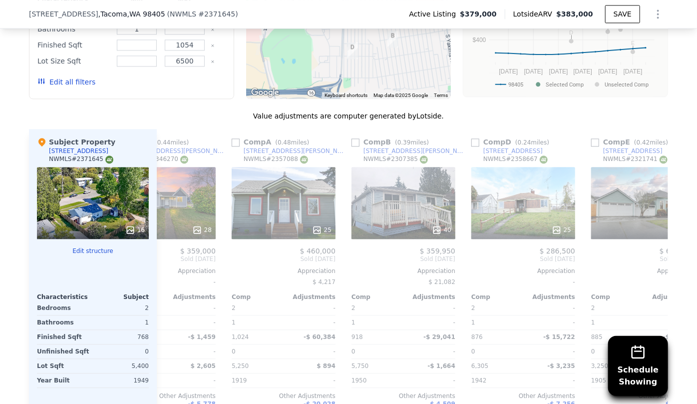
scroll to position [0, 231]
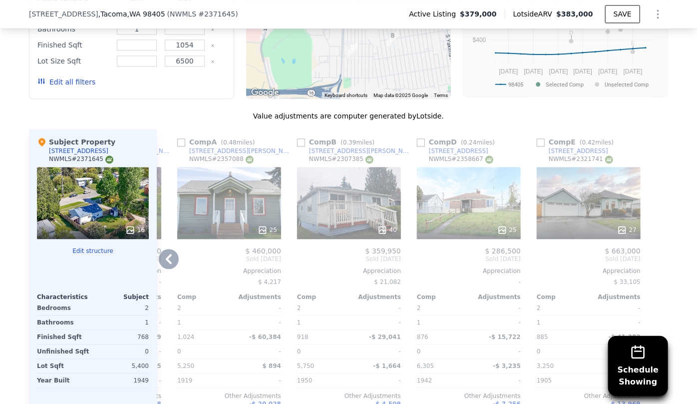
click at [466, 178] on div "25" at bounding box center [469, 203] width 104 height 72
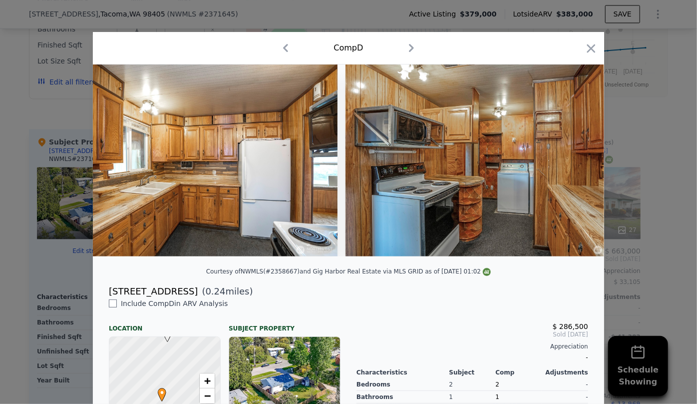
scroll to position [0, 1540]
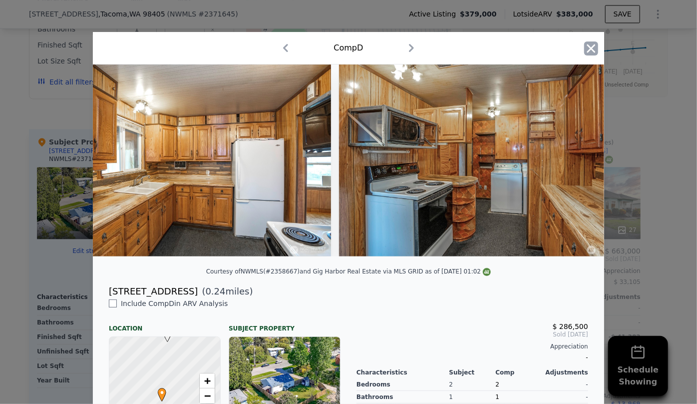
click at [584, 53] on icon "button" at bounding box center [591, 48] width 14 height 14
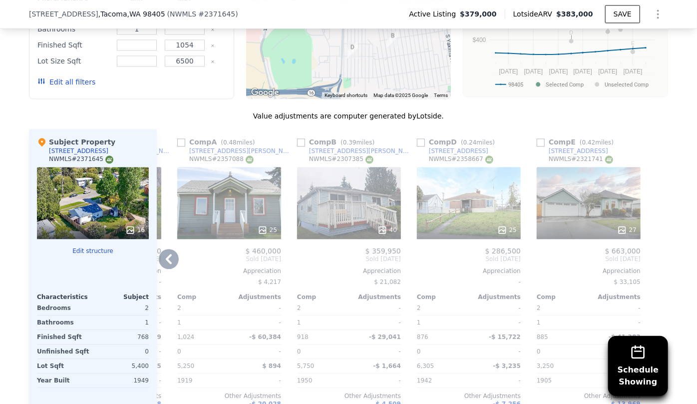
click at [164, 249] on icon at bounding box center [169, 259] width 20 height 20
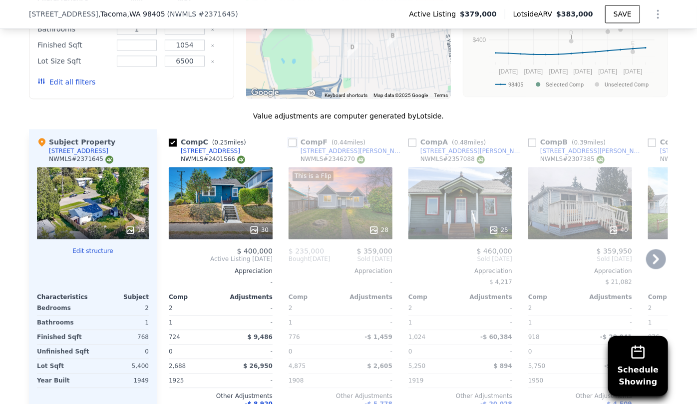
drag, startPoint x: 287, startPoint y: 118, endPoint x: 294, endPoint y: 128, distance: 12.1
click at [289, 138] on input "checkbox" at bounding box center [293, 142] width 8 height 8
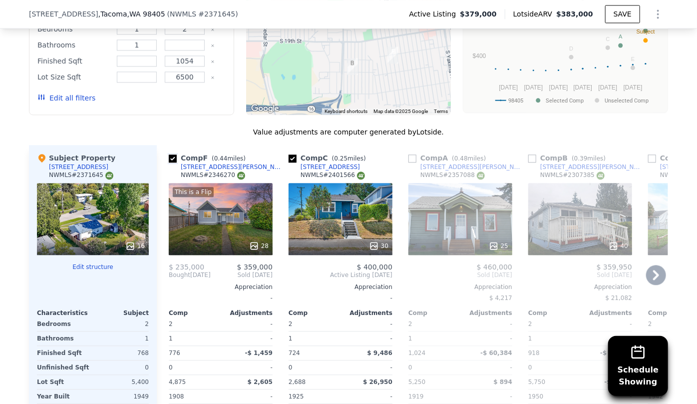
scroll to position [1180, 0]
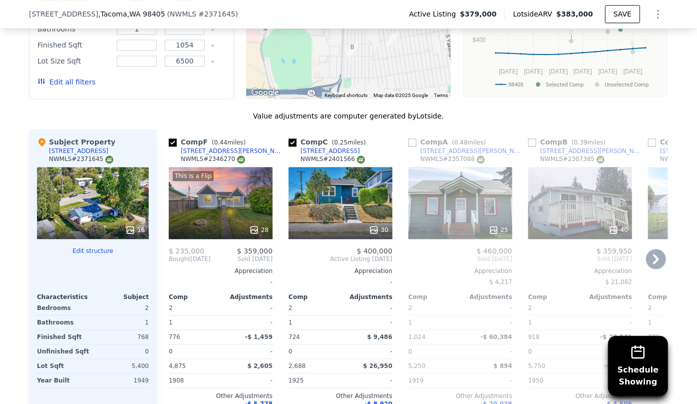
click at [198, 187] on div "This is a Flip 28" at bounding box center [221, 203] width 104 height 72
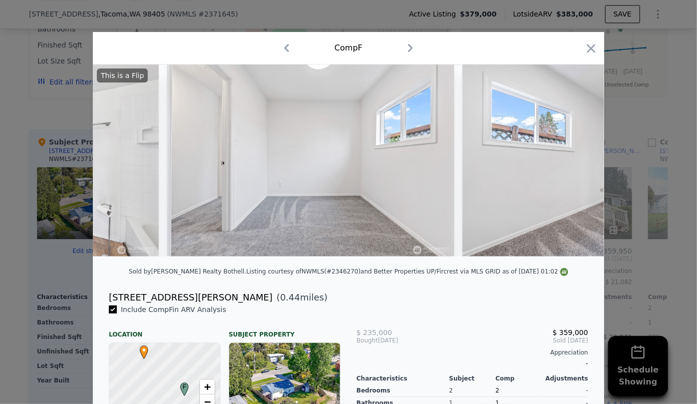
scroll to position [0, 4172]
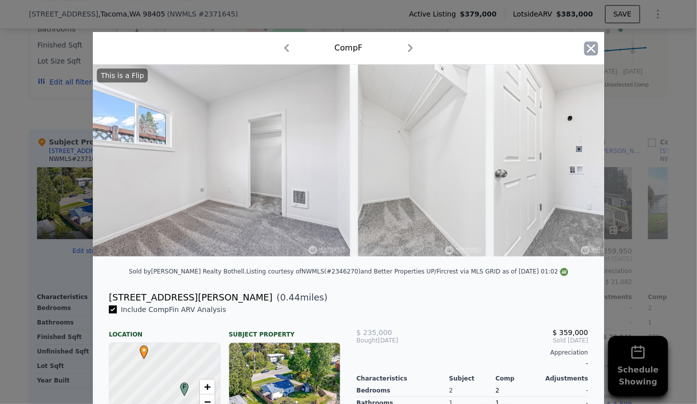
click at [587, 51] on icon "button" at bounding box center [591, 48] width 8 height 8
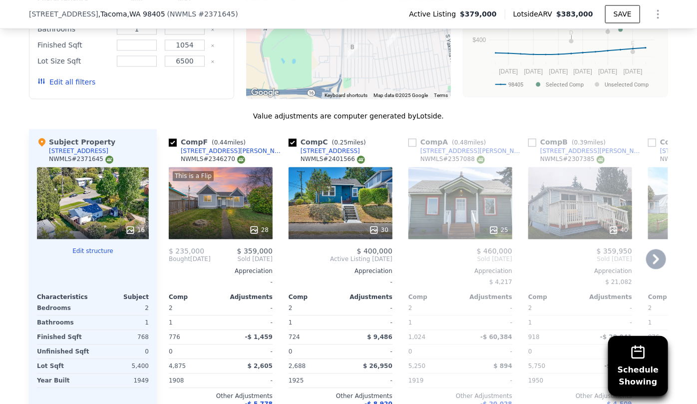
click at [409, 147] on link "[STREET_ADDRESS][PERSON_NAME]" at bounding box center [467, 151] width 116 height 8
click at [409, 138] on input "checkbox" at bounding box center [413, 142] width 8 height 8
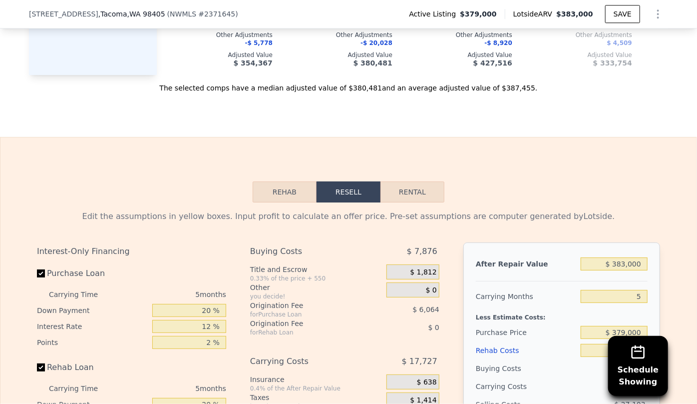
scroll to position [1544, 0]
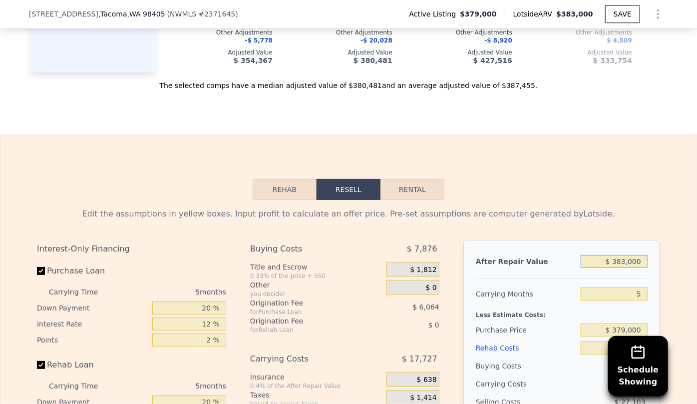
click at [623, 255] on input "$ 383,000" at bounding box center [614, 261] width 67 height 13
click at [638, 287] on input "5" at bounding box center [614, 293] width 67 height 13
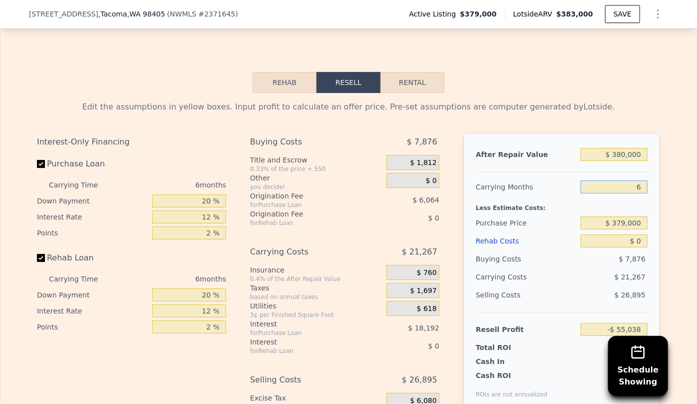
scroll to position [1680, 0]
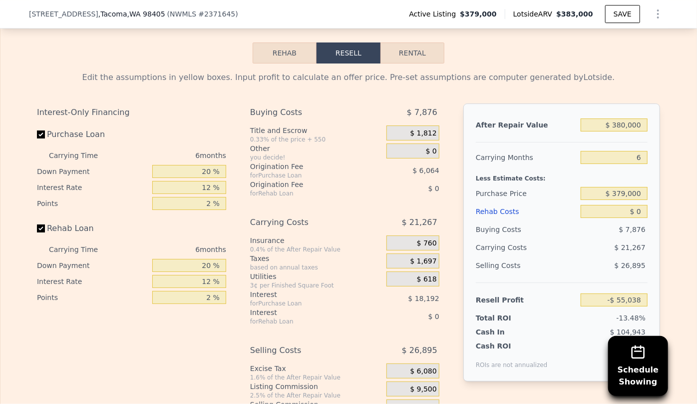
click at [502, 202] on div "Rehab Costs" at bounding box center [526, 211] width 101 height 18
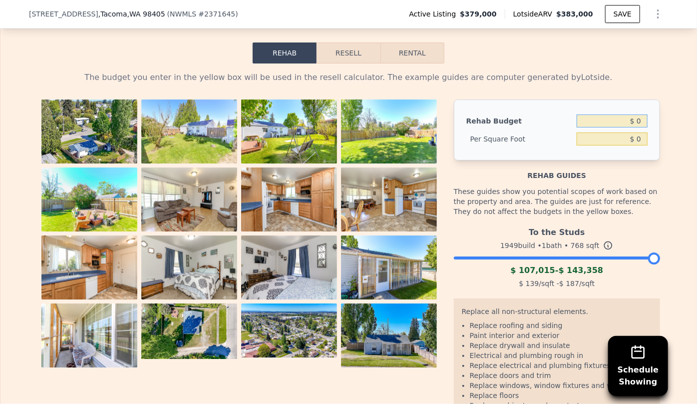
click at [631, 114] on input "$ 0" at bounding box center [612, 120] width 71 height 13
click at [350, 42] on button "Resell" at bounding box center [348, 52] width 63 height 21
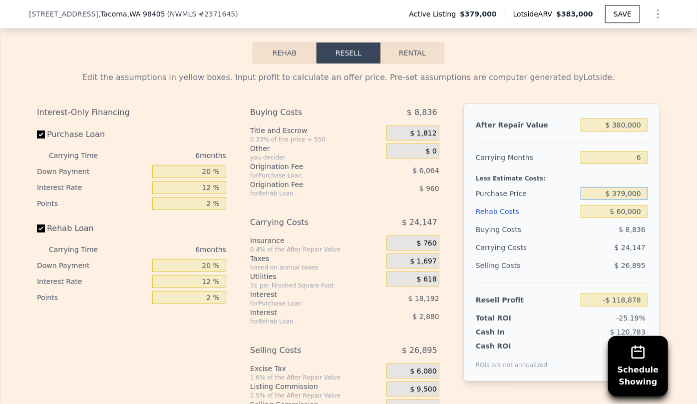
click at [620, 187] on input "$ 379,000" at bounding box center [614, 193] width 67 height 13
click at [599, 238] on div "$ 24,147" at bounding box center [594, 247] width 105 height 18
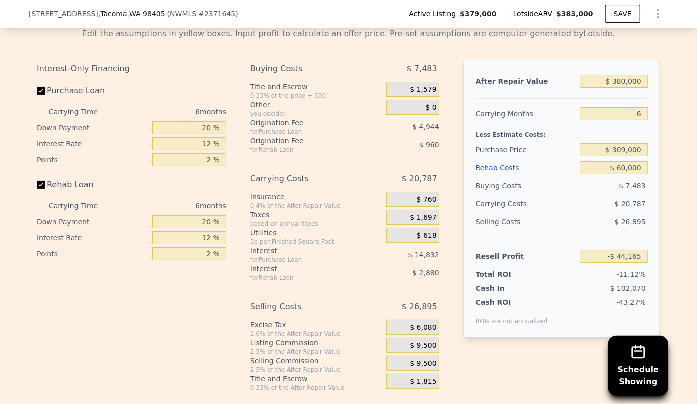
scroll to position [1907, 0]
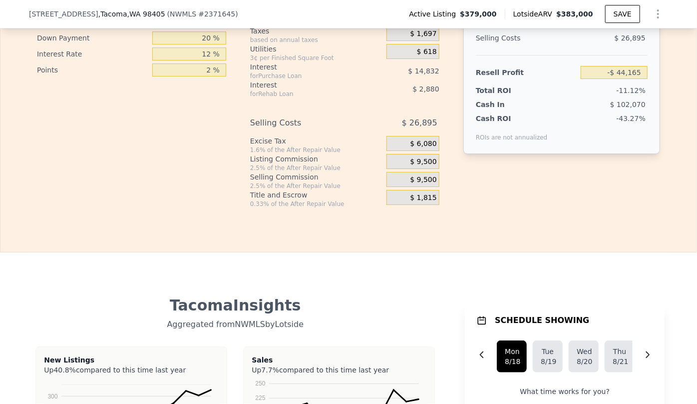
click at [409, 172] on div "$ 9,500" at bounding box center [413, 179] width 53 height 15
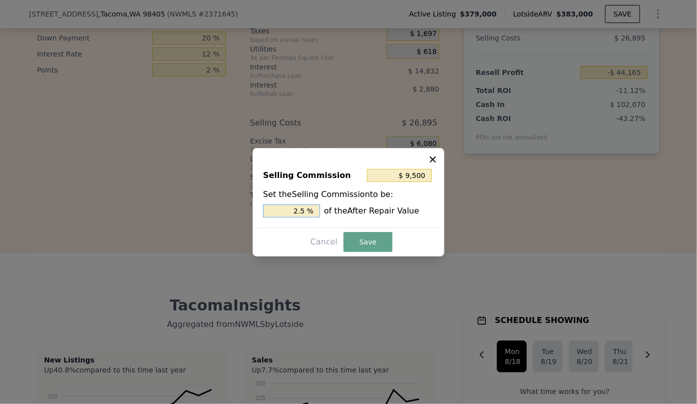
click at [300, 208] on input "2.5 %" at bounding box center [291, 210] width 57 height 13
click at [363, 241] on button "Save" at bounding box center [368, 242] width 49 height 20
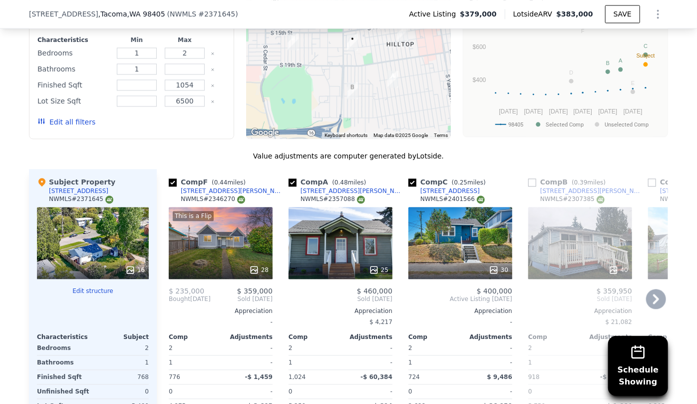
scroll to position [1135, 0]
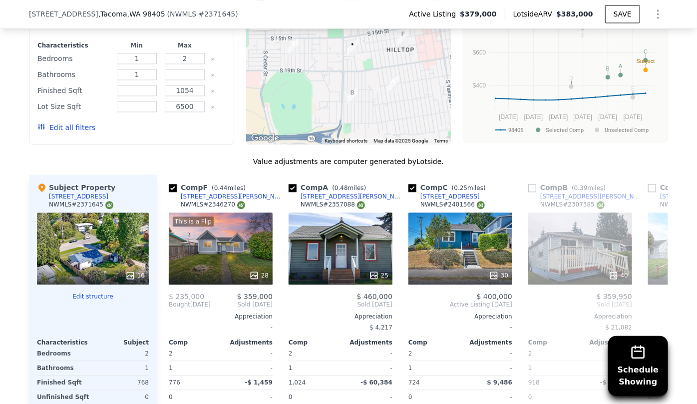
click at [77, 122] on button "Edit all filters" at bounding box center [66, 127] width 58 height 10
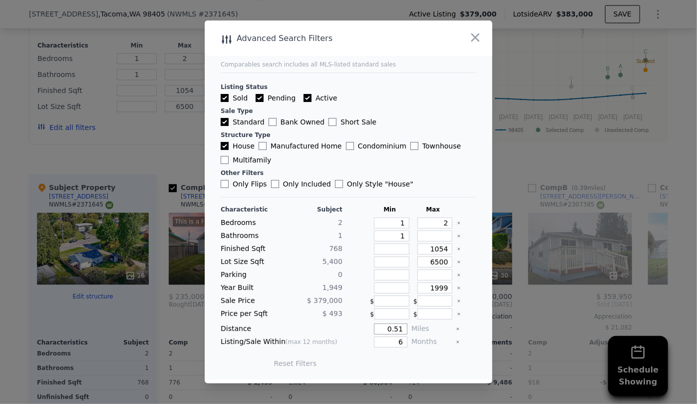
drag, startPoint x: 397, startPoint y: 325, endPoint x: 388, endPoint y: 327, distance: 9.1
click at [388, 327] on input "0.51" at bounding box center [390, 328] width 33 height 11
click at [402, 364] on button "Update Search" at bounding box center [404, 363] width 75 height 14
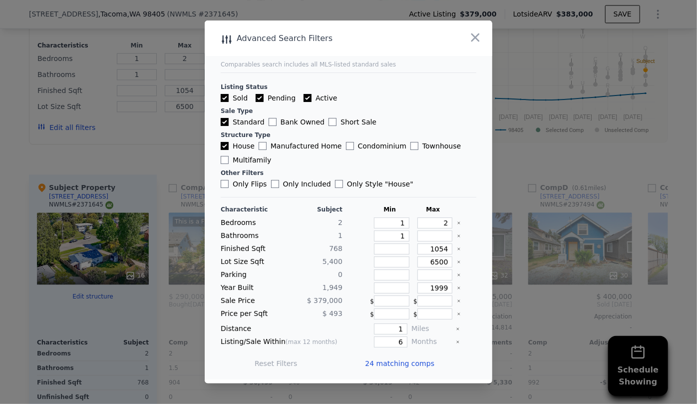
click at [402, 364] on span "24 matching comps" at bounding box center [399, 363] width 69 height 10
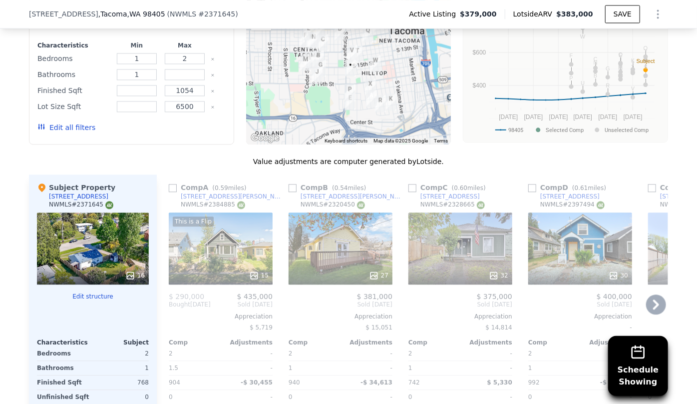
click at [214, 239] on div "This is a Flip 15" at bounding box center [221, 248] width 104 height 72
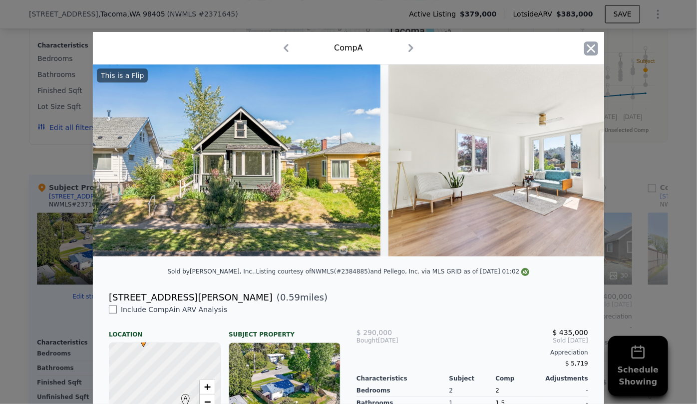
click at [589, 44] on icon "button" at bounding box center [591, 48] width 14 height 14
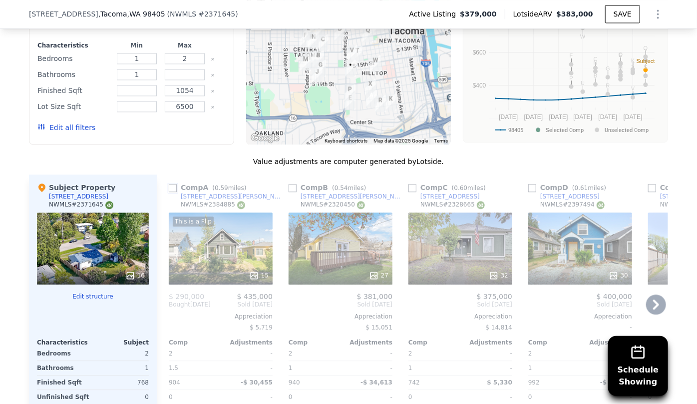
click at [170, 184] on input "checkbox" at bounding box center [173, 188] width 8 height 8
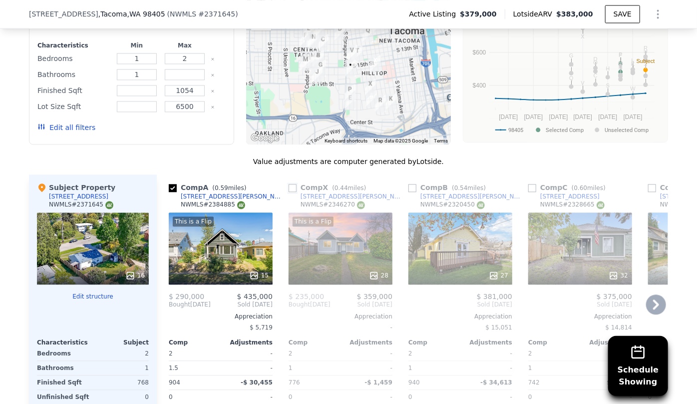
click at [290, 184] on input "checkbox" at bounding box center [293, 188] width 8 height 8
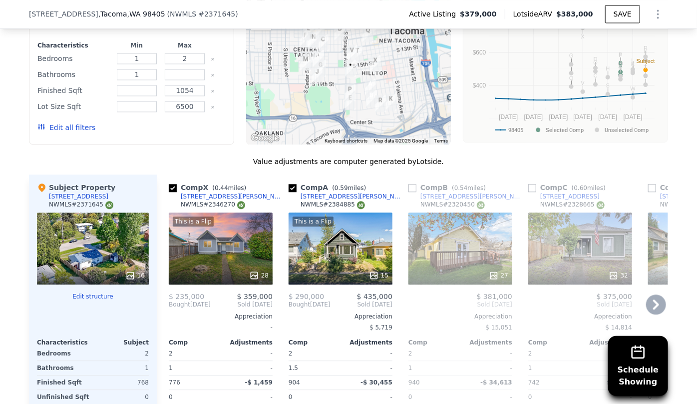
click at [529, 192] on link "[STREET_ADDRESS]" at bounding box center [564, 196] width 71 height 8
click at [529, 184] on input "checkbox" at bounding box center [533, 188] width 8 height 8
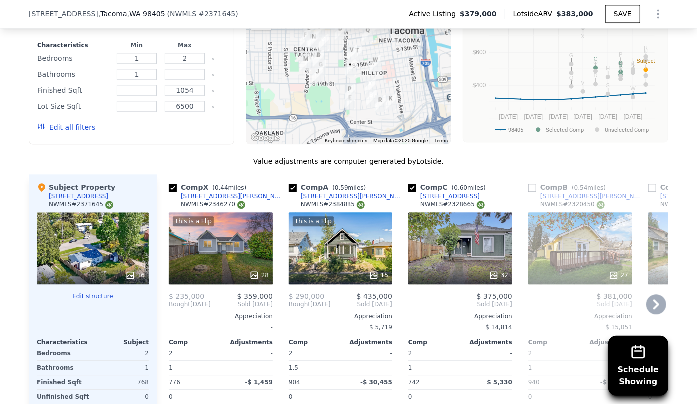
click at [650, 294] on icon at bounding box center [656, 304] width 20 height 20
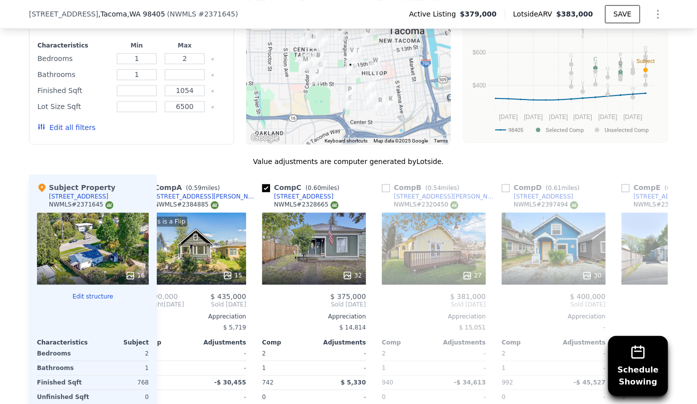
scroll to position [0, 240]
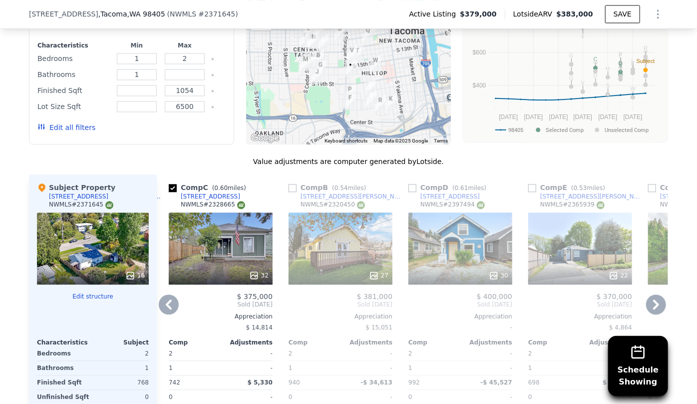
click at [653, 299] on icon at bounding box center [656, 304] width 6 height 10
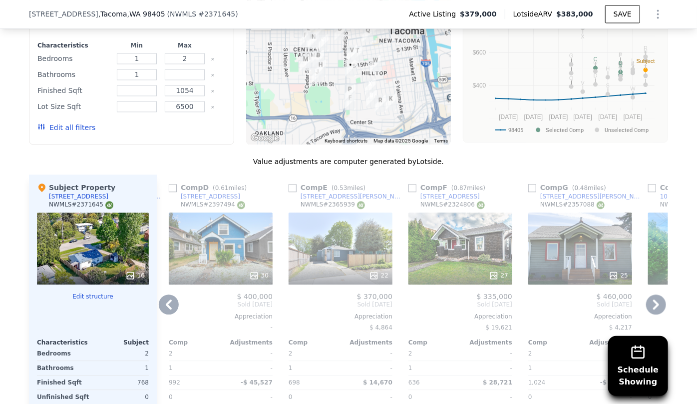
click at [650, 294] on icon at bounding box center [656, 304] width 20 height 20
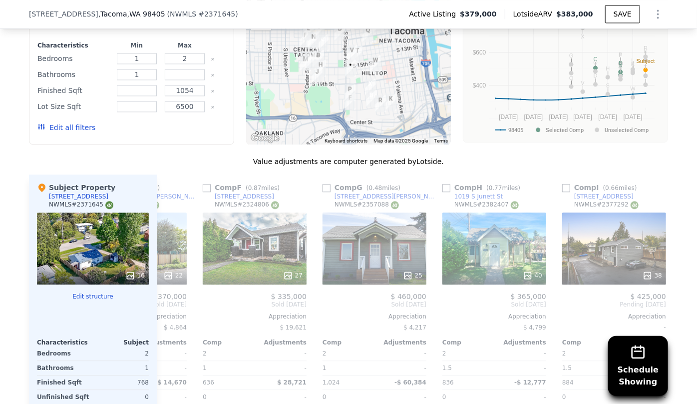
scroll to position [0, 719]
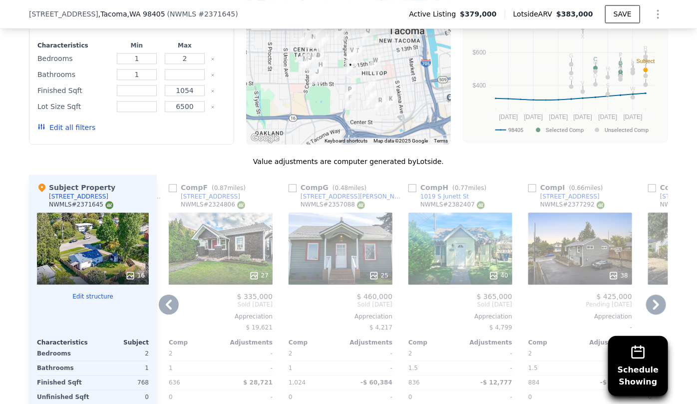
click at [650, 294] on icon at bounding box center [656, 304] width 20 height 20
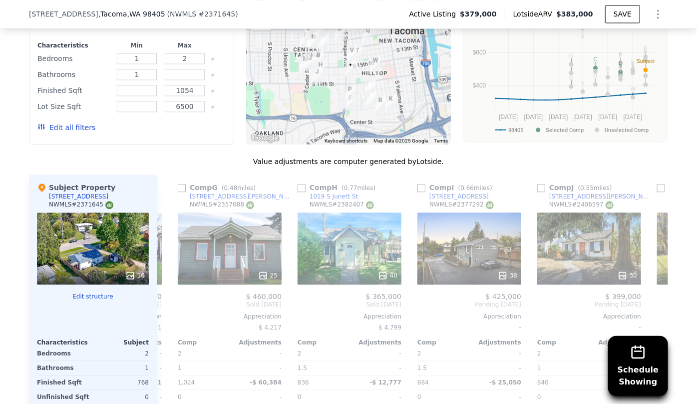
scroll to position [0, 959]
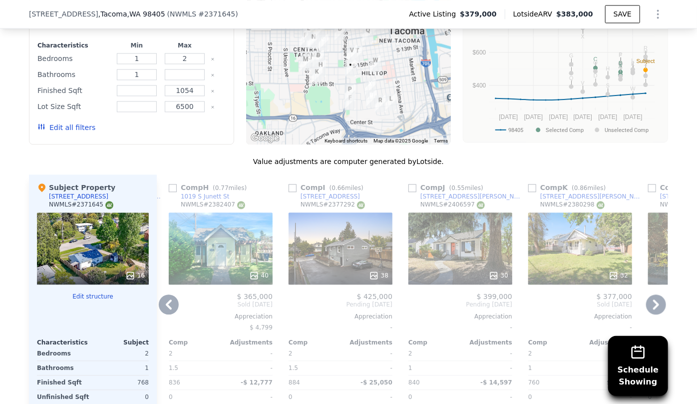
click at [650, 294] on icon at bounding box center [656, 304] width 20 height 20
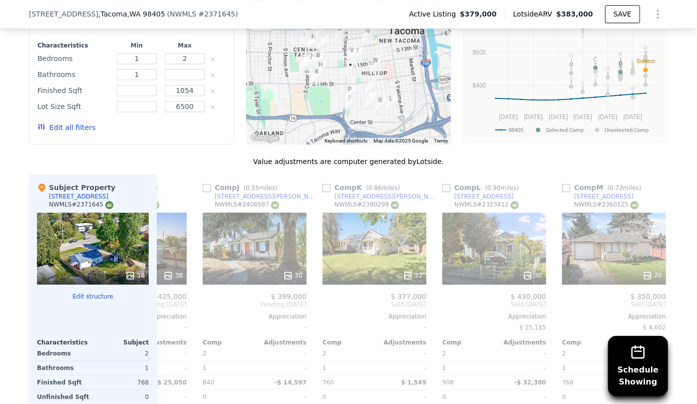
scroll to position [0, 1199]
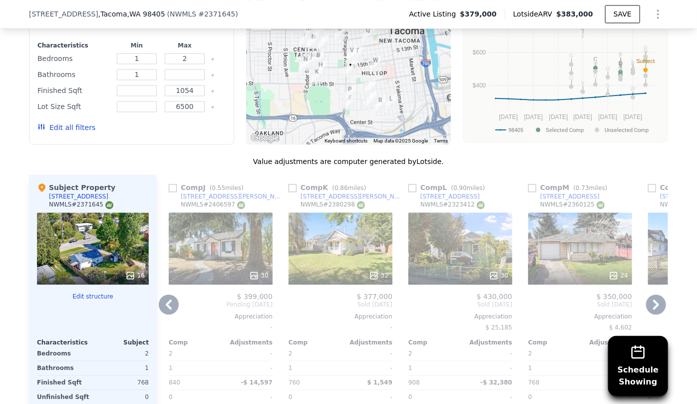
click at [653, 299] on icon at bounding box center [656, 304] width 6 height 10
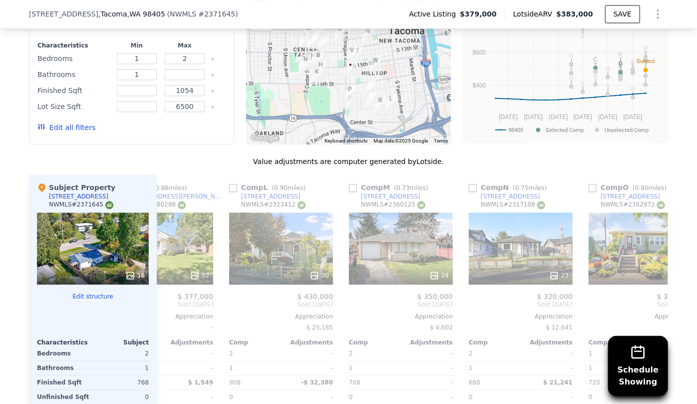
scroll to position [0, 1439]
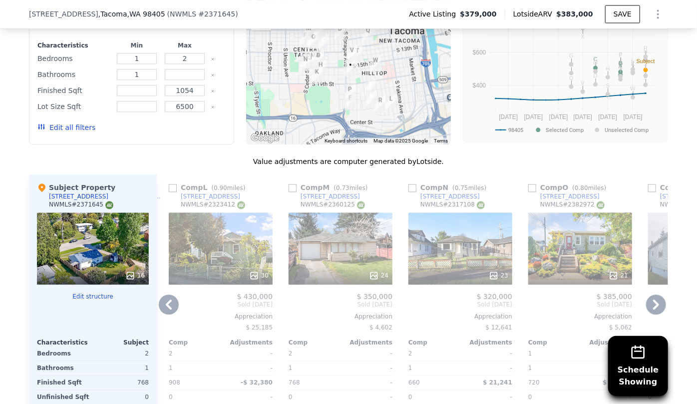
click at [165, 294] on icon at bounding box center [169, 304] width 20 height 20
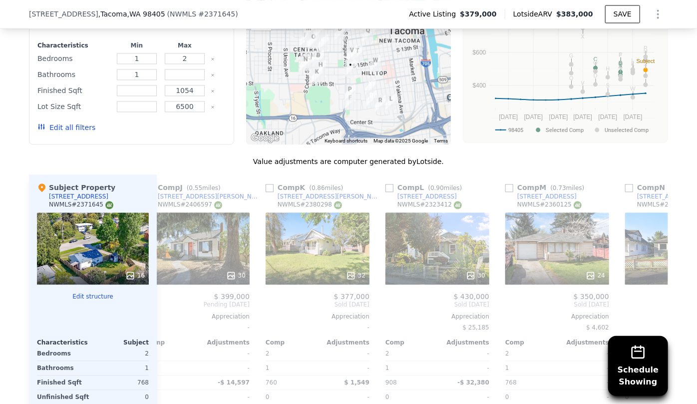
scroll to position [0, 1199]
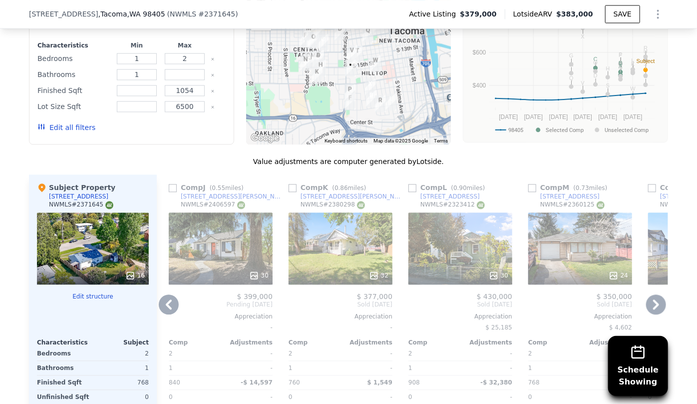
click at [415, 182] on div "Comp L ( 0.90 miles)" at bounding box center [449, 187] width 81 height 10
click at [410, 184] on input "checkbox" at bounding box center [413, 188] width 8 height 8
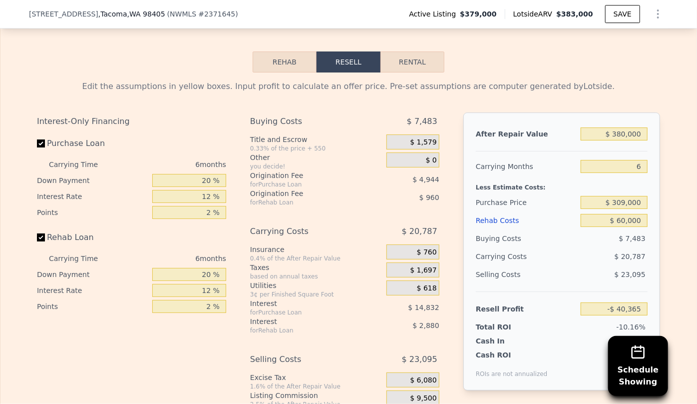
scroll to position [1680, 0]
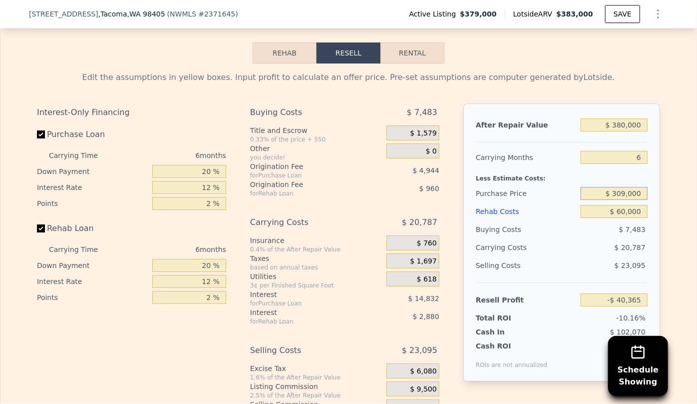
click at [624, 187] on input "$ 309,000" at bounding box center [614, 193] width 67 height 13
click at [485, 202] on div "Rehab Costs" at bounding box center [526, 211] width 101 height 18
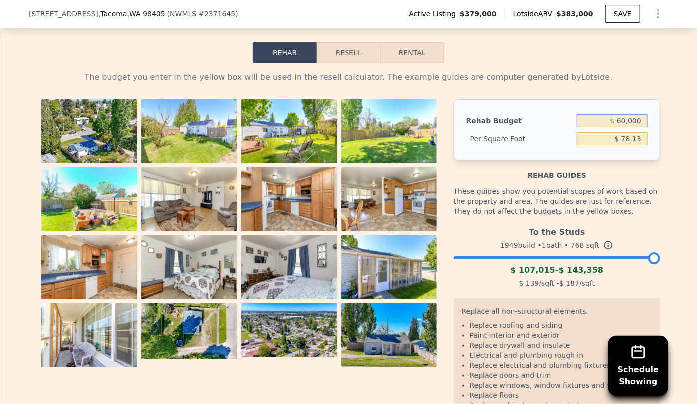
click at [621, 114] on input "$ 60,000" at bounding box center [612, 120] width 71 height 13
click at [590, 160] on div "Rehab guides" at bounding box center [557, 170] width 206 height 20
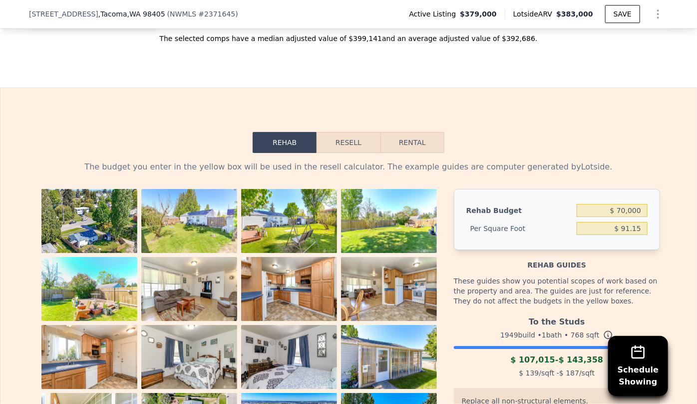
scroll to position [1589, 0]
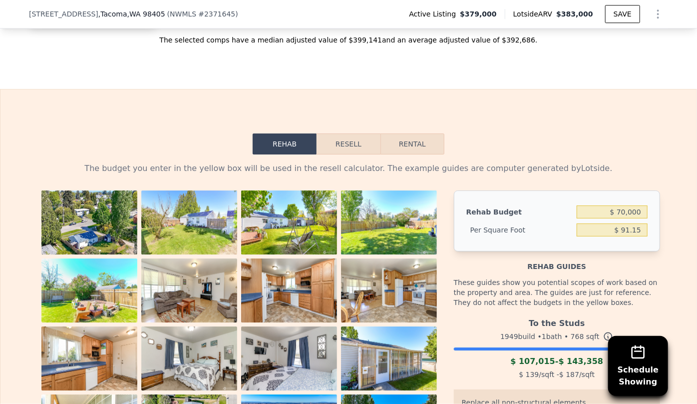
click at [345, 133] on button "Resell" at bounding box center [348, 143] width 63 height 21
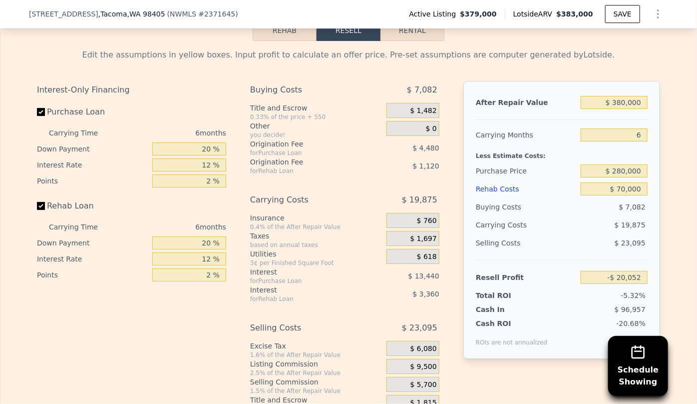
scroll to position [1725, 0]
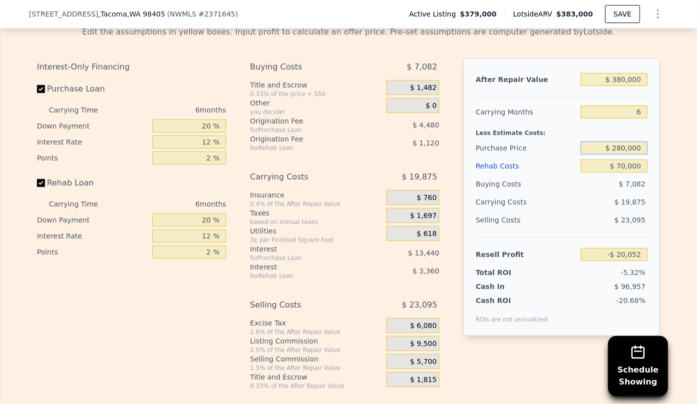
click at [620, 141] on input "$ 280,000" at bounding box center [614, 147] width 67 height 13
click at [573, 211] on div "Selling Costs $ 23,095" at bounding box center [562, 224] width 172 height 26
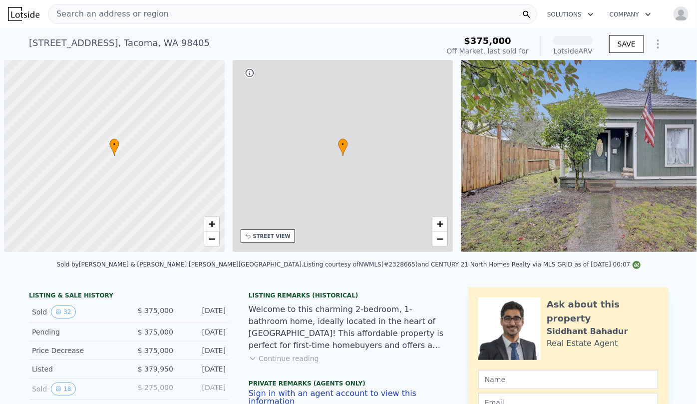
scroll to position [0, 4]
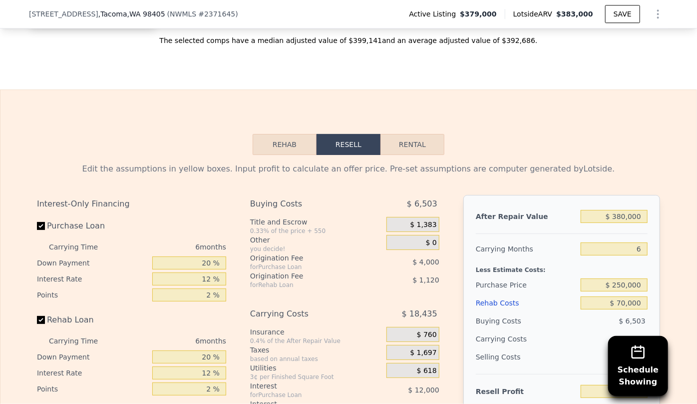
scroll to position [1589, 0]
click at [621, 209] on input "$ 380,000" at bounding box center [614, 215] width 67 height 13
type input "$ 0000"
type input "-$ 344,728"
type input "$ 40,000"
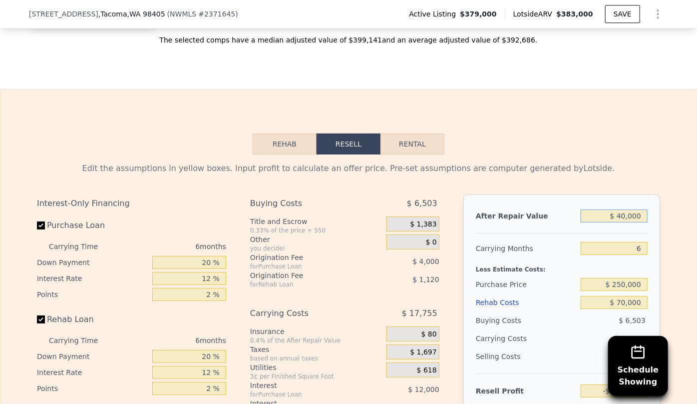
type input "-$ 307,181"
type input "$ 4,000,000"
type input "$ 3,409,952"
type input "$ 400,000"
type input "$ 30,740"
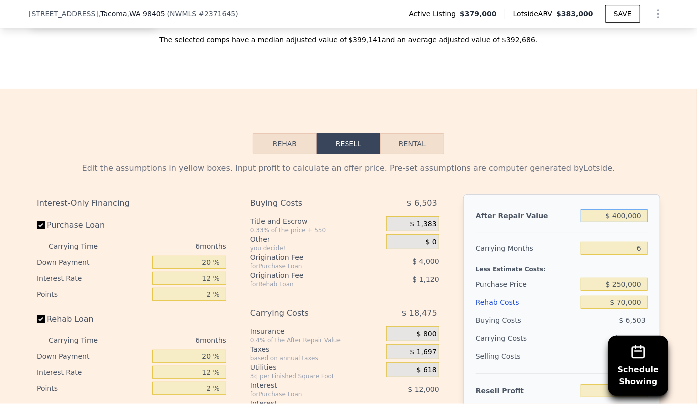
type input "$ 400,000"
click at [617, 130] on div "Rehab Resell Rental Edit the assumptions in yellow boxes. Input profit to calcu…" at bounding box center [348, 330] width 697 height 482
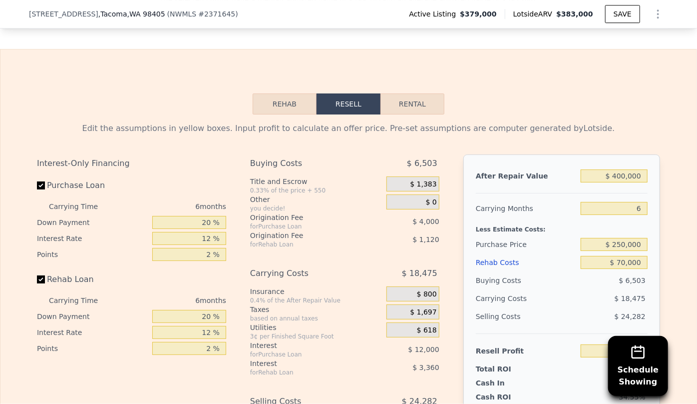
scroll to position [1725, 0]
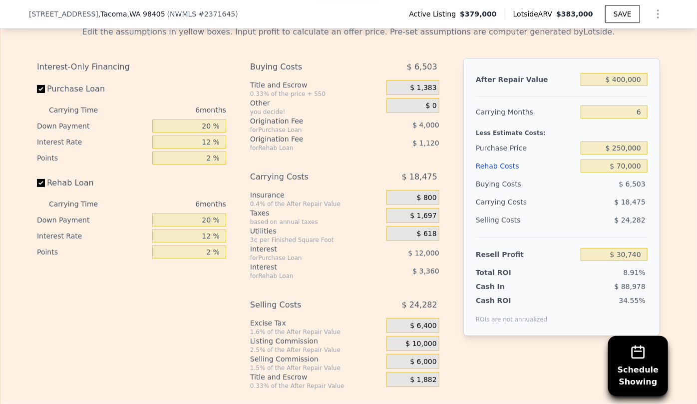
click at [405, 354] on div "$ 6,000" at bounding box center [413, 361] width 53 height 15
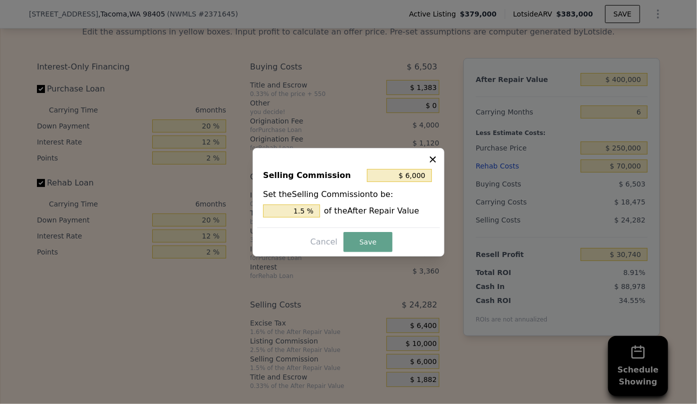
click at [489, 305] on div at bounding box center [348, 202] width 697 height 404
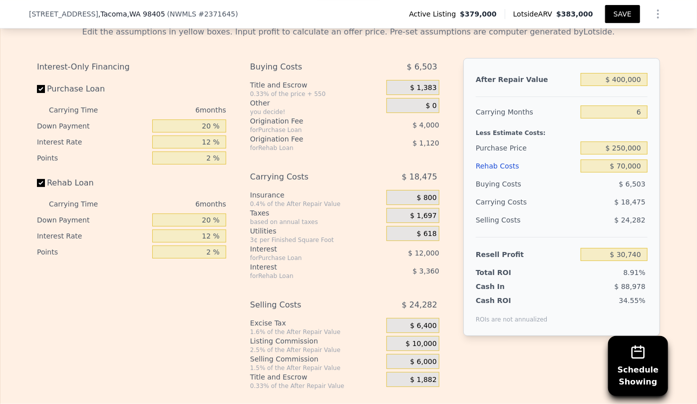
click at [625, 9] on button "SAVE" at bounding box center [622, 14] width 35 height 18
click at [625, 14] on button "SAVED" at bounding box center [620, 14] width 39 height 18
click at [385, 15] on div "1902 S 17th St , Tacoma , WA 98405 ( NWMLS # 2371645 ) Active Listing $379,000 …" at bounding box center [348, 14] width 639 height 28
